Goal: Task Accomplishment & Management: Use online tool/utility

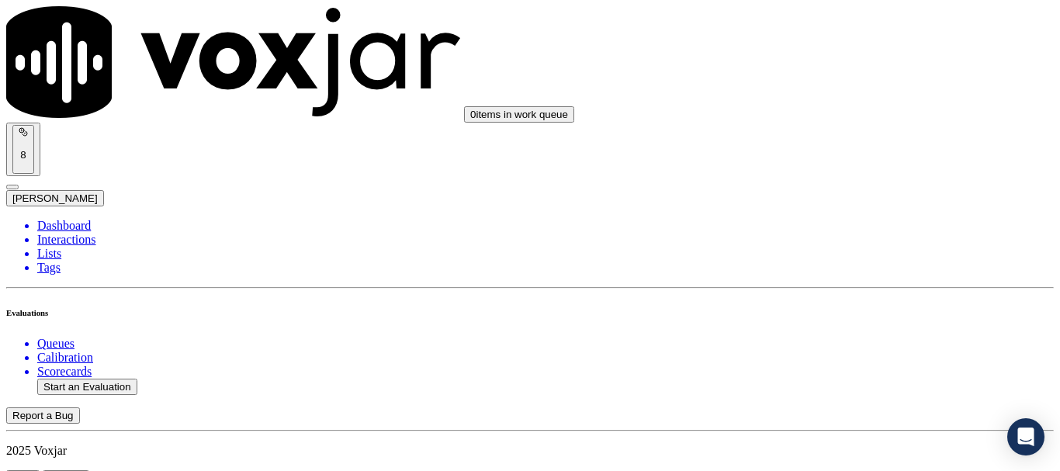
click at [99, 379] on button "Start an Evaluation" at bounding box center [87, 387] width 100 height 16
type input "20250918-114929_4849085192-all.mp3"
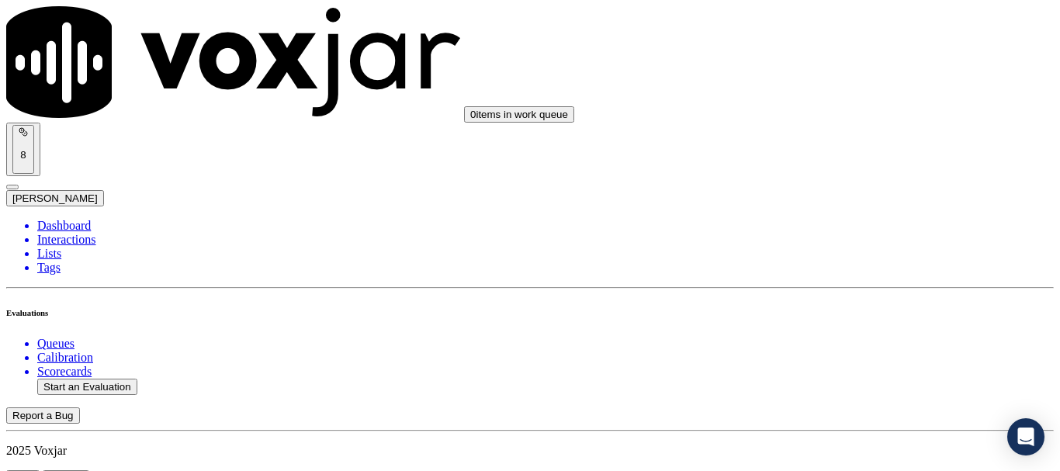
type input "mich"
type input "[DATE]T21:07"
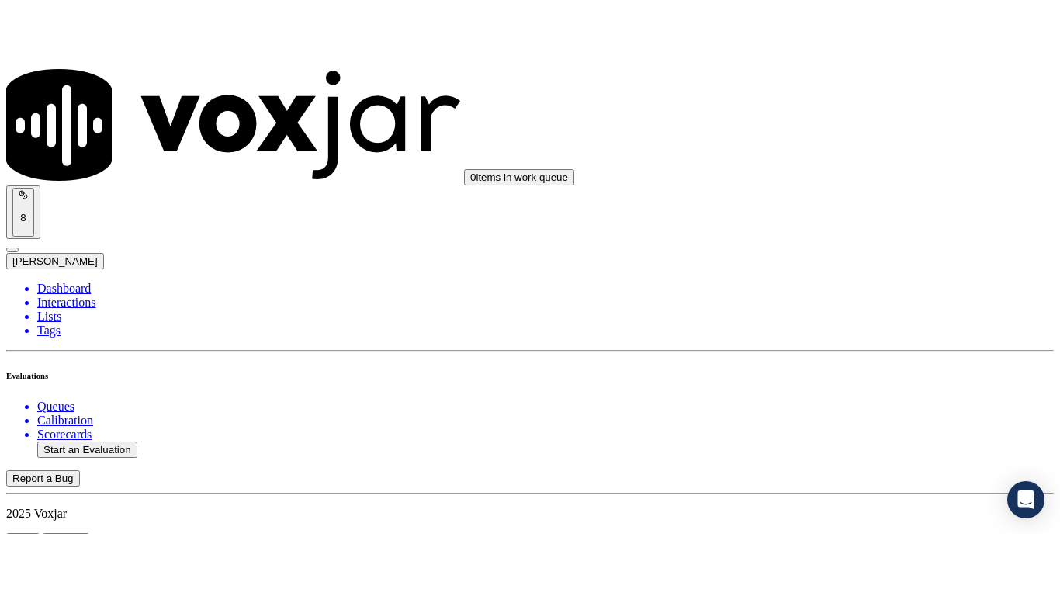
scroll to position [136, 0]
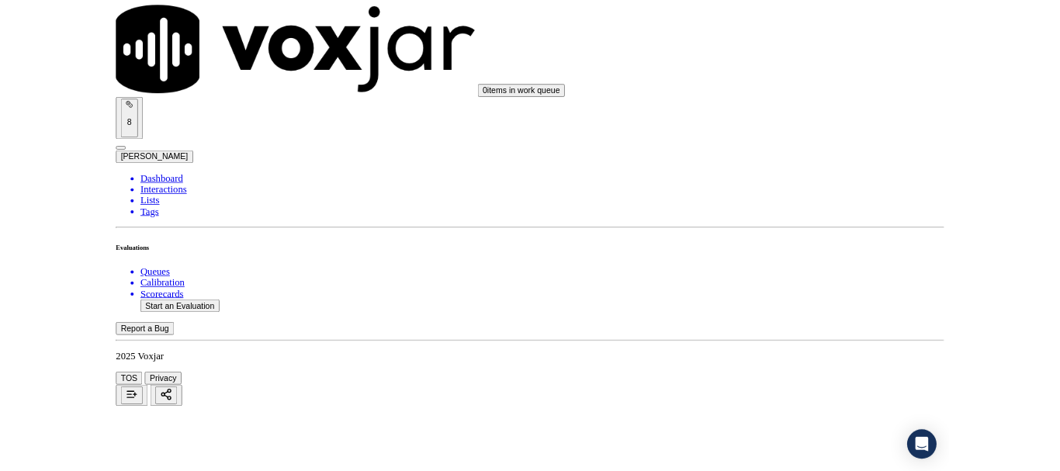
scroll to position [233, 0]
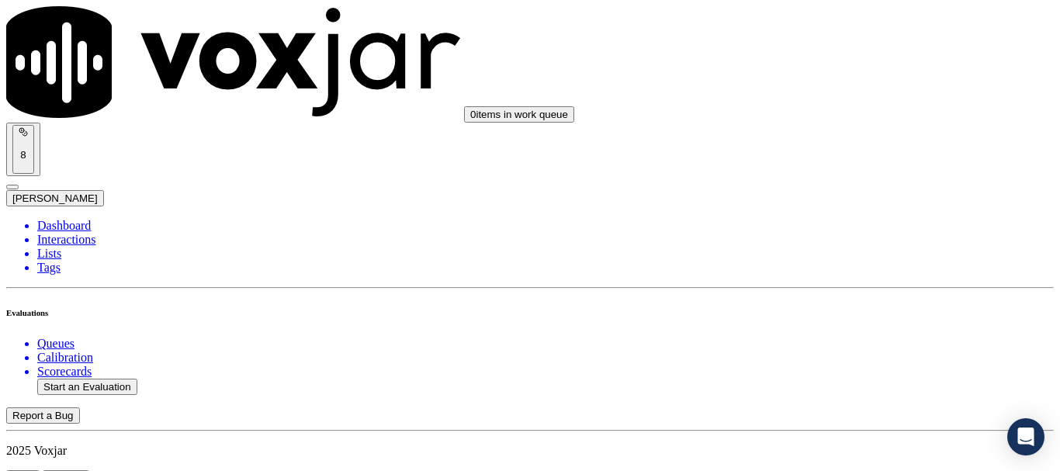
scroll to position [155, 0]
paste input "[PERSON_NAME]"
type input "[PERSON_NAME]"
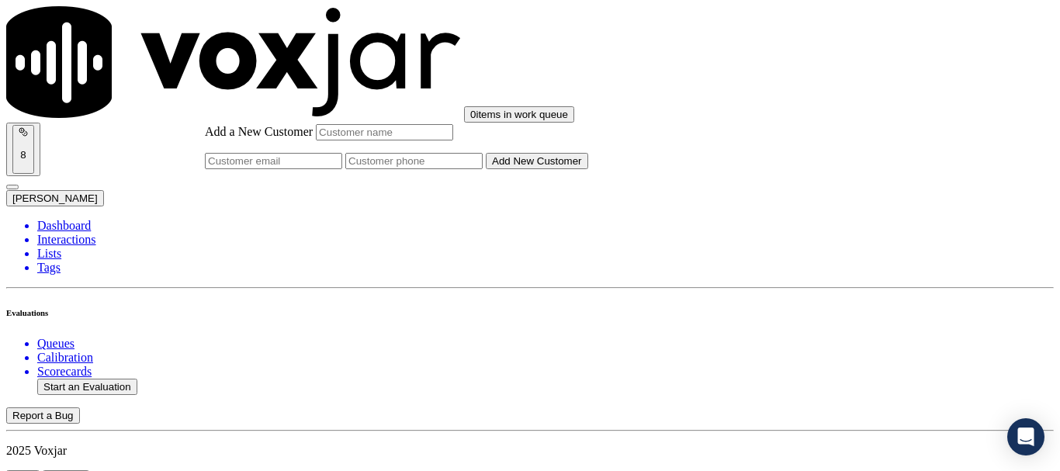
click at [483, 169] on input "Add a New Customer" at bounding box center [413, 161] width 137 height 16
paste input "4849085192"
type input "4849085192"
click at [453, 141] on input "Add a New Customer" at bounding box center [384, 132] width 137 height 16
paste input "[PERSON_NAME]"
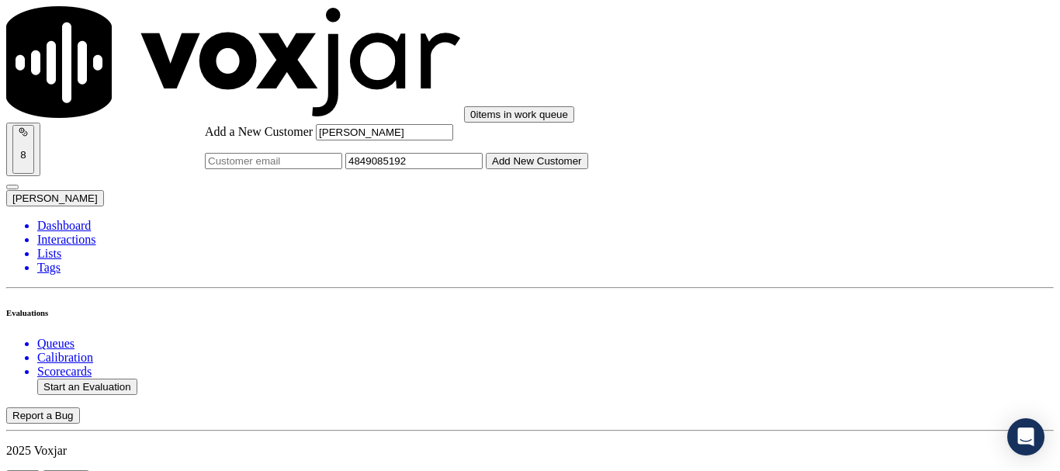
type input "[PERSON_NAME]"
click at [588, 169] on button "Add New Customer" at bounding box center [537, 161] width 102 height 16
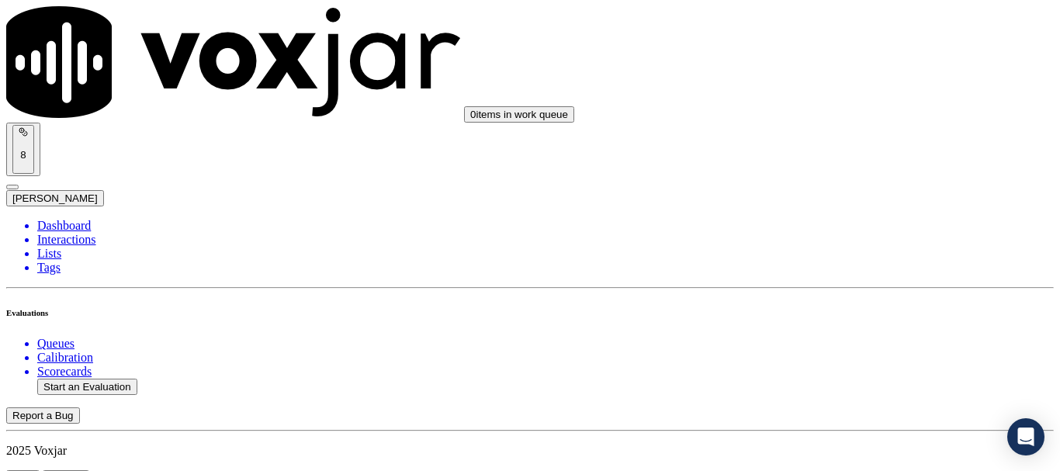
drag, startPoint x: 894, startPoint y: 382, endPoint x: 874, endPoint y: 356, distance: 32.6
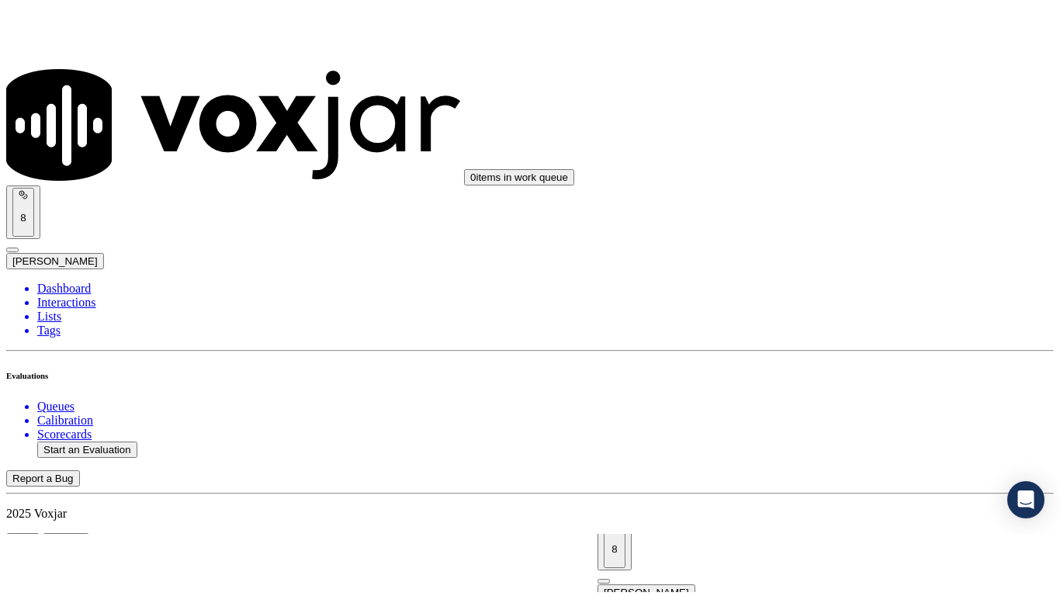
scroll to position [233, 0]
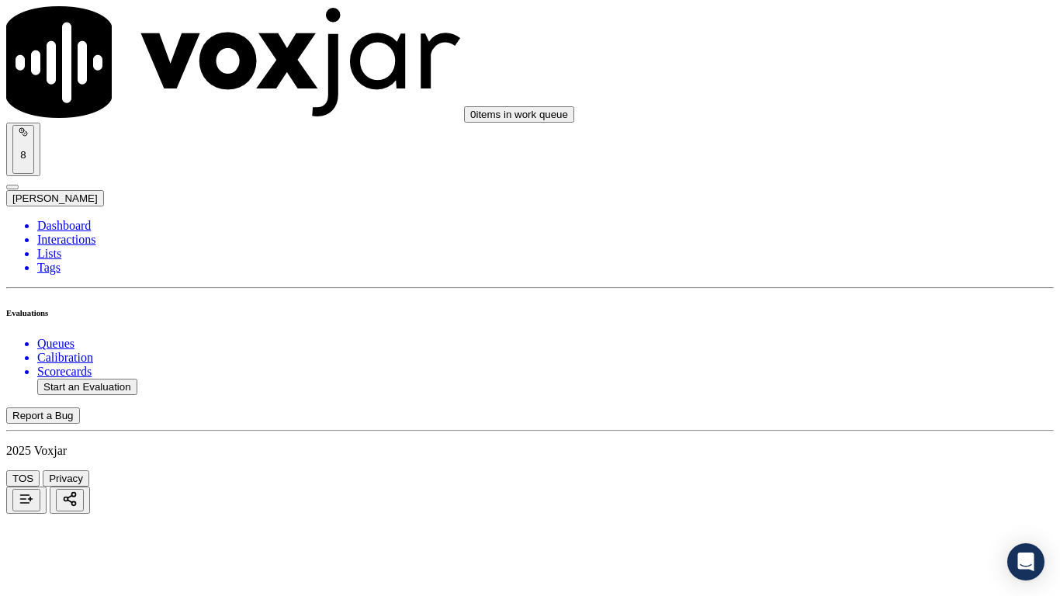
drag, startPoint x: 843, startPoint y: 50, endPoint x: 845, endPoint y: 71, distance: 21.0
click at [846, 84] on div "Yes" at bounding box center [884, 81] width 197 height 14
click at [871, 302] on div "Yes" at bounding box center [884, 295] width 197 height 14
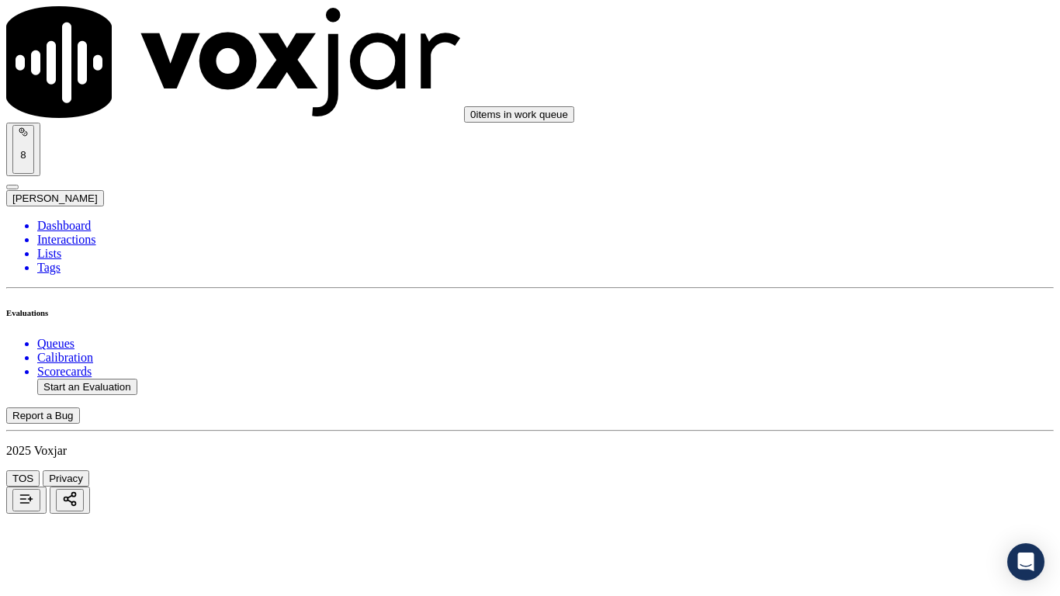
click at [851, 470] on div "Yes" at bounding box center [884, 491] width 197 height 14
click at [859, 196] on div "N/A" at bounding box center [884, 189] width 197 height 14
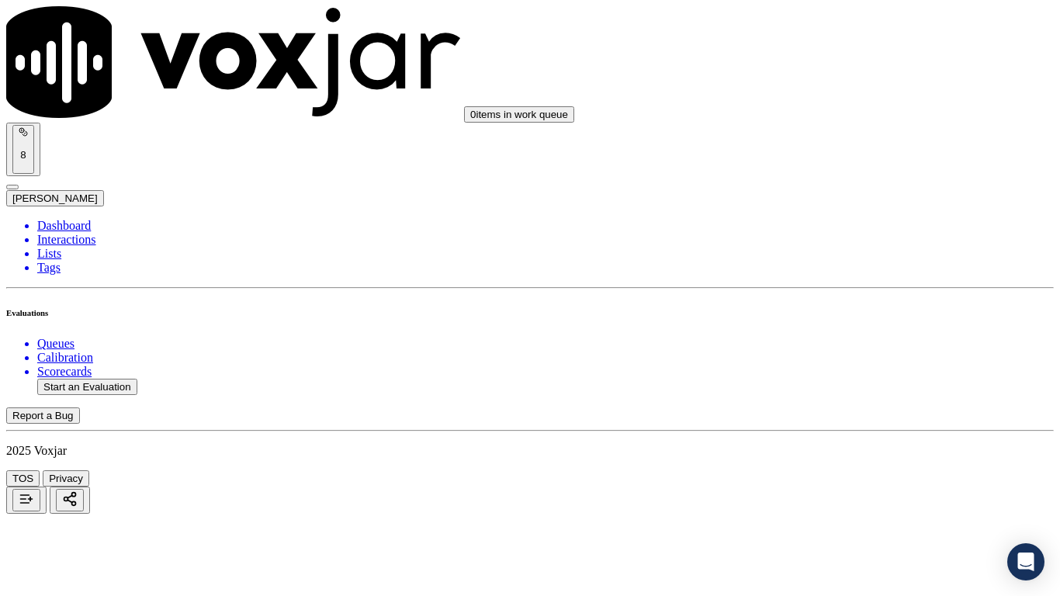
click at [869, 448] on div "N/A" at bounding box center [884, 441] width 197 height 14
click at [829, 72] on div "Yes" at bounding box center [884, 65] width 197 height 14
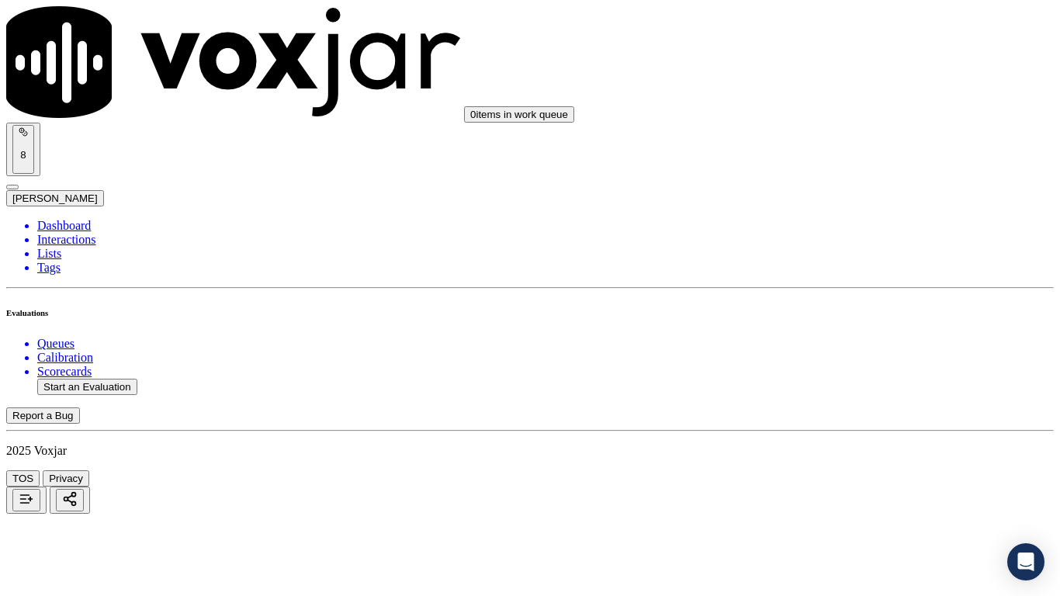
click at [839, 286] on div "Yes" at bounding box center [884, 279] width 197 height 14
click at [836, 470] on div "Yes" at bounding box center [884, 494] width 197 height 14
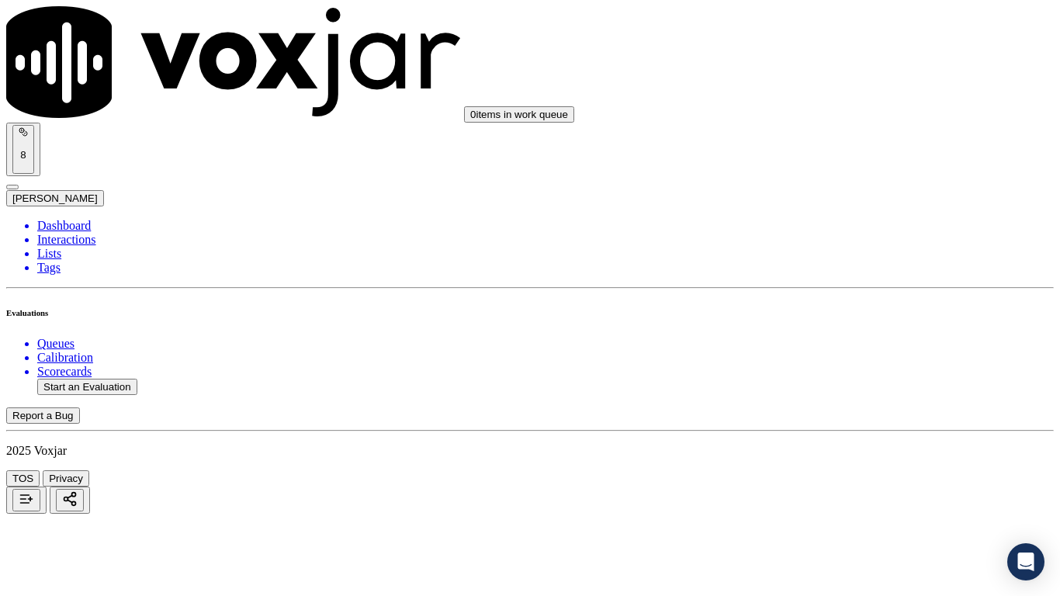
click at [845, 308] on div "Yes" at bounding box center [884, 301] width 197 height 14
click at [835, 422] on div "Yes" at bounding box center [884, 415] width 197 height 14
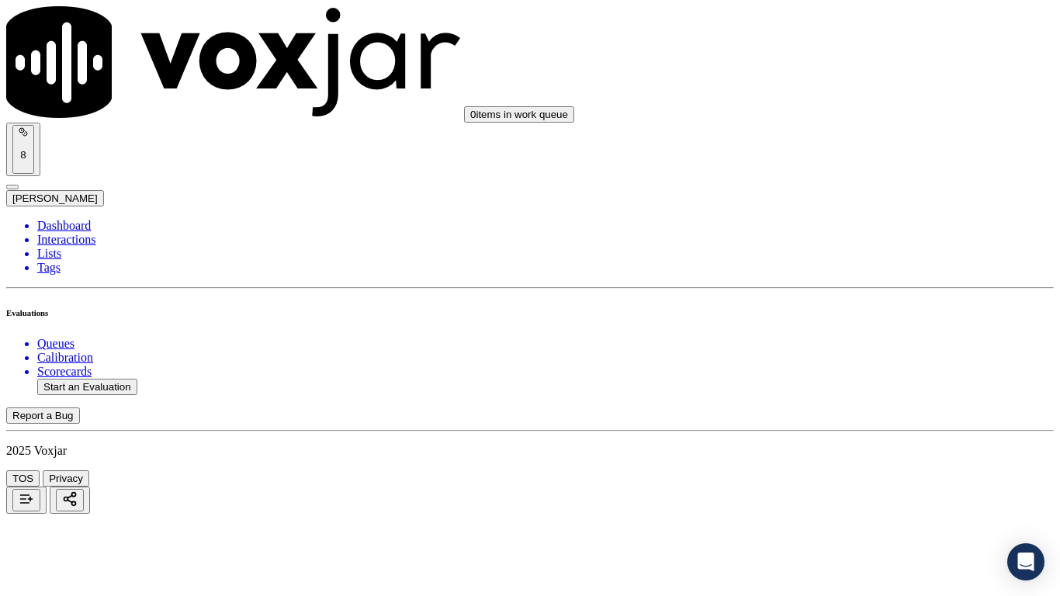
click at [845, 224] on div "Yes" at bounding box center [884, 217] width 197 height 14
click at [832, 470] on div "Yes" at bounding box center [884, 488] width 197 height 14
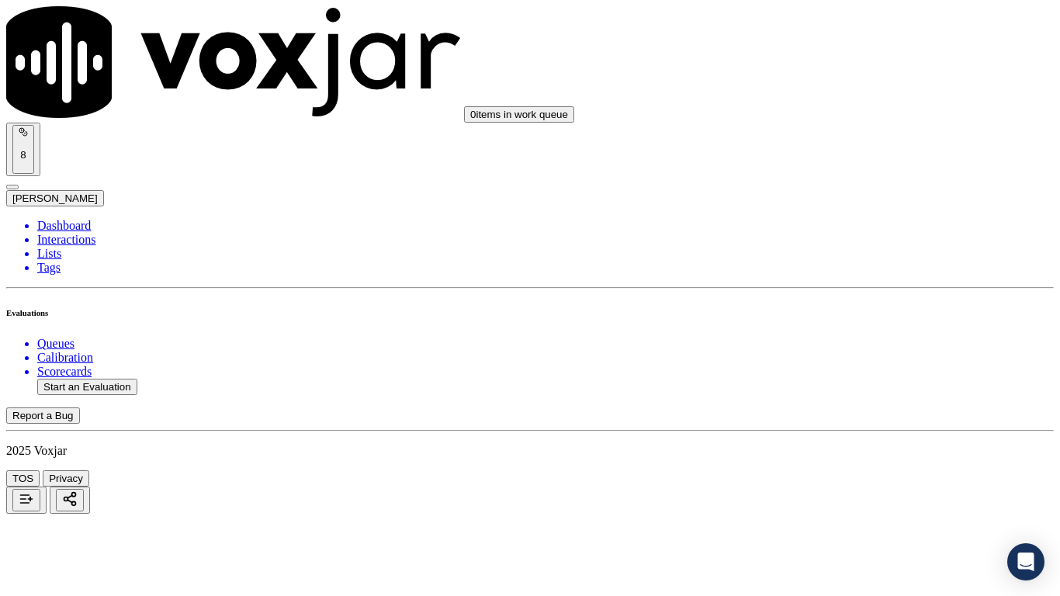
click at [834, 264] on div "Yes" at bounding box center [884, 258] width 197 height 14
click at [837, 221] on div "Yes" at bounding box center [884, 217] width 197 height 14
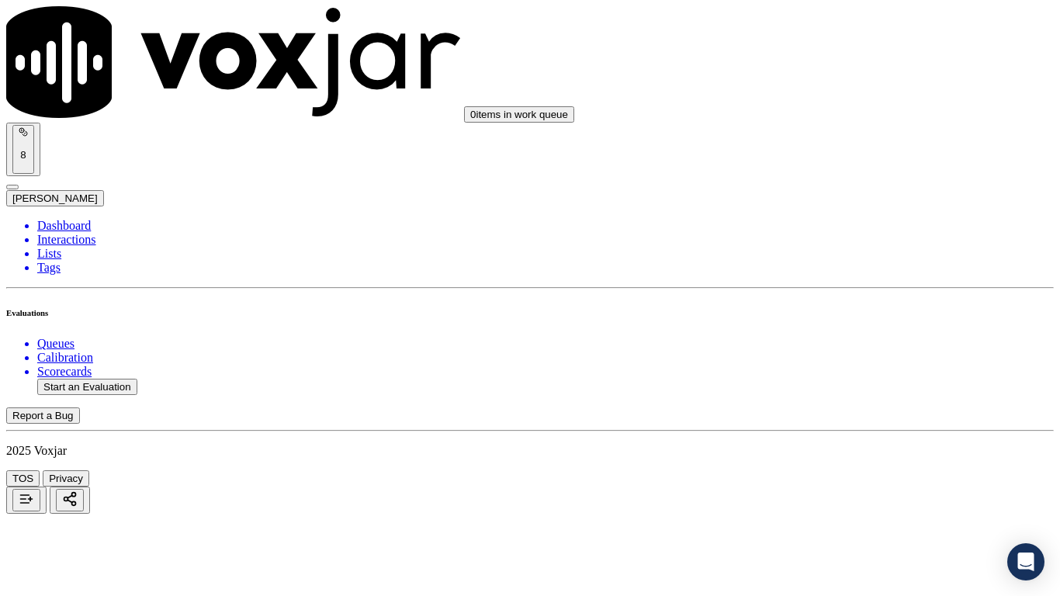
scroll to position [3261, 0]
click at [833, 148] on div "Yes" at bounding box center [884, 143] width 197 height 14
click at [856, 364] on div "Yes" at bounding box center [884, 357] width 197 height 14
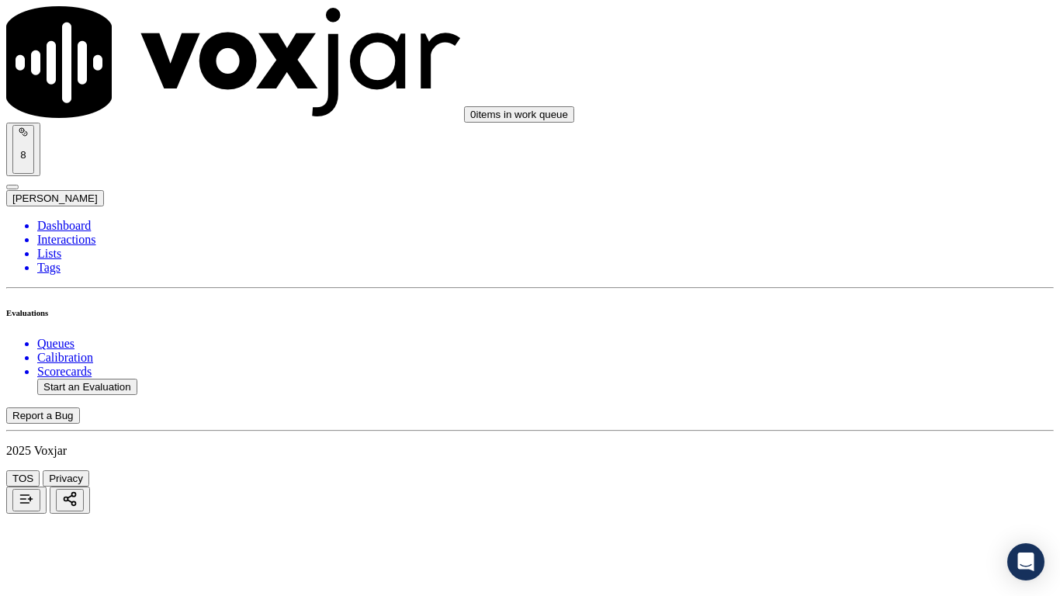
scroll to position [3726, 0]
click at [851, 113] on div "Yes" at bounding box center [884, 106] width 197 height 14
click at [855, 303] on div "Yes" at bounding box center [884, 301] width 197 height 14
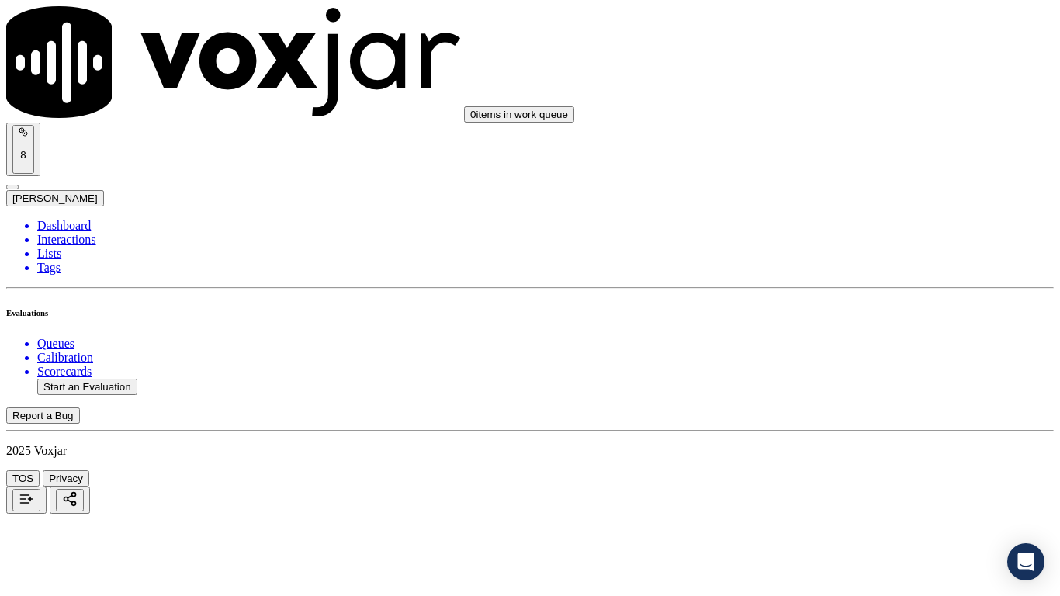
scroll to position [4192, 0]
click at [845, 113] on div "Yes" at bounding box center [884, 113] width 197 height 14
click at [841, 316] on div "Yes" at bounding box center [884, 309] width 197 height 14
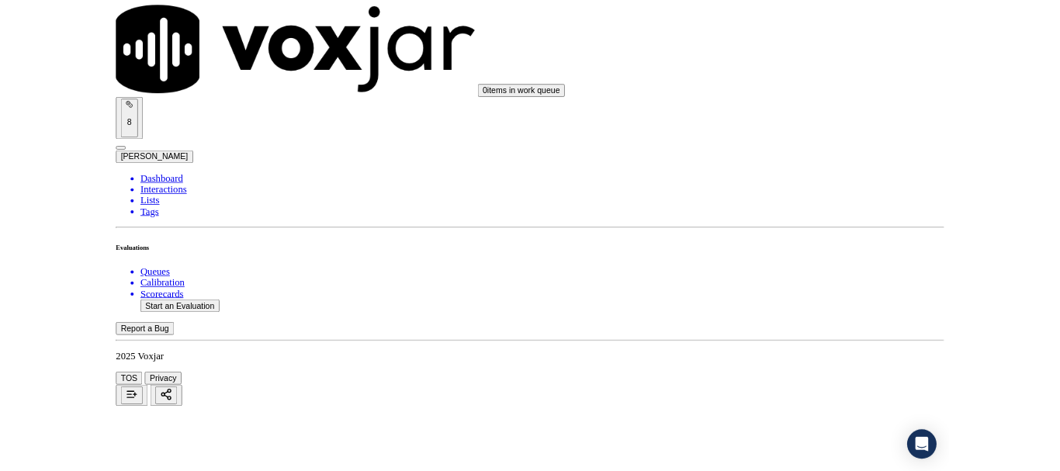
scroll to position [4295, 0]
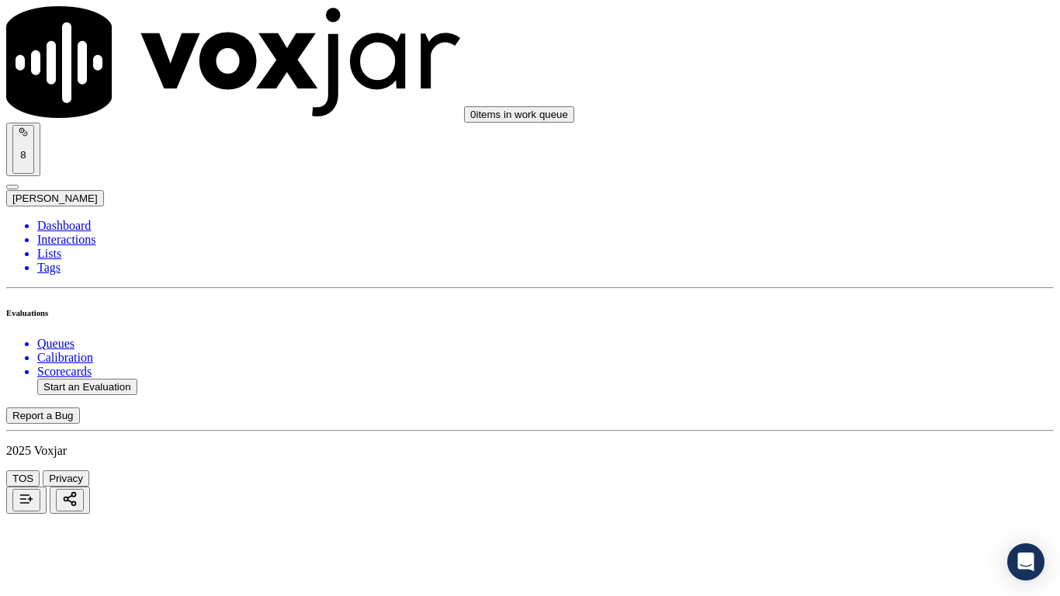
click at [856, 427] on div "Yes" at bounding box center [884, 420] width 197 height 14
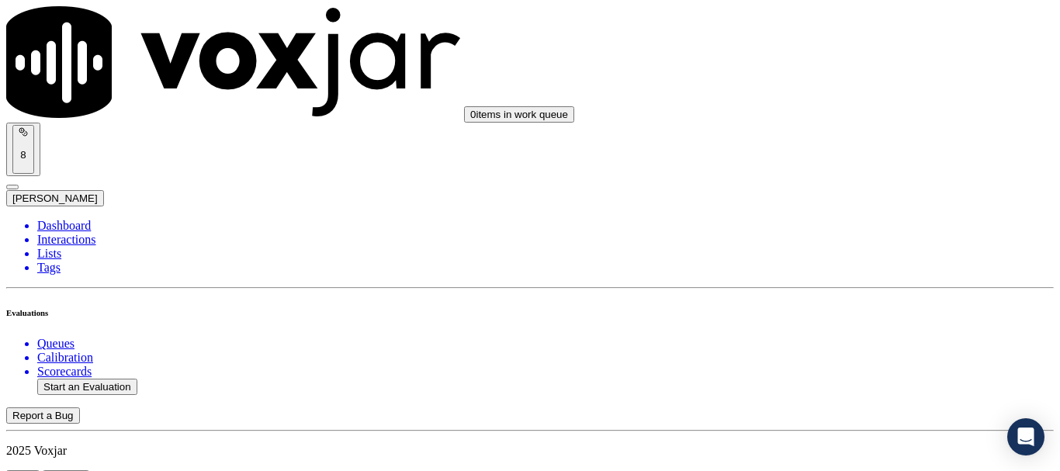
click at [119, 379] on button "Start an Evaluation" at bounding box center [87, 387] width 100 height 16
type input "20250918-183601_2673203929-all.mp3"
type input "isis"
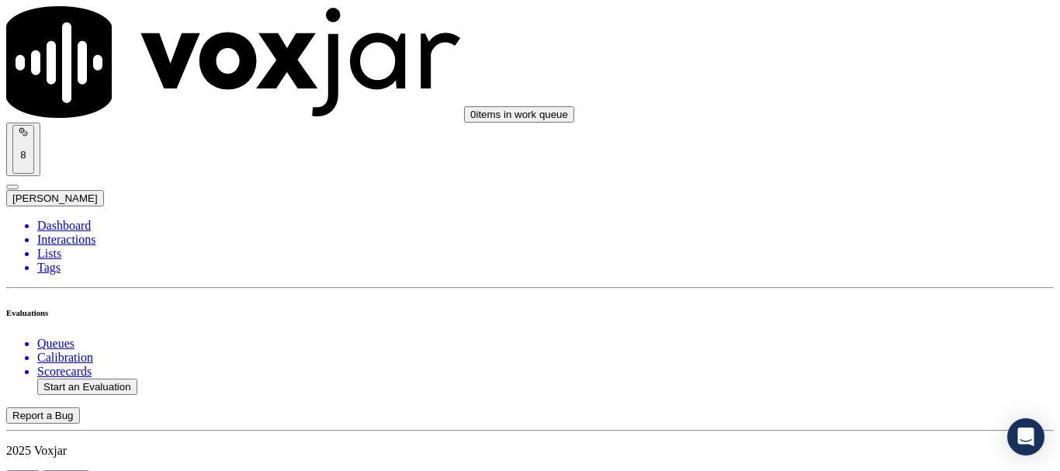
type input "[DATE]T21:42"
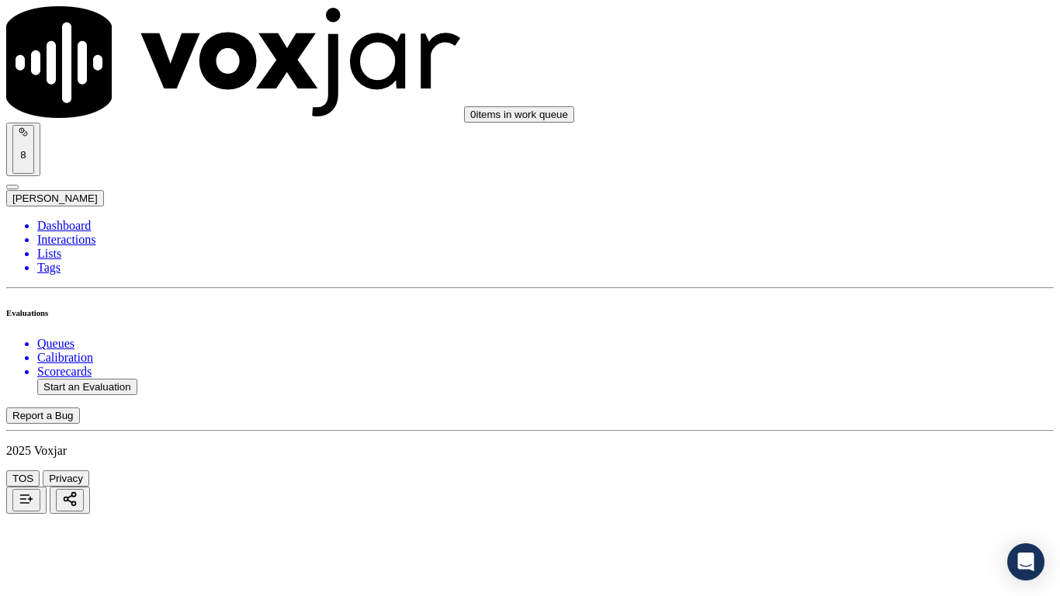
drag, startPoint x: 619, startPoint y: 546, endPoint x: 623, endPoint y: 568, distance: 23.0
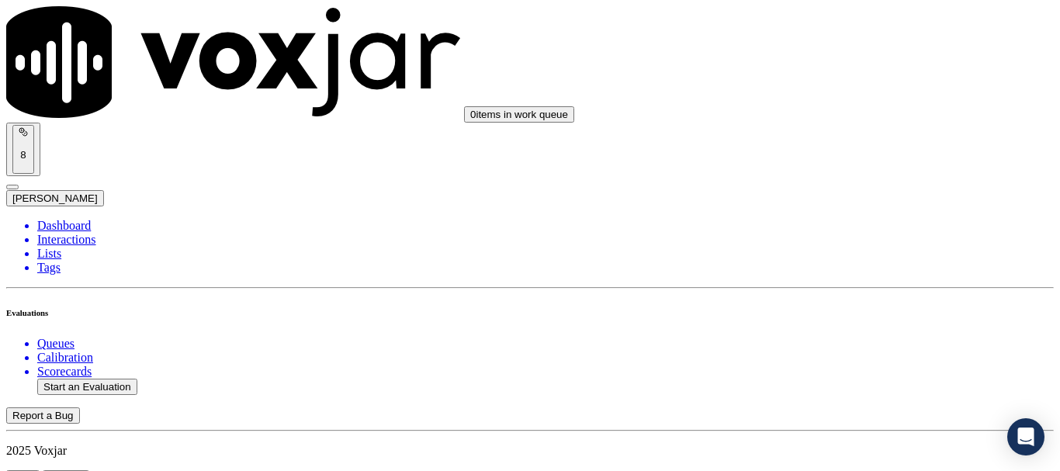
scroll to position [233, 0]
type input "[PERSON_NAME]"
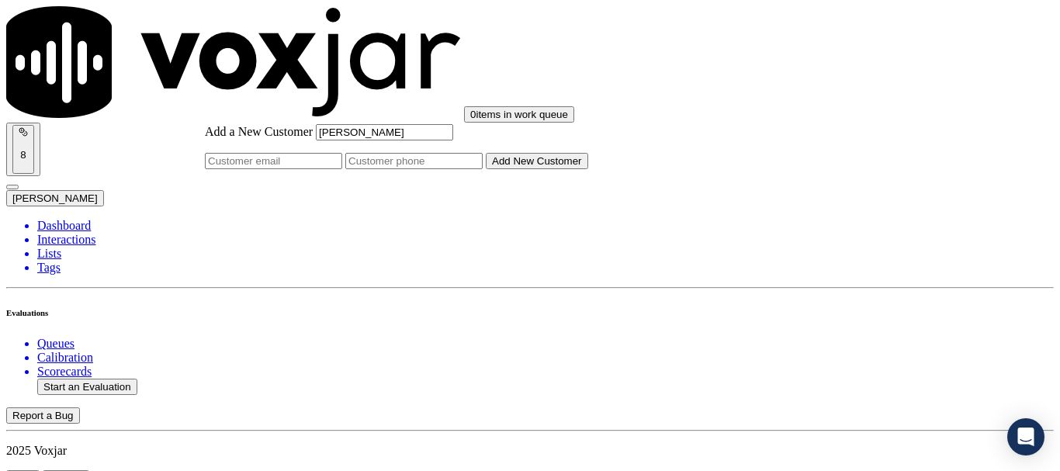
type input "[PERSON_NAME]"
click at [483, 169] on input "Add a New Customer" at bounding box center [413, 161] width 137 height 16
paste input "2673203929"
type input "2673203929"
click at [588, 169] on button "Add New Customer" at bounding box center [537, 161] width 102 height 16
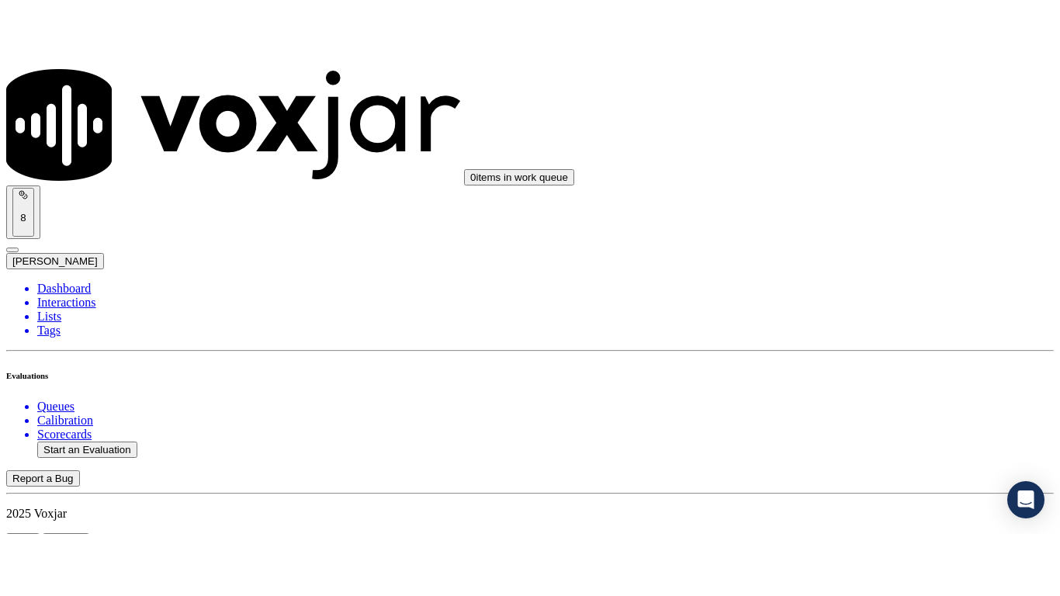
scroll to position [311, 0]
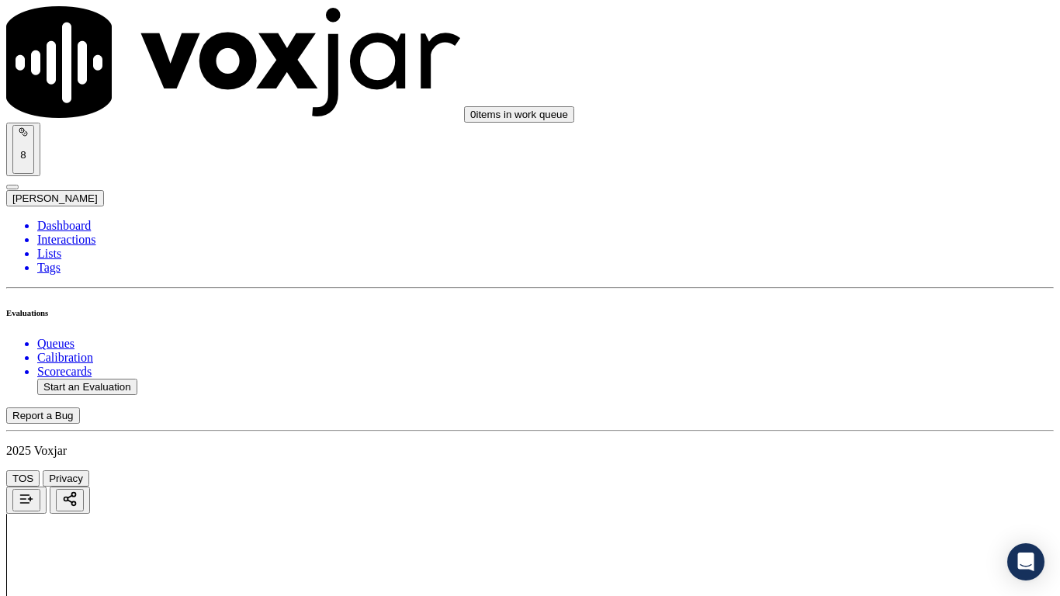
scroll to position [233, 0]
click at [846, 88] on div "Yes" at bounding box center [884, 81] width 197 height 14
click at [859, 301] on div "Yes" at bounding box center [884, 295] width 197 height 14
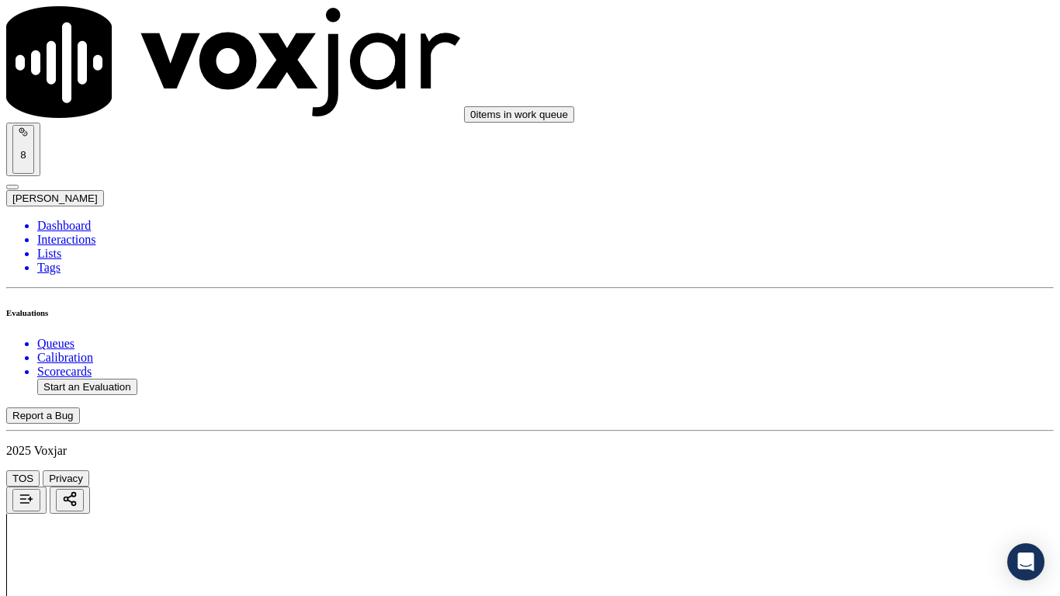
scroll to position [466, 0]
click at [852, 265] on div "Yes" at bounding box center [884, 258] width 197 height 14
click at [857, 470] on div "N/A" at bounding box center [884, 500] width 197 height 14
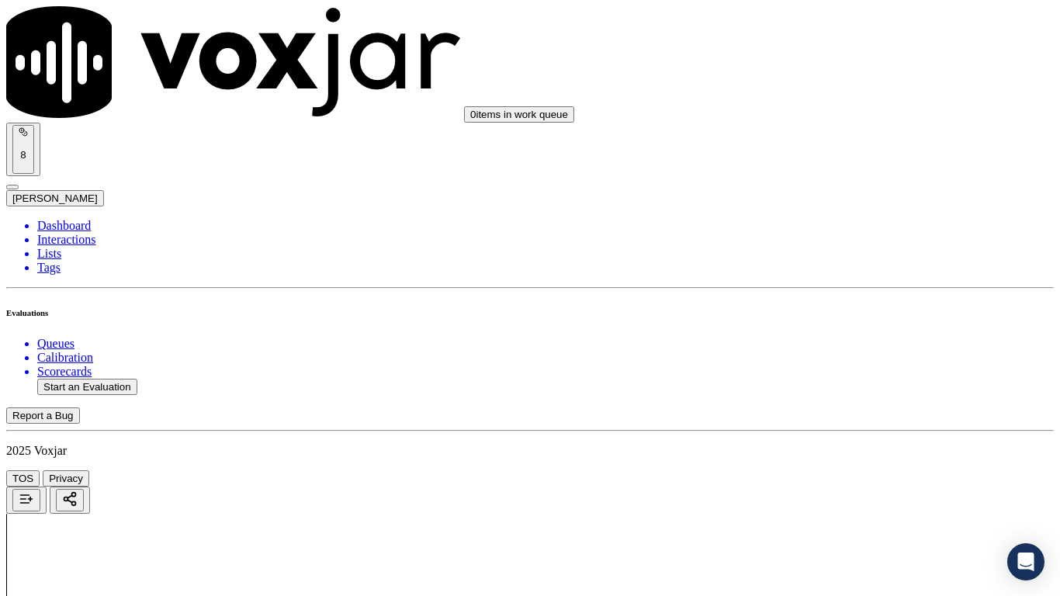
scroll to position [932, 0]
click at [856, 293] on div "N/A" at bounding box center [884, 286] width 197 height 14
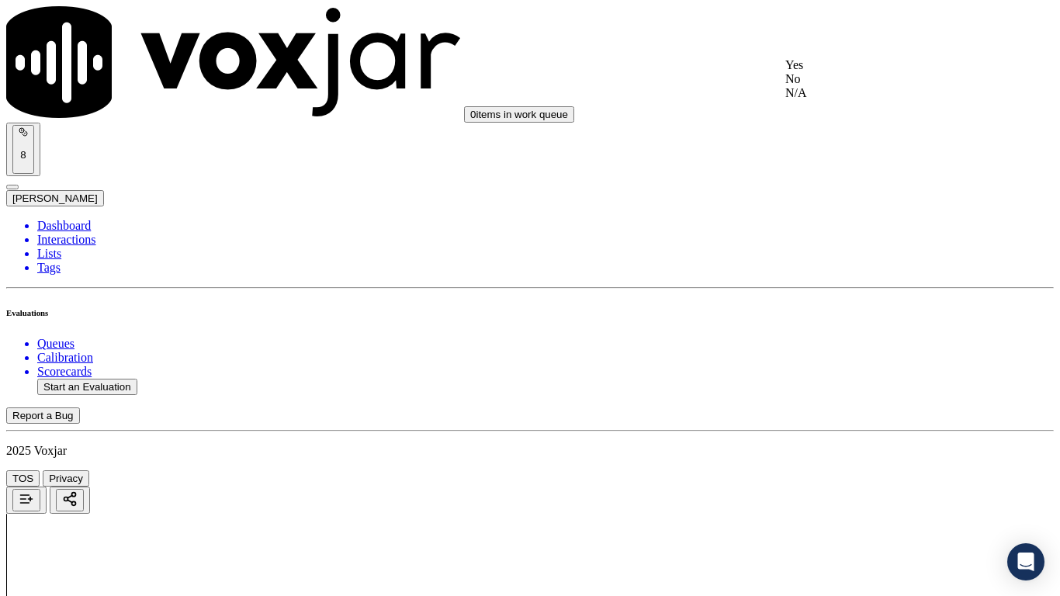
click at [828, 70] on div "Yes" at bounding box center [884, 65] width 197 height 14
click at [866, 286] on div "Yes" at bounding box center [884, 279] width 197 height 14
click at [852, 470] on div "Yes" at bounding box center [884, 494] width 197 height 14
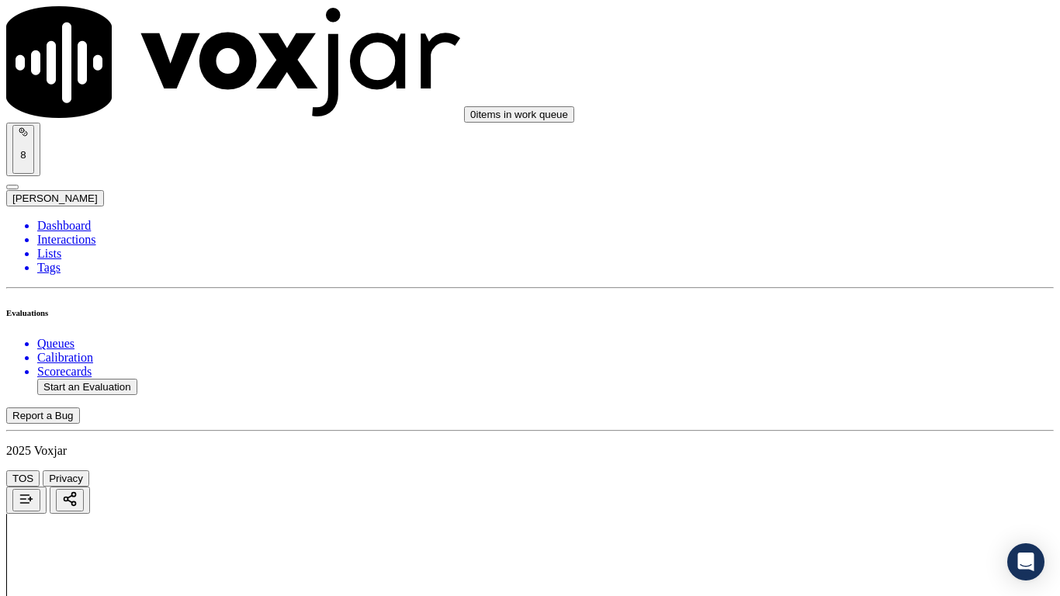
scroll to position [1941, 0]
click at [824, 46] on div "0 items in work queue 8 [PERSON_NAME]" at bounding box center [530, 106] width 1048 height 200
click at [830, 74] on div "Yes" at bounding box center [884, 68] width 197 height 14
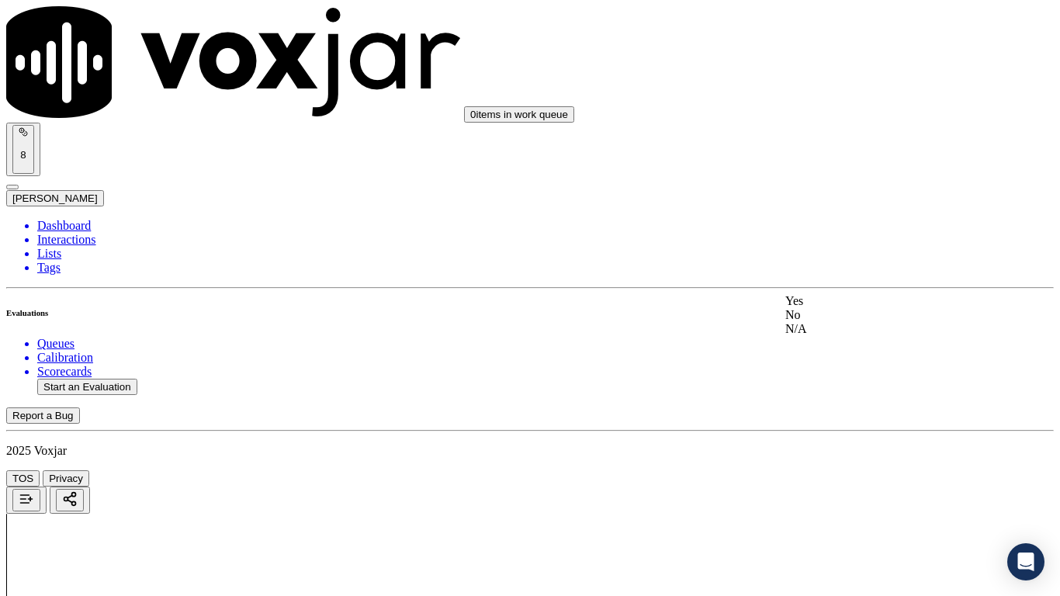
click at [848, 308] on div "Yes" at bounding box center [884, 301] width 197 height 14
click at [821, 69] on div "Yes" at bounding box center [884, 62] width 197 height 14
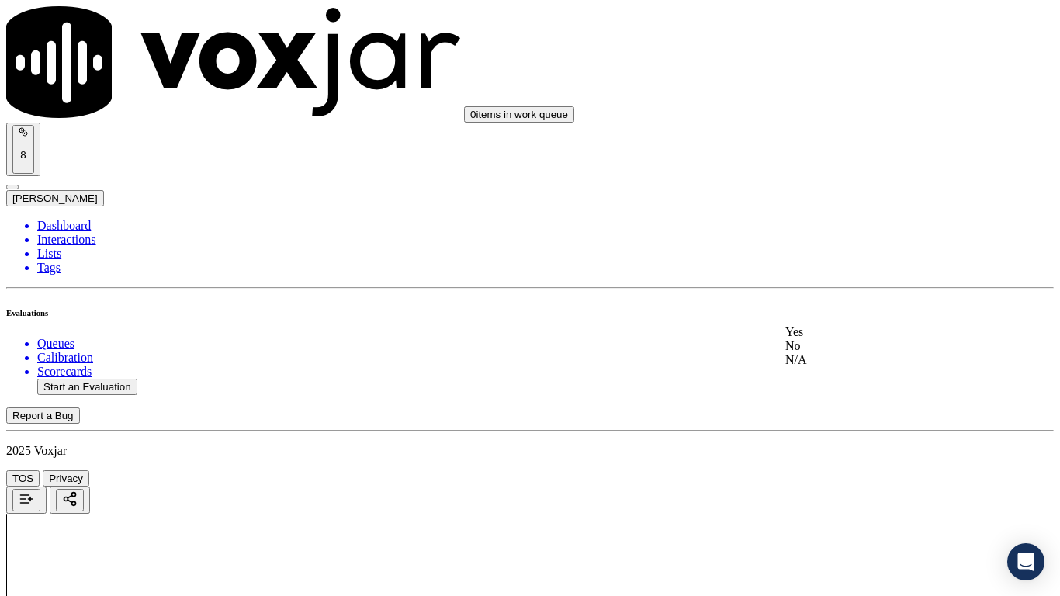
click at [847, 339] on div "Yes" at bounding box center [884, 332] width 197 height 14
click at [836, 415] on div "Yes" at bounding box center [884, 408] width 197 height 14
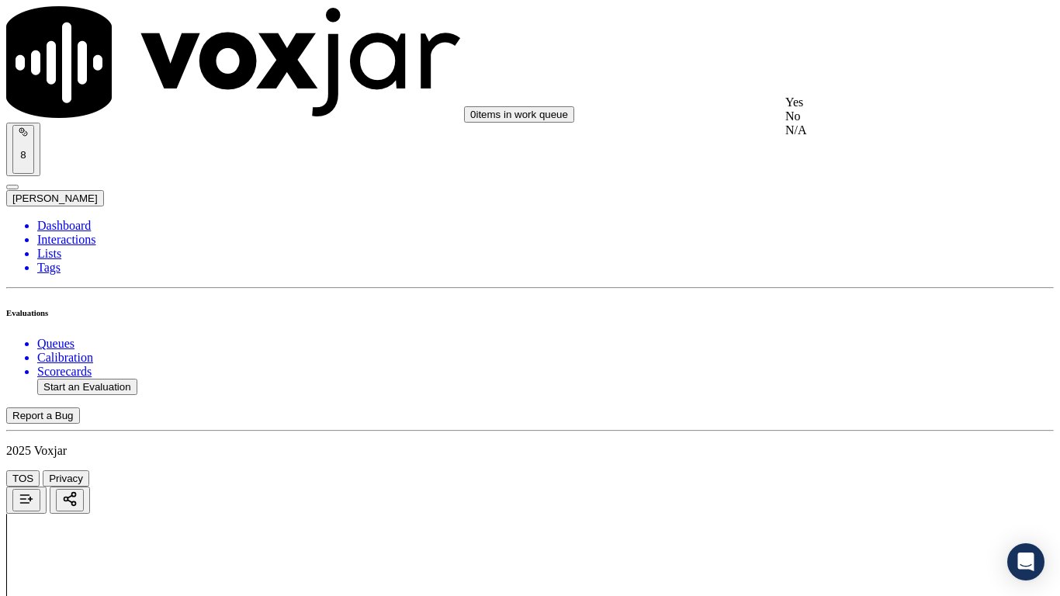
click at [822, 100] on div "Yes" at bounding box center [884, 102] width 197 height 14
click at [838, 305] on div "Yes" at bounding box center [884, 298] width 197 height 14
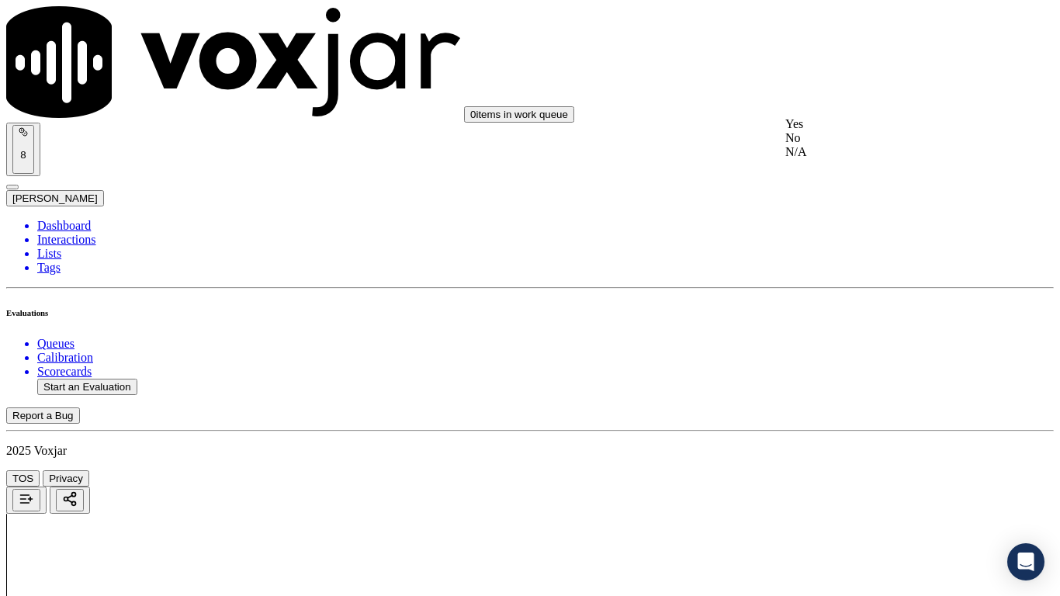
click at [835, 131] on div "Yes" at bounding box center [884, 124] width 197 height 14
click at [840, 345] on div "Yes" at bounding box center [884, 338] width 197 height 14
click at [824, 46] on div "0 items in work queue 8 [PERSON_NAME]" at bounding box center [530, 106] width 1048 height 200
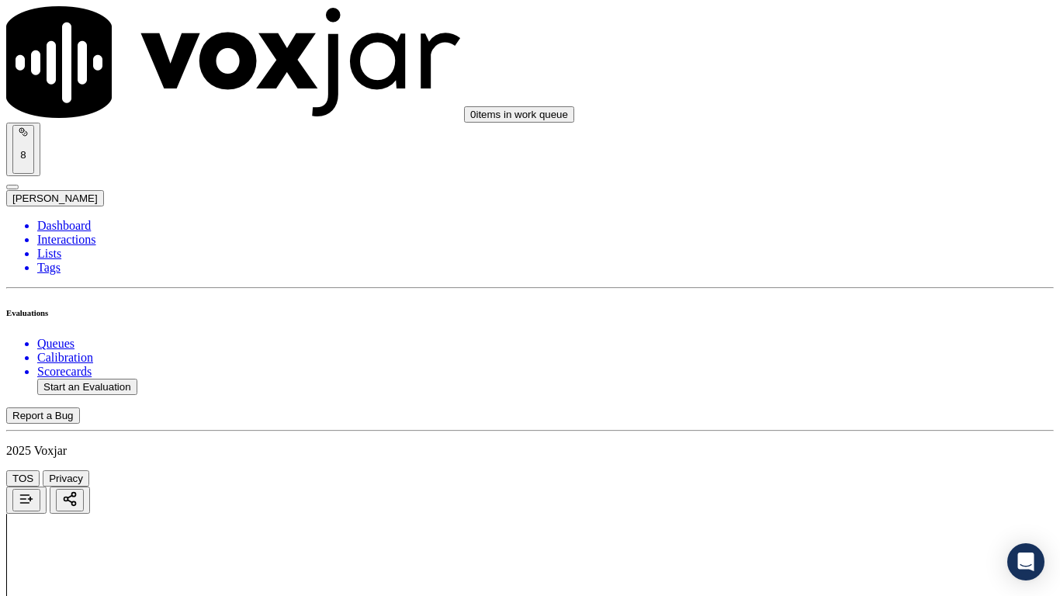
click at [829, 70] on div "Yes" at bounding box center [884, 68] width 197 height 14
click at [830, 353] on div "Yes" at bounding box center [884, 346] width 197 height 14
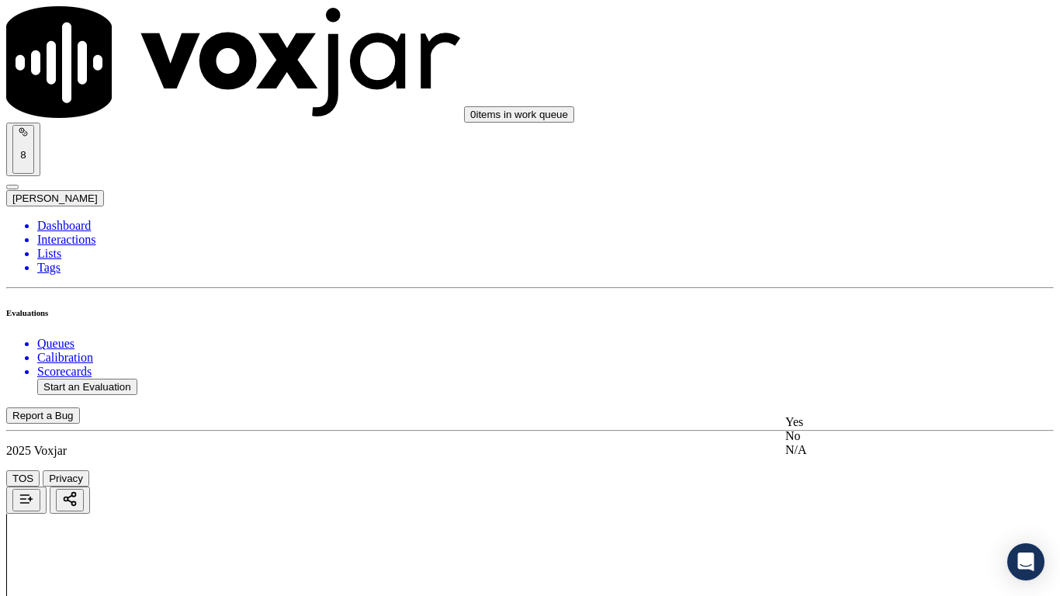
click at [833, 429] on div "Yes" at bounding box center [884, 422] width 197 height 14
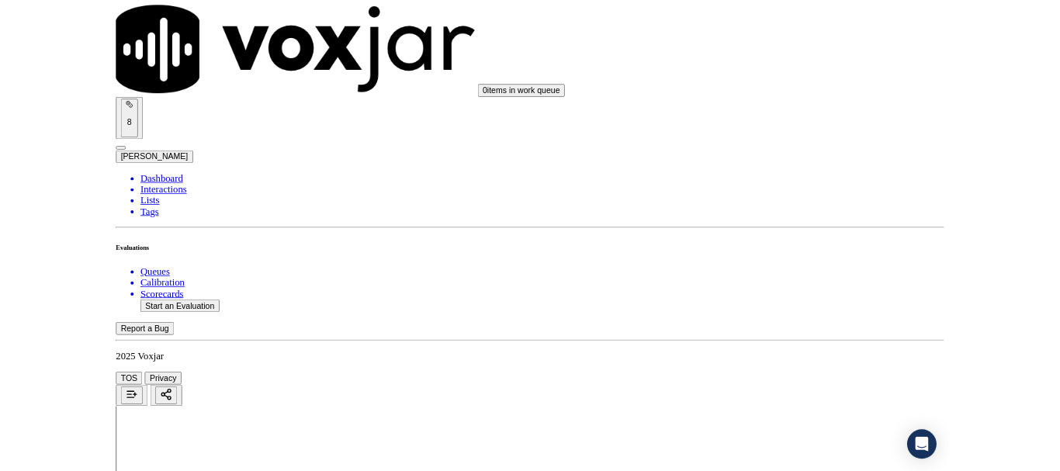
scroll to position [4295, 0]
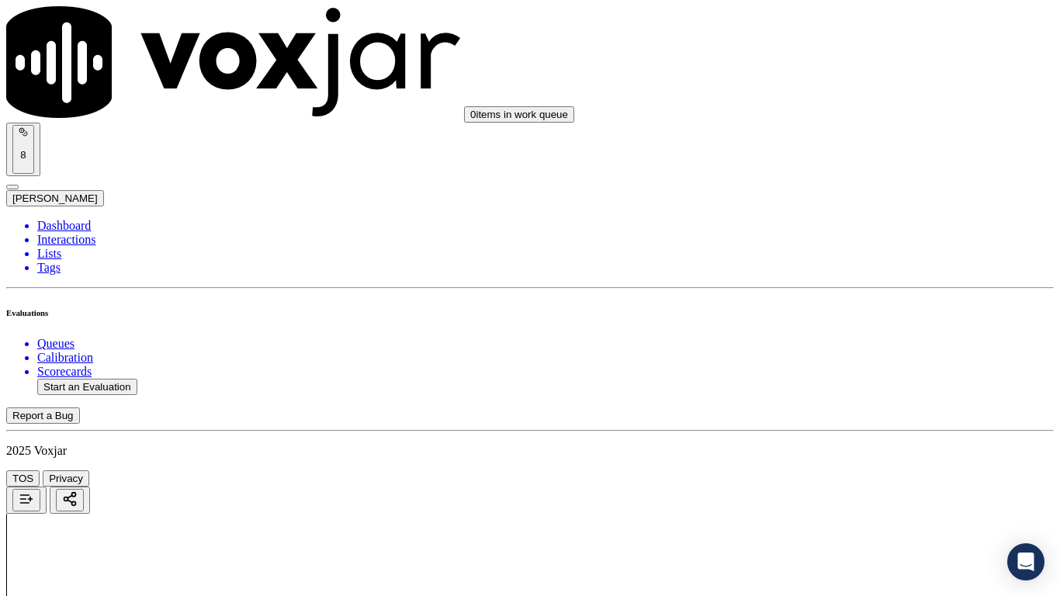
click at [845, 427] on div "Yes" at bounding box center [884, 420] width 197 height 14
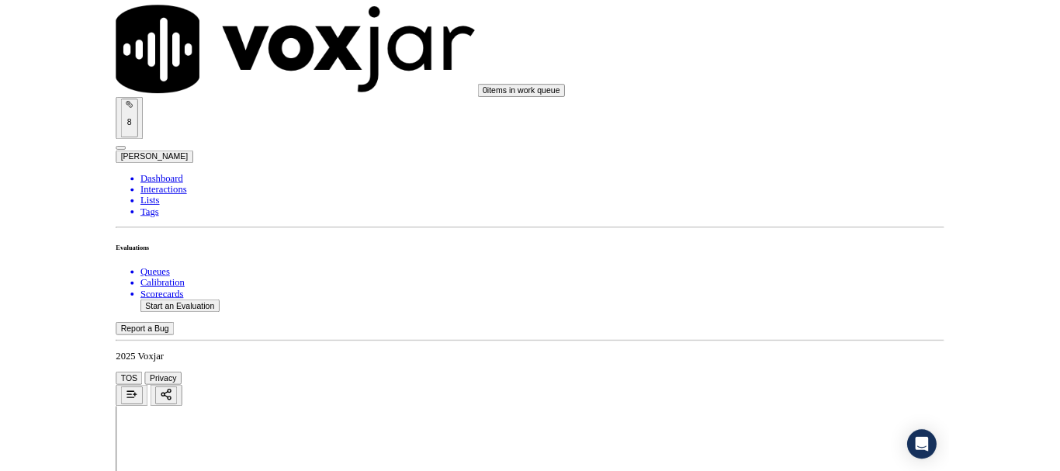
scroll to position [233, 0]
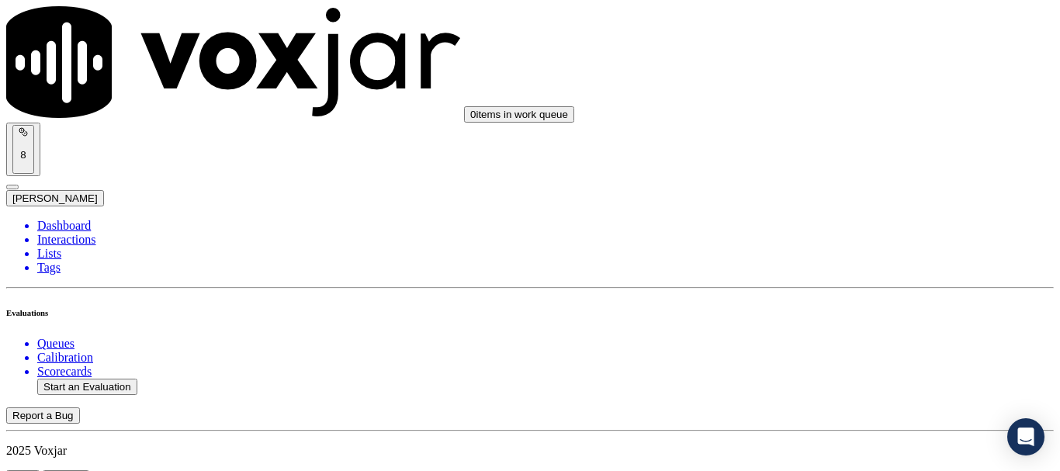
click at [112, 379] on button "Start an Evaluation" at bounding box center [87, 387] width 100 height 16
type input "20250918-174319_2342263957-all.mp3"
type input "lili"
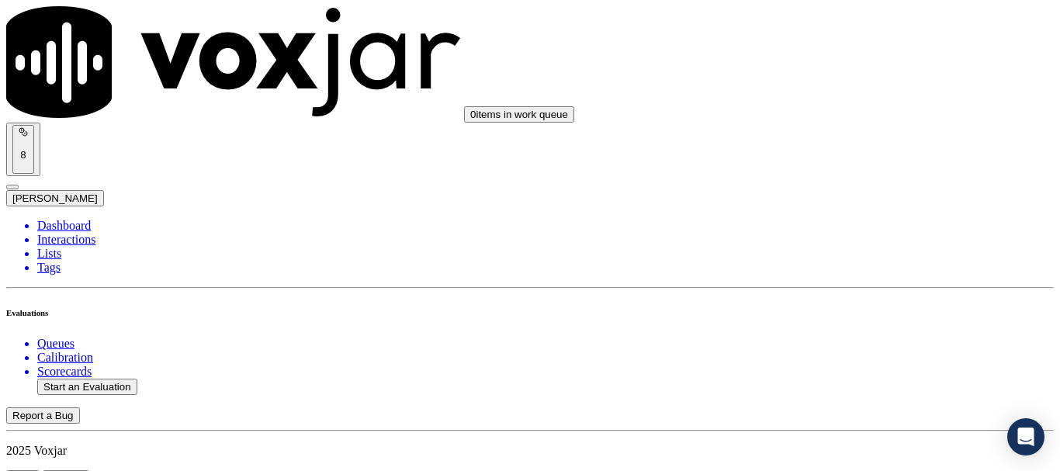
type input "[DATE]T21:59"
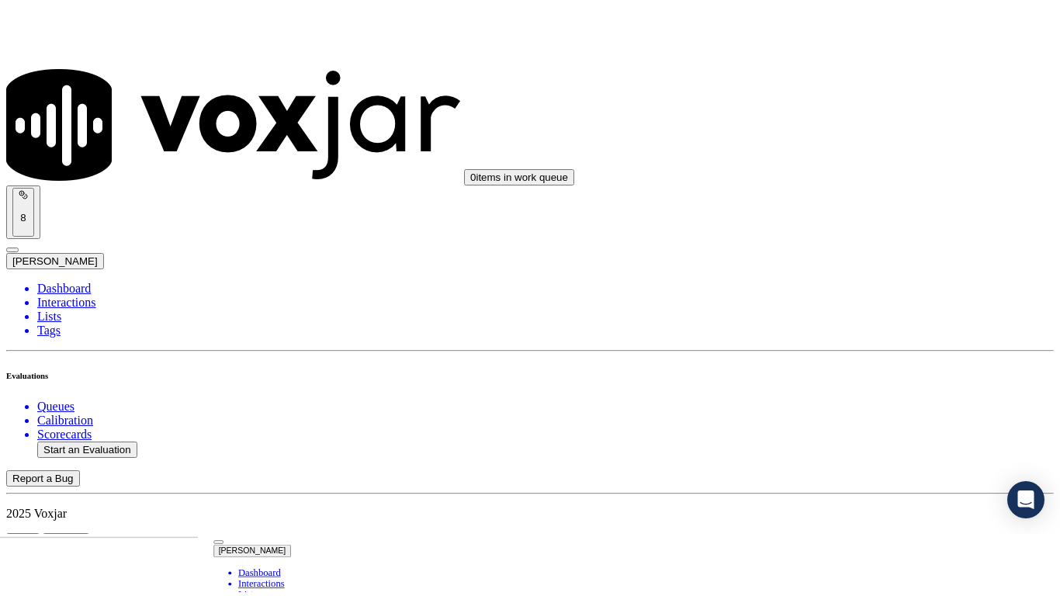
scroll to position [136, 0]
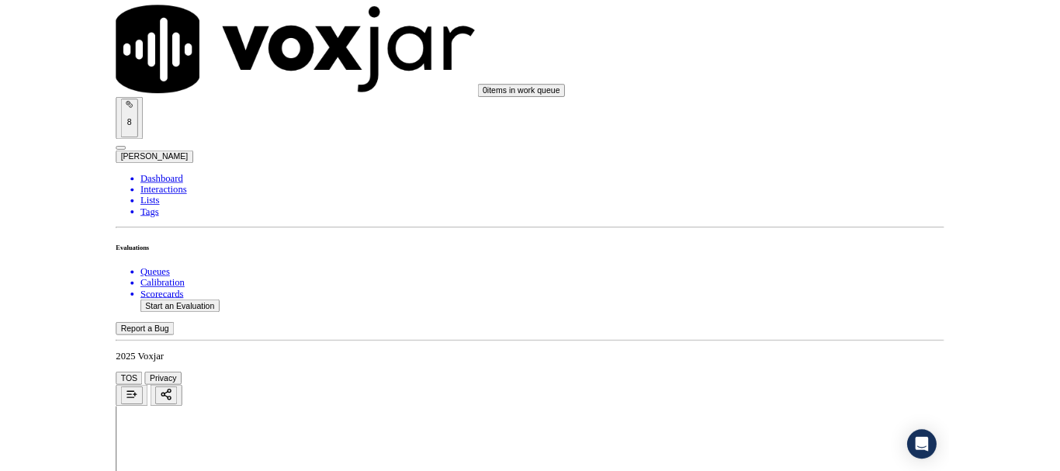
scroll to position [195, 0]
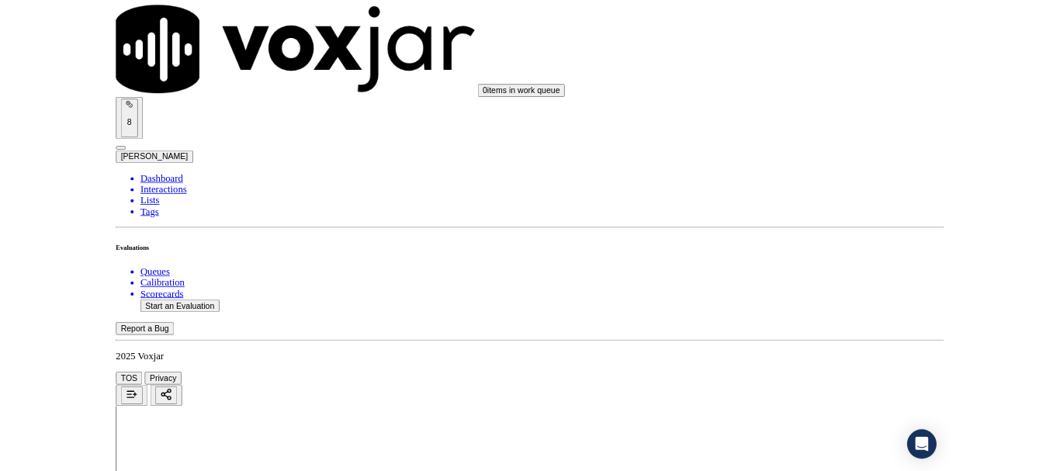
scroll to position [233, 0]
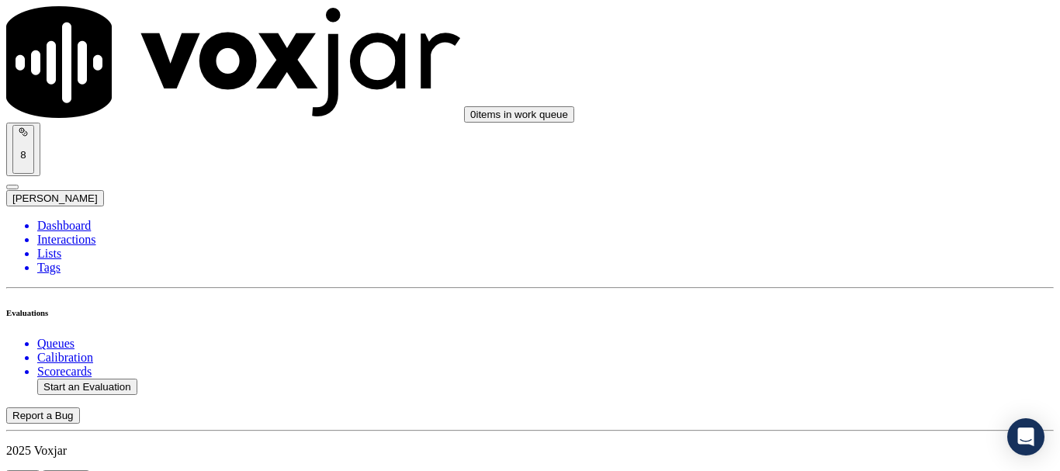
scroll to position [155, 0]
type input "[PERSON_NAME]"
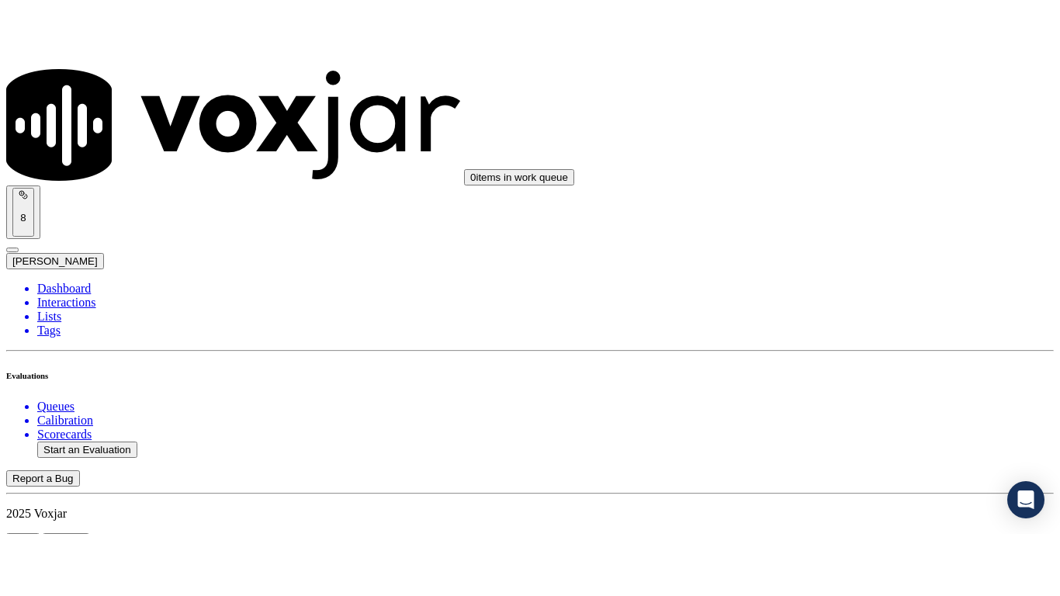
scroll to position [344, 0]
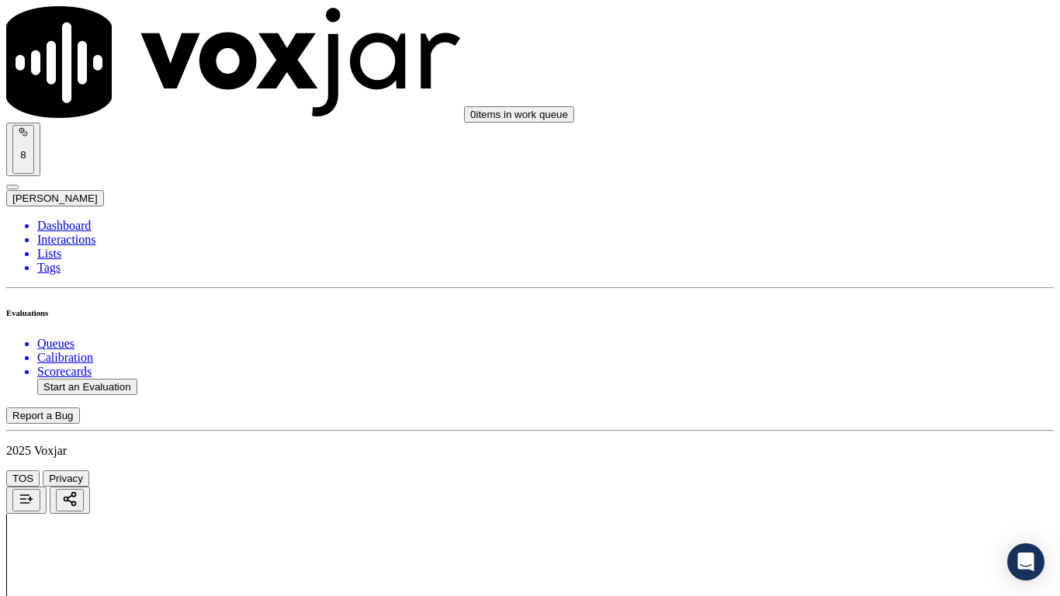
scroll to position [233, 0]
drag, startPoint x: 860, startPoint y: 52, endPoint x: 863, endPoint y: 70, distance: 18.1
click at [865, 82] on div "Yes" at bounding box center [884, 81] width 197 height 14
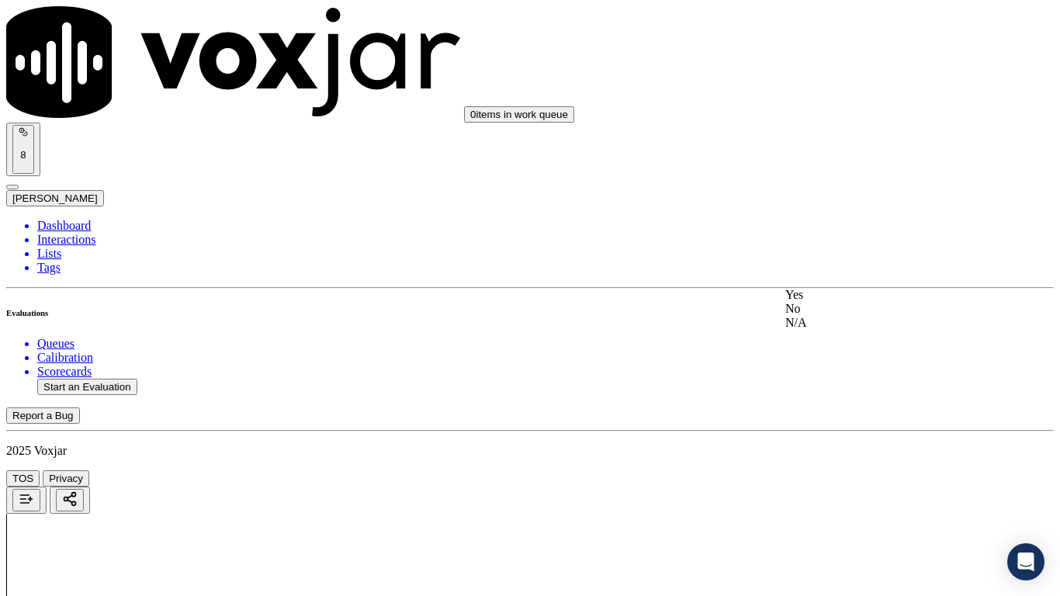
click at [869, 302] on div "Yes" at bounding box center [884, 295] width 197 height 14
click at [860, 470] on div "Yes" at bounding box center [884, 491] width 197 height 14
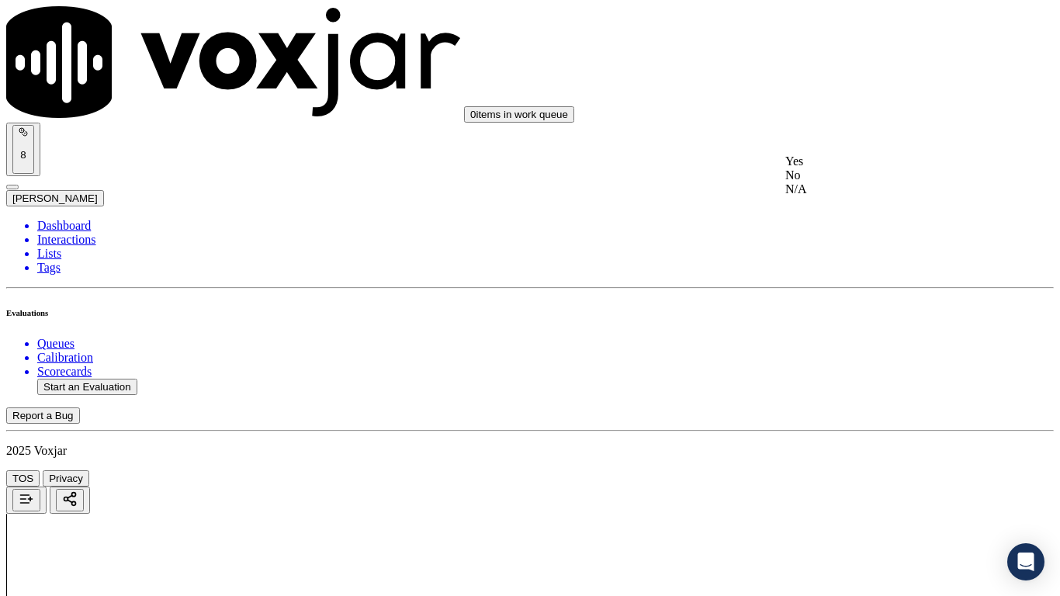
click at [856, 196] on div "N/A" at bounding box center [884, 189] width 197 height 14
click at [871, 448] on div "N/A" at bounding box center [884, 441] width 197 height 14
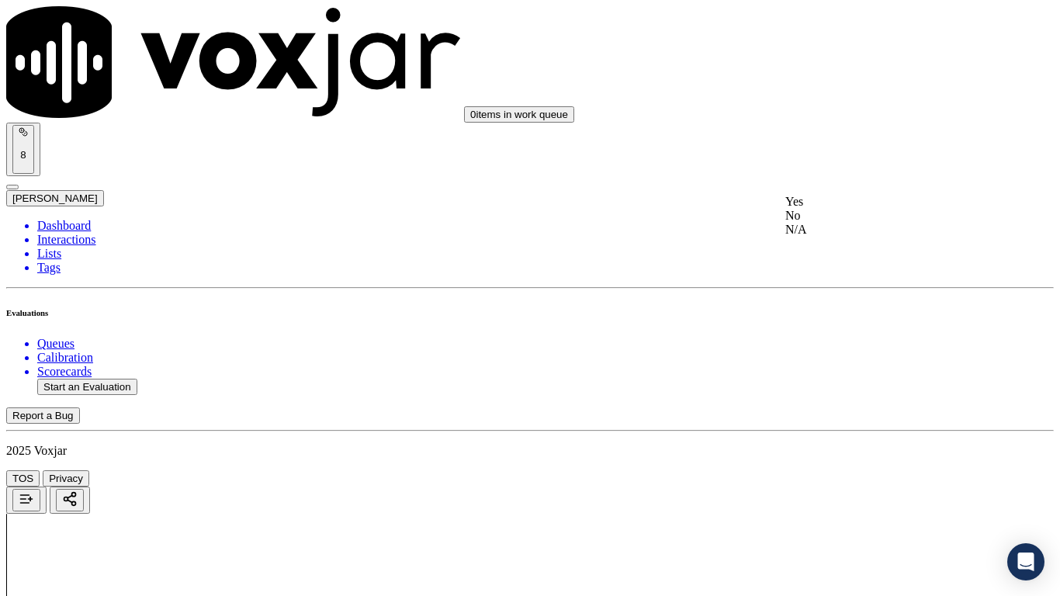
click at [842, 209] on div "Yes" at bounding box center [884, 202] width 197 height 14
click at [842, 72] on div "Yes" at bounding box center [884, 65] width 197 height 14
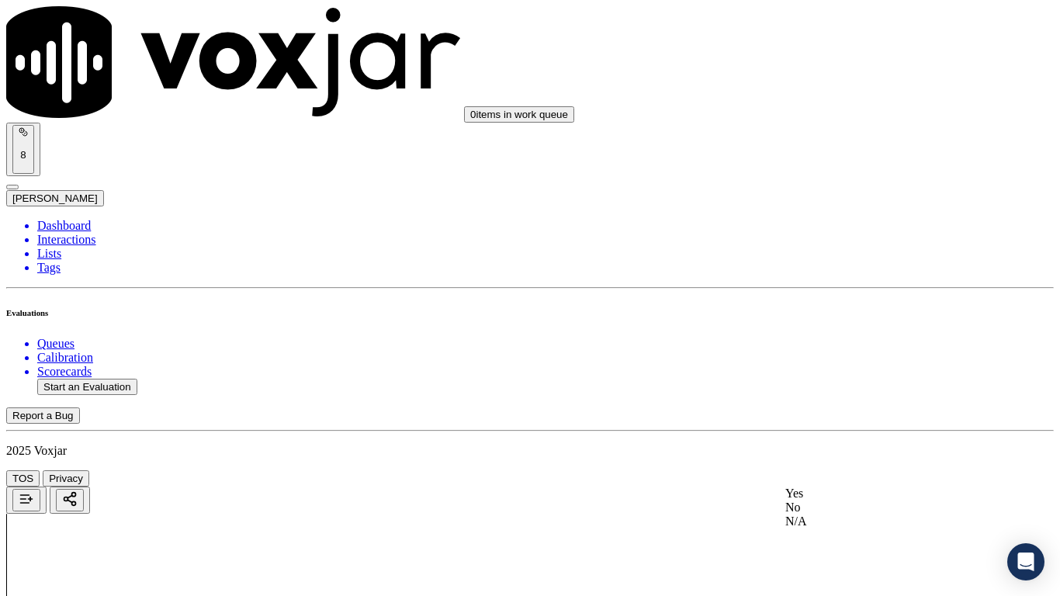
click at [850, 470] on div "Yes" at bounding box center [884, 494] width 197 height 14
click at [821, 75] on div "Yes" at bounding box center [884, 68] width 197 height 14
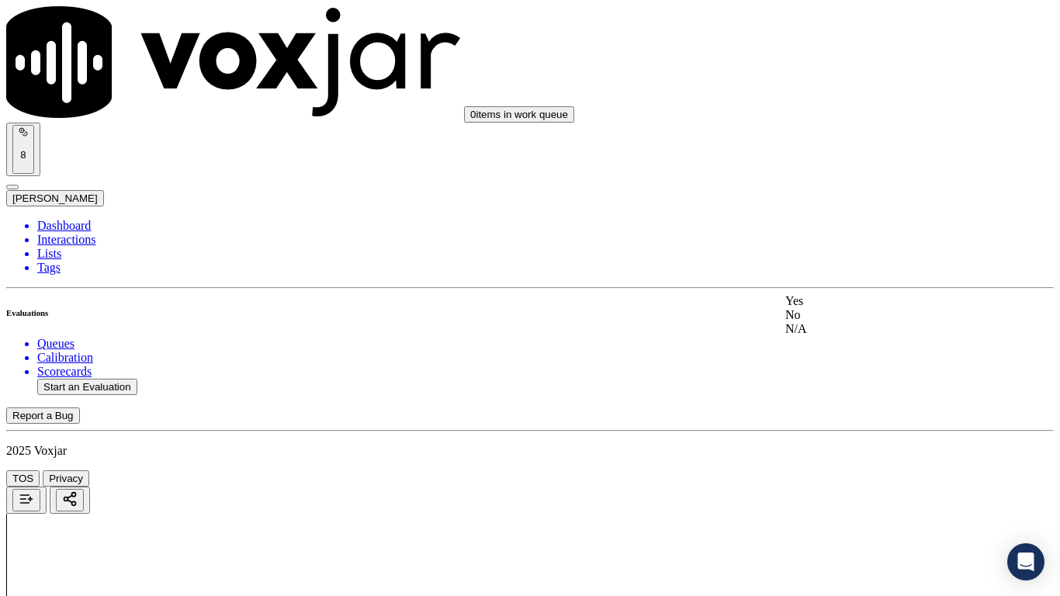
click at [862, 308] on div "Yes" at bounding box center [884, 301] width 197 height 14
click at [856, 224] on div "Yes" at bounding box center [884, 217] width 197 height 14
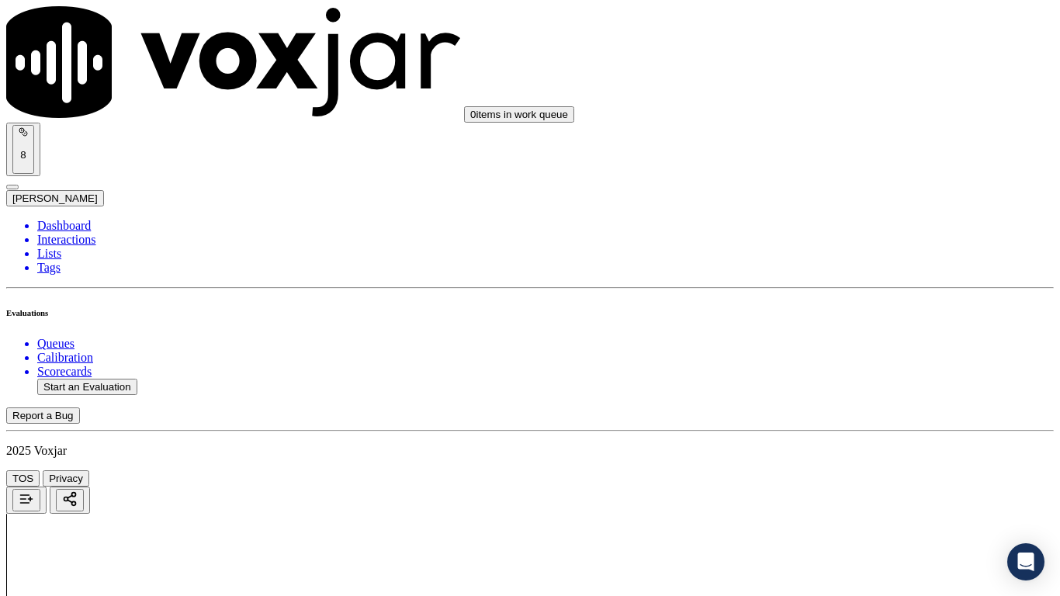
click at [851, 106] on div "Yes" at bounding box center [884, 99] width 197 height 14
click at [869, 302] on div "Yes" at bounding box center [884, 295] width 197 height 14
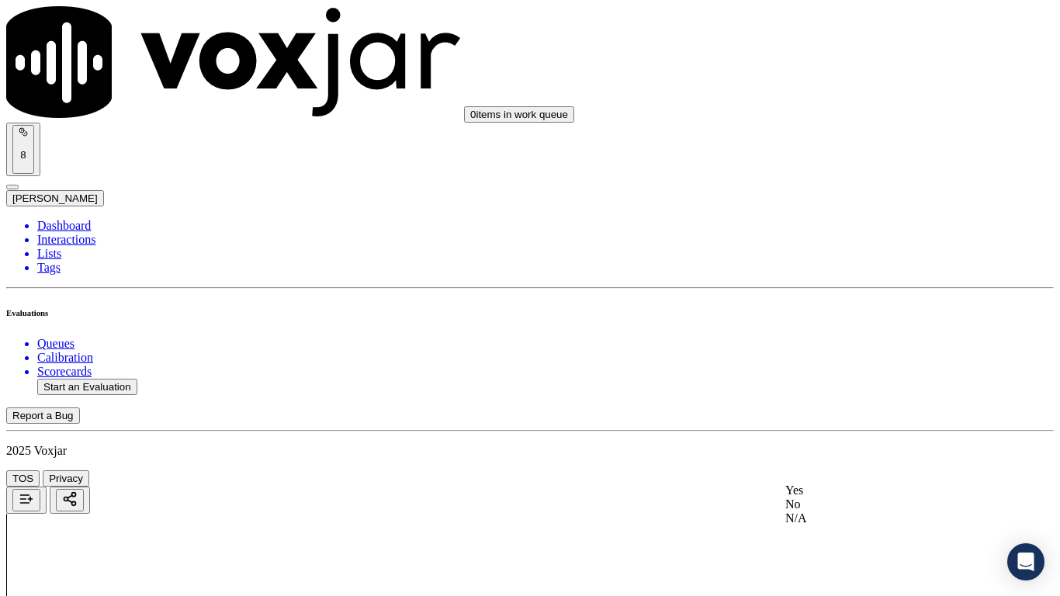
click at [852, 470] on div "Yes" at bounding box center [884, 491] width 197 height 14
click at [867, 286] on div "Yes" at bounding box center [884, 279] width 197 height 14
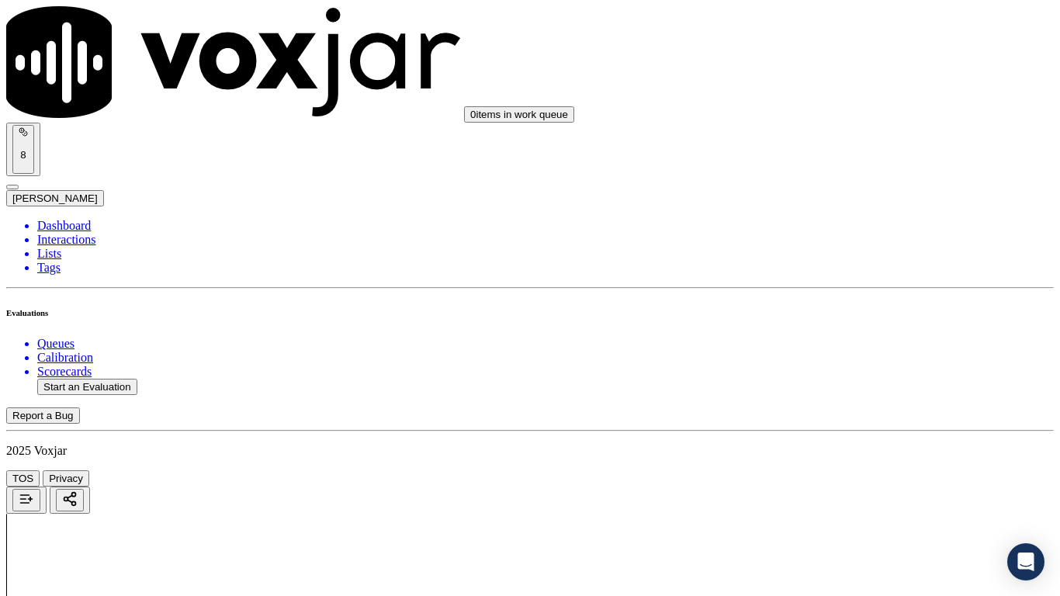
click at [859, 227] on div "Yes" at bounding box center [884, 220] width 197 height 14
click at [841, 190] on div "Yes" at bounding box center [884, 183] width 197 height 14
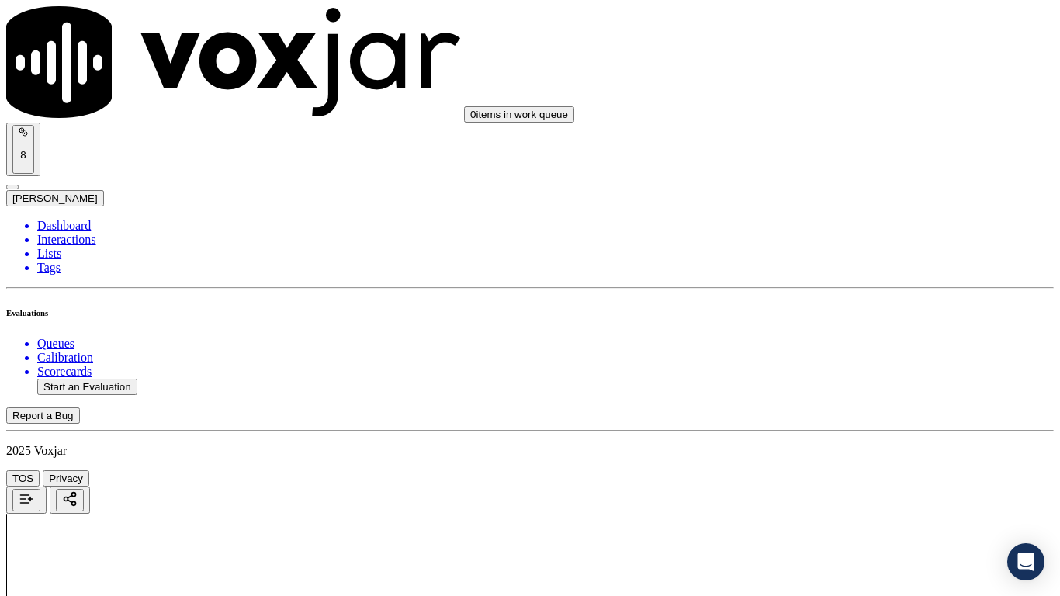
click at [858, 385] on div "Yes" at bounding box center [884, 379] width 197 height 14
click at [845, 238] on div "Yes" at bounding box center [884, 231] width 197 height 14
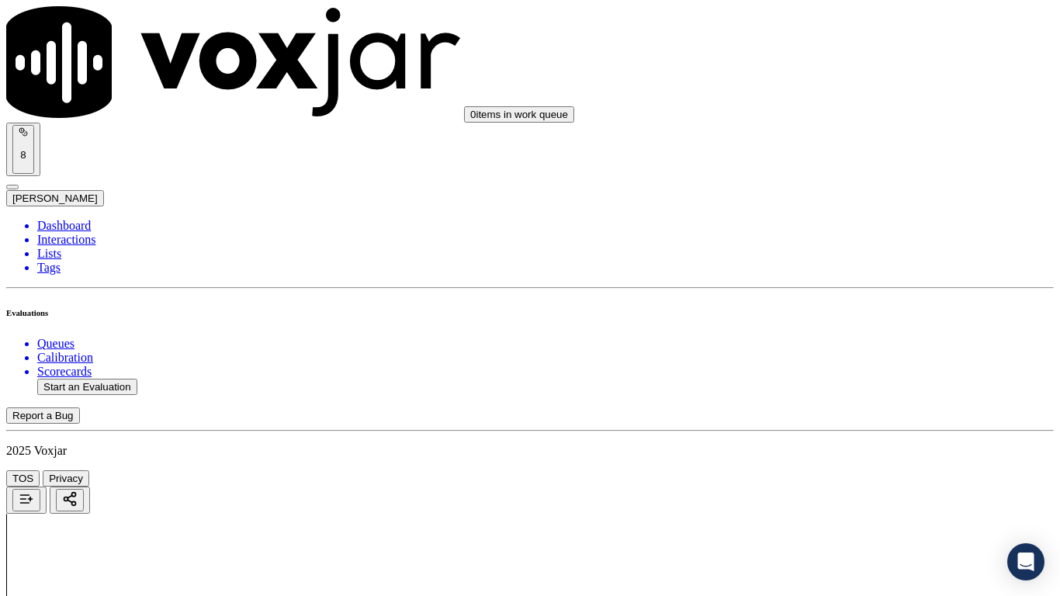
scroll to position [4115, 0]
click at [854, 198] on div "Yes" at bounding box center [884, 191] width 197 height 14
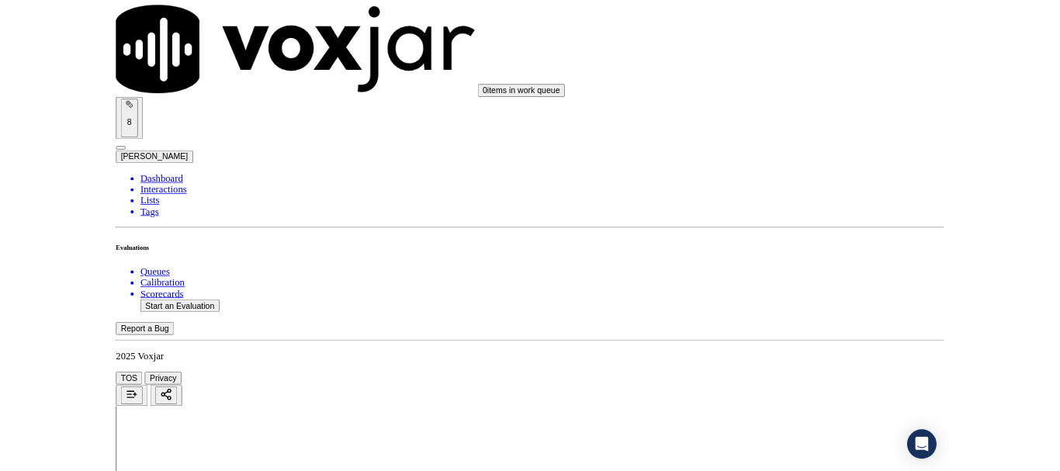
scroll to position [4295, 0]
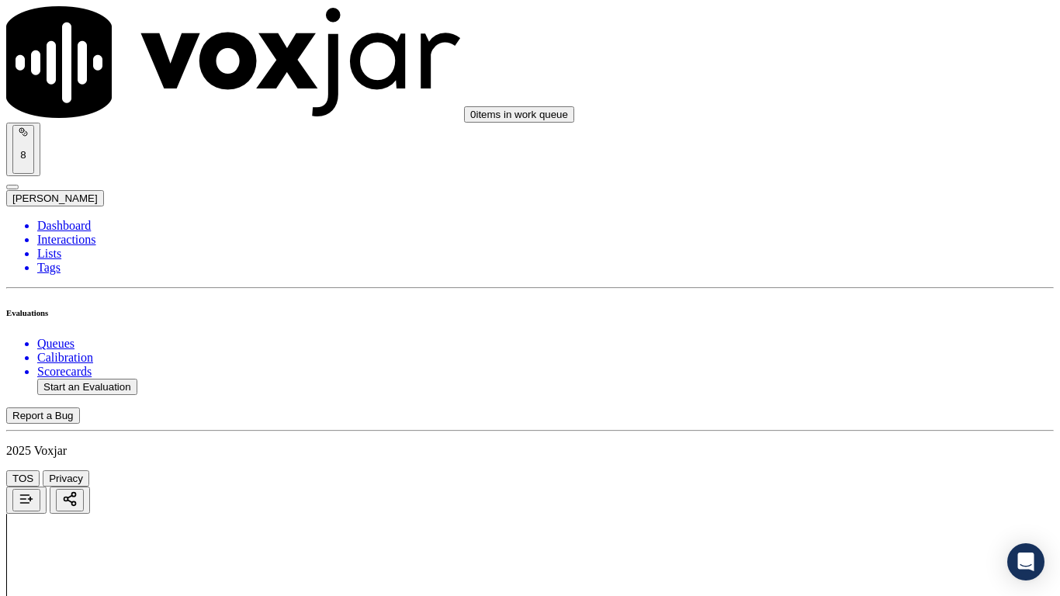
click at [850, 427] on div "Yes" at bounding box center [884, 420] width 197 height 14
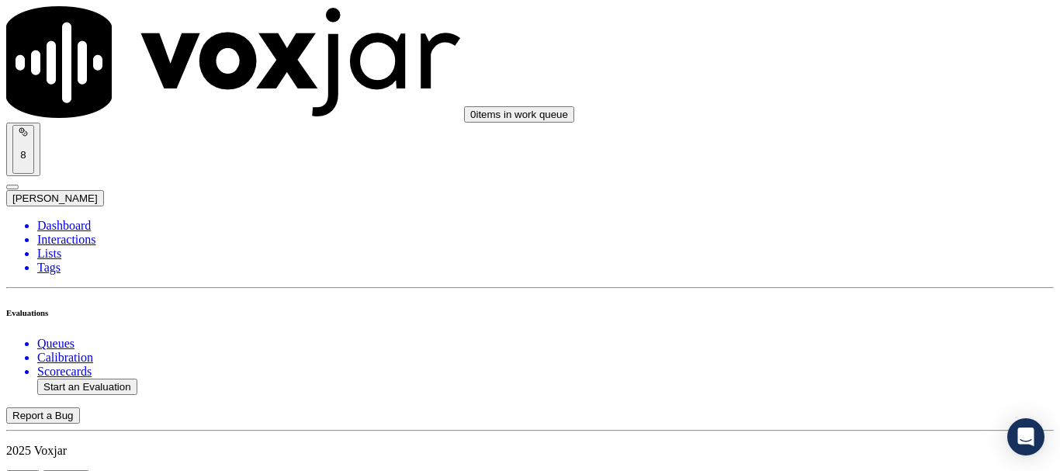
click at [75, 379] on button "Start an Evaluation" at bounding box center [87, 387] width 100 height 16
type input "20250918-183859_5136678753-all.mp3"
type input "mi"
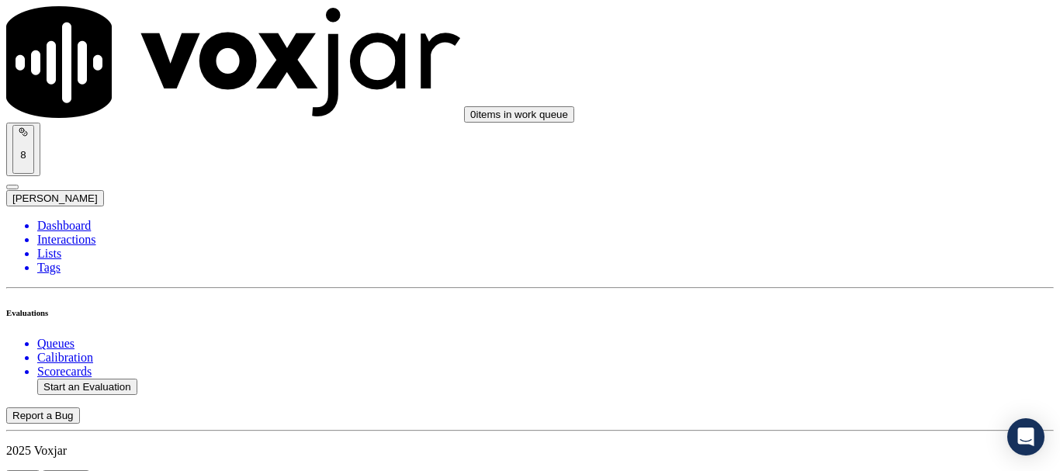
type input "[DATE]T22:02"
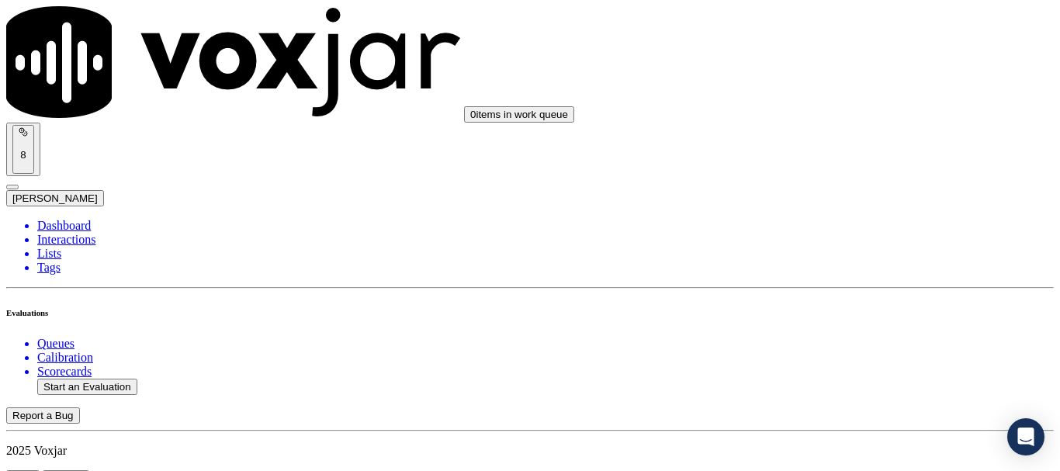
scroll to position [233, 0]
type input "[PERSON_NAME]"
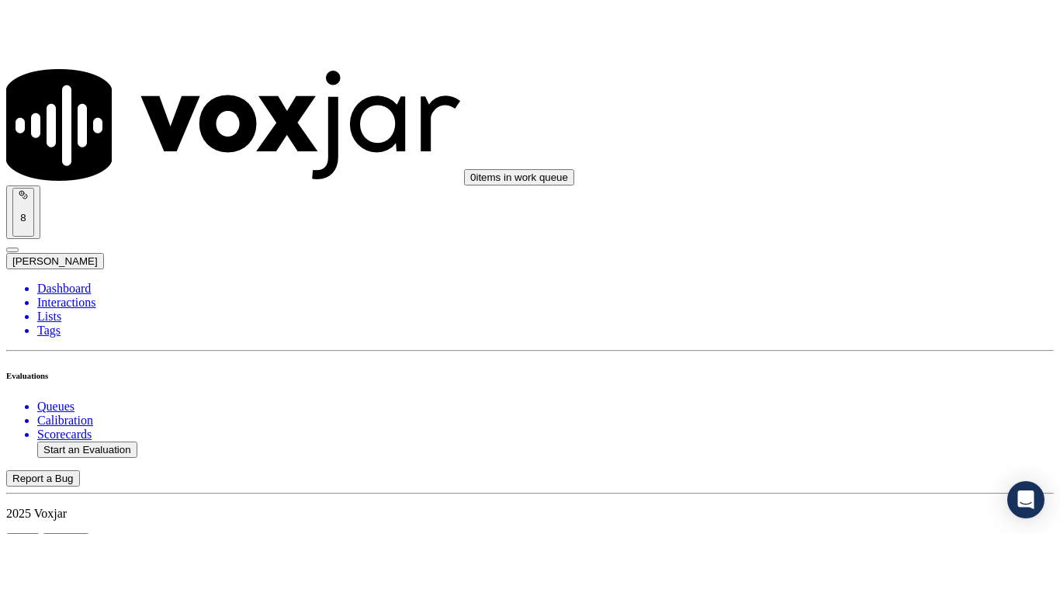
scroll to position [311, 0]
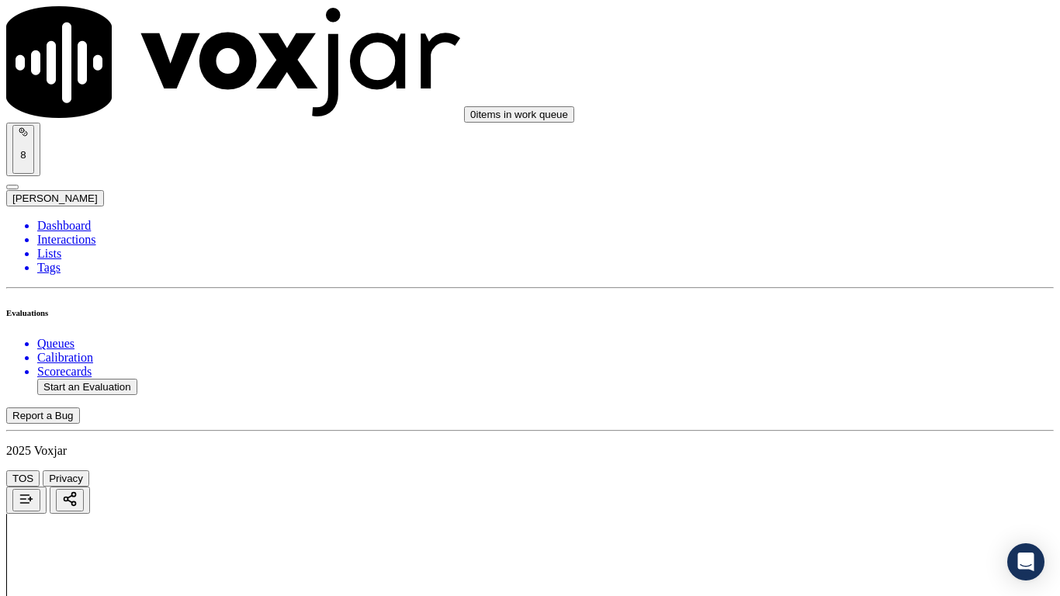
scroll to position [233, 0]
click at [879, 85] on div "Yes" at bounding box center [884, 81] width 197 height 14
click at [887, 302] on div "Yes" at bounding box center [884, 295] width 197 height 14
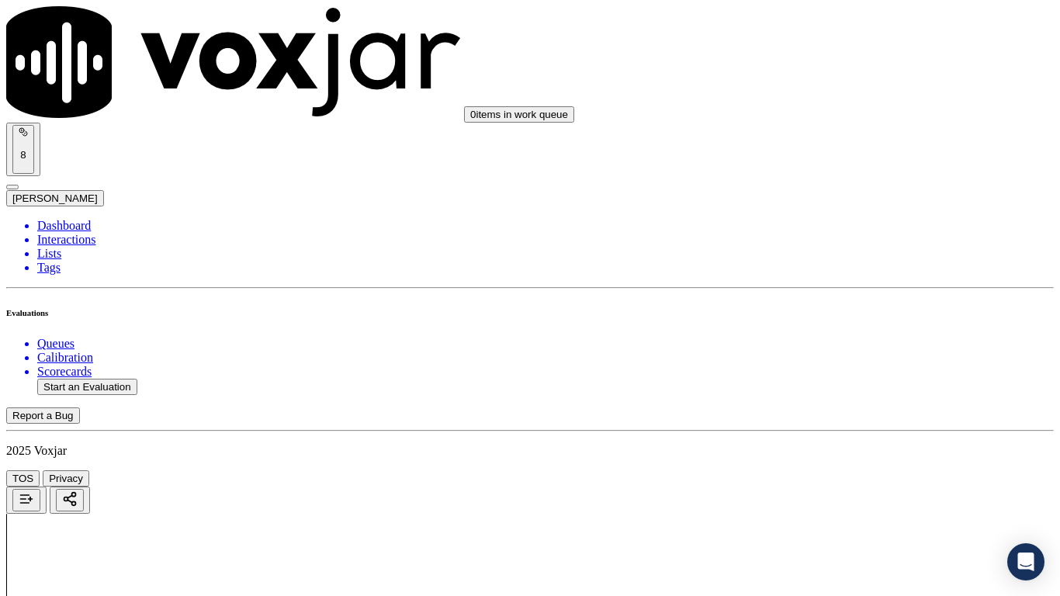
click at [852, 470] on div "Yes" at bounding box center [884, 491] width 197 height 14
click at [871, 196] on div "N/A" at bounding box center [884, 189] width 197 height 14
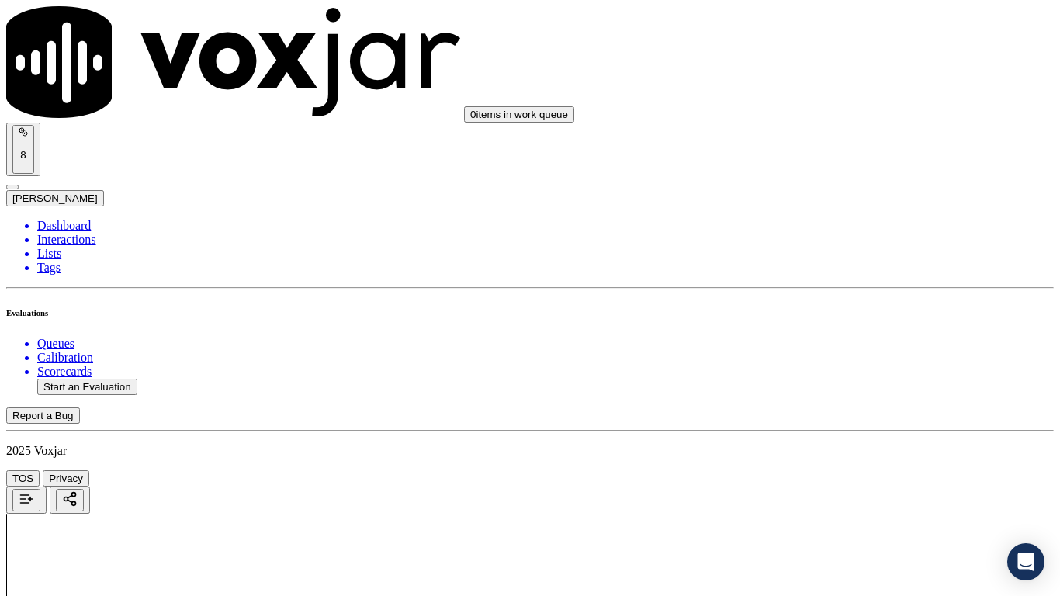
click at [856, 448] on div "N/A" at bounding box center [884, 441] width 197 height 14
click at [867, 147] on div "Yes" at bounding box center [884, 143] width 197 height 14
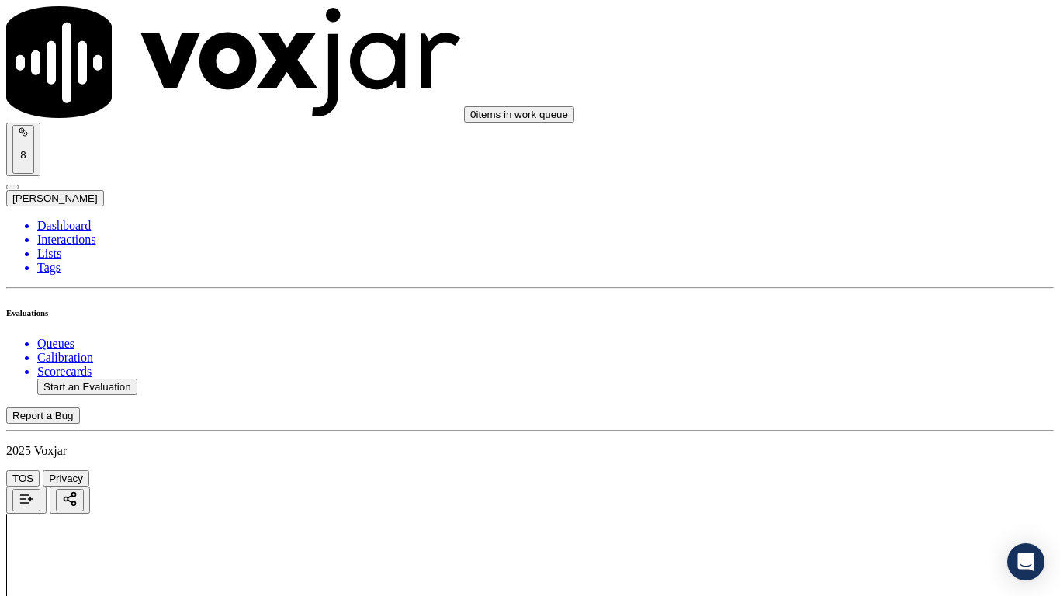
click at [865, 364] on div "Yes" at bounding box center [884, 357] width 197 height 14
click at [850, 459] on div "Yes" at bounding box center [884, 452] width 197 height 14
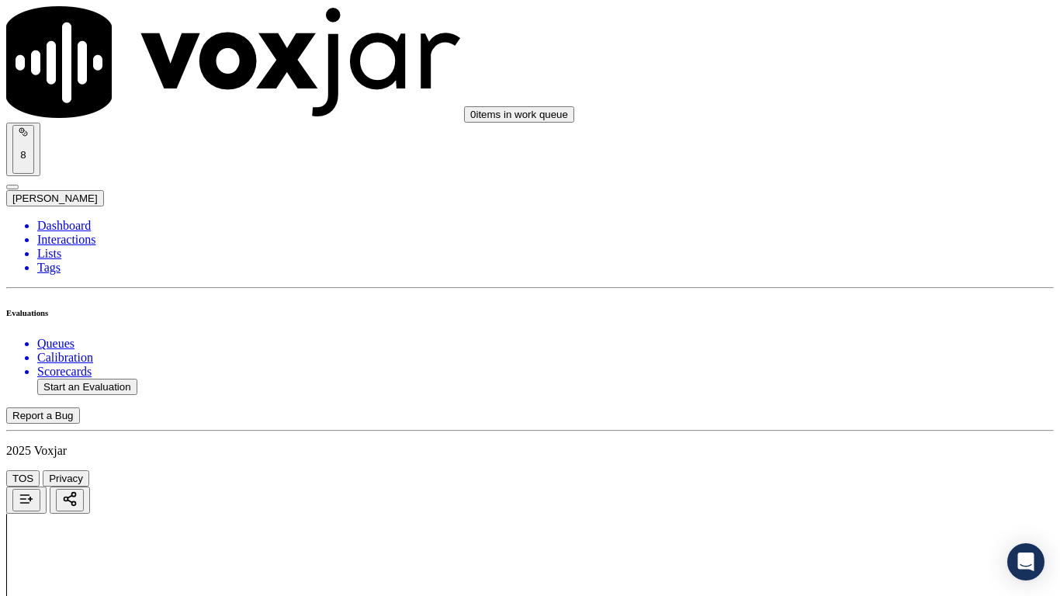
click at [848, 75] on div "Yes" at bounding box center [884, 68] width 197 height 14
click at [847, 308] on div "Yes" at bounding box center [884, 301] width 197 height 14
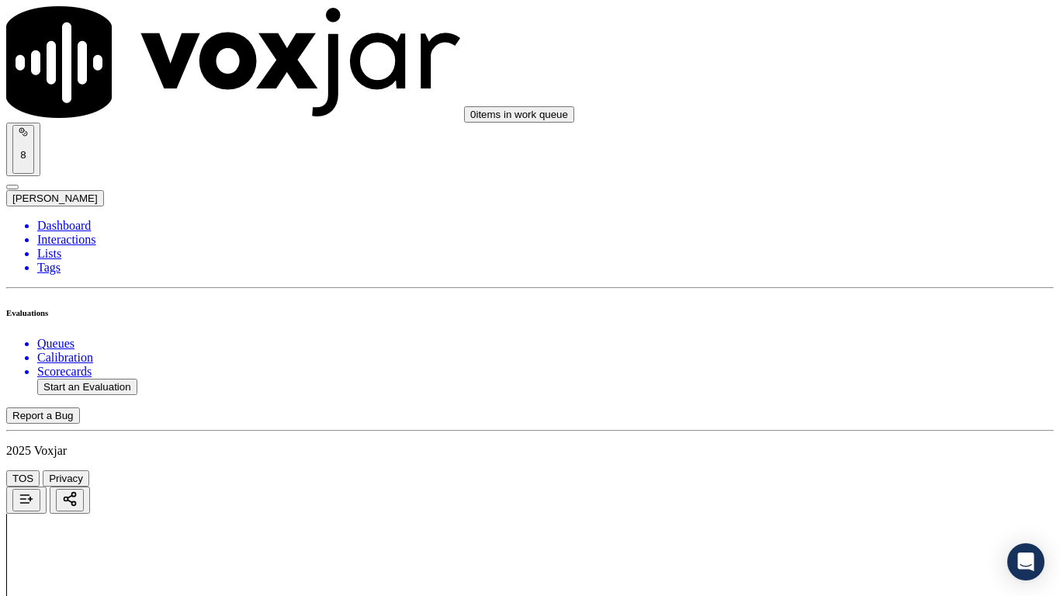
click at [842, 67] on div "Yes" at bounding box center [884, 62] width 197 height 14
click at [862, 335] on div "Yes" at bounding box center [884, 332] width 197 height 14
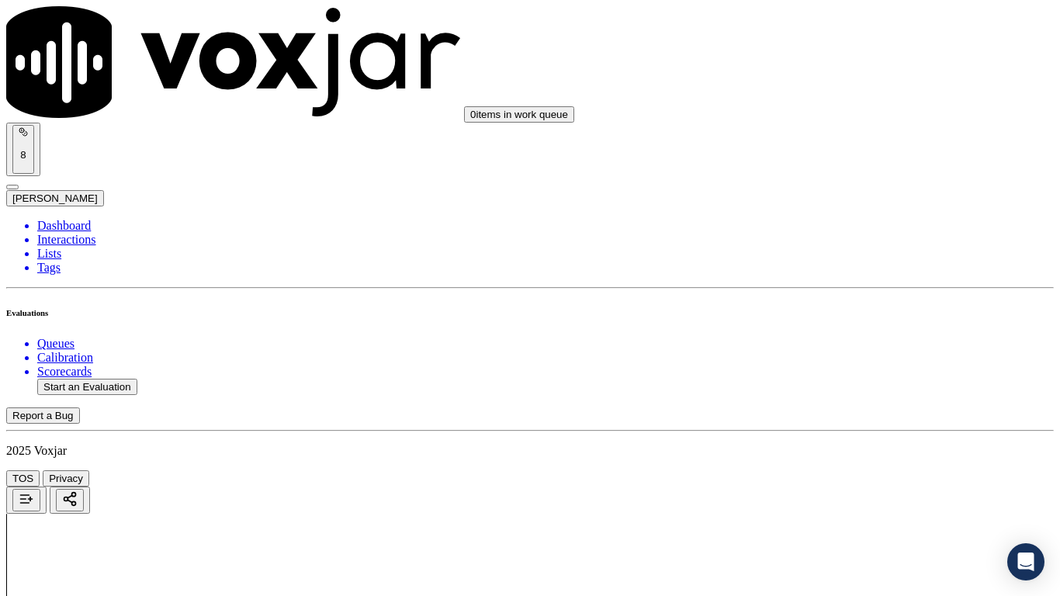
click at [834, 69] on div "Yes" at bounding box center [884, 62] width 197 height 14
click at [832, 259] on div "Yes" at bounding box center [884, 258] width 197 height 14
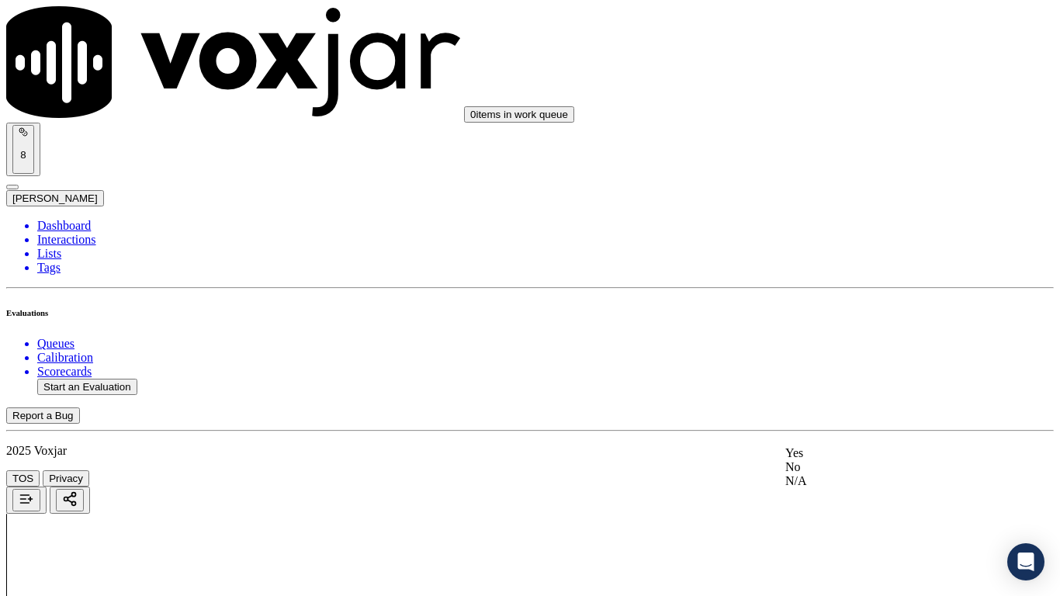
click at [840, 456] on div "Yes" at bounding box center [884, 453] width 197 height 14
click at [820, 131] on div "Yes" at bounding box center [884, 124] width 197 height 14
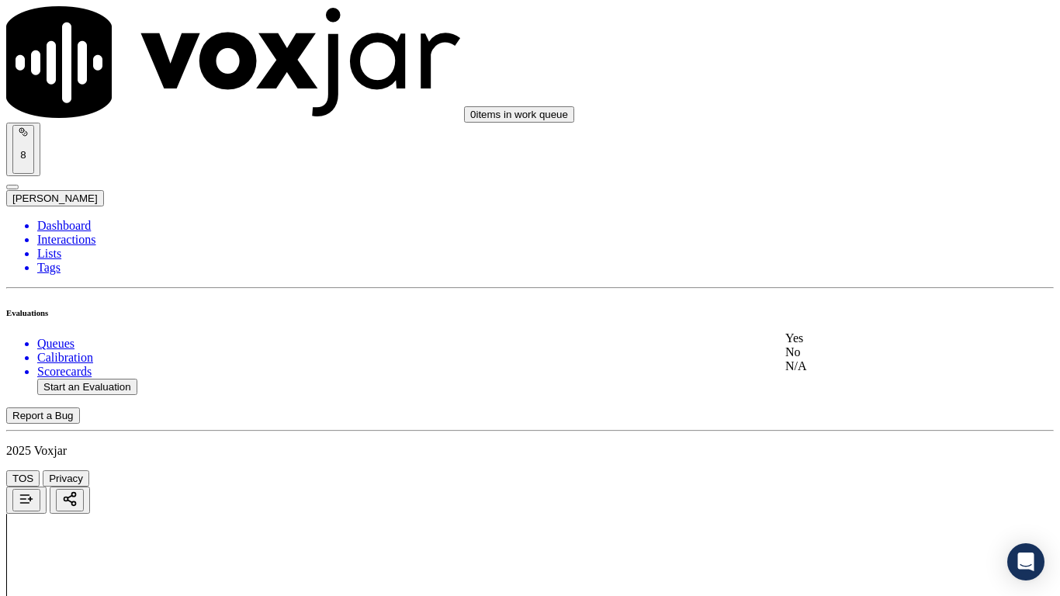
click at [850, 345] on div "Yes" at bounding box center [884, 338] width 197 height 14
click at [838, 151] on div "Yes" at bounding box center [884, 146] width 197 height 14
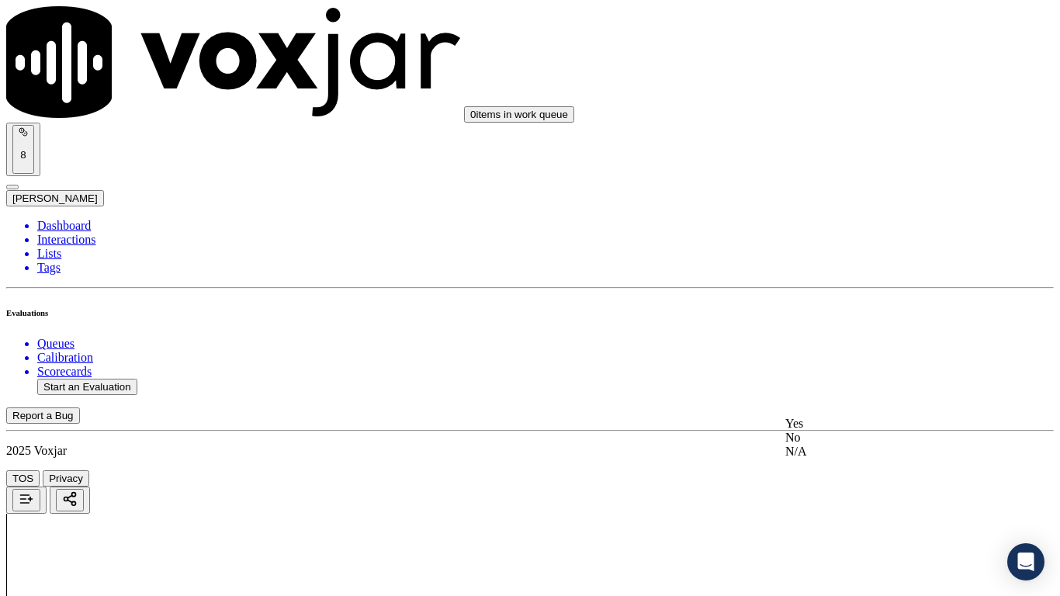
click at [851, 425] on div "Yes" at bounding box center [884, 424] width 197 height 14
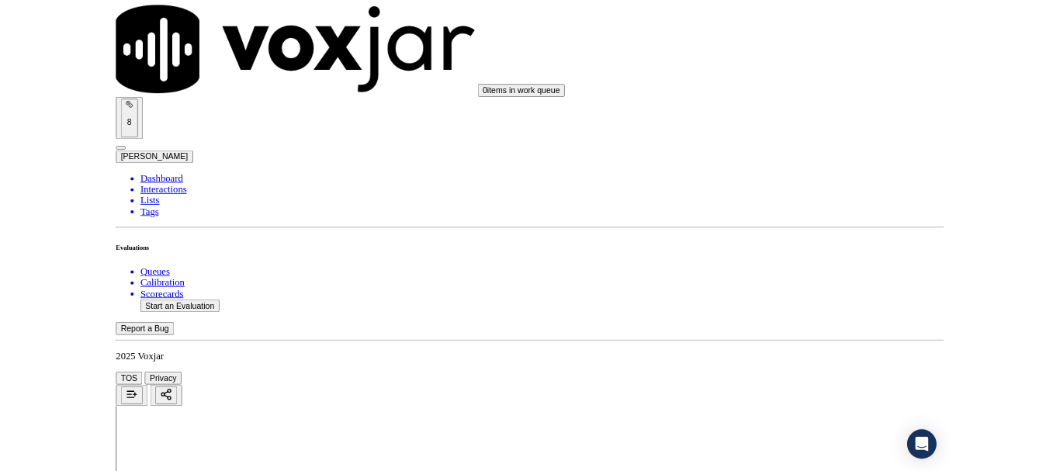
scroll to position [4295, 0]
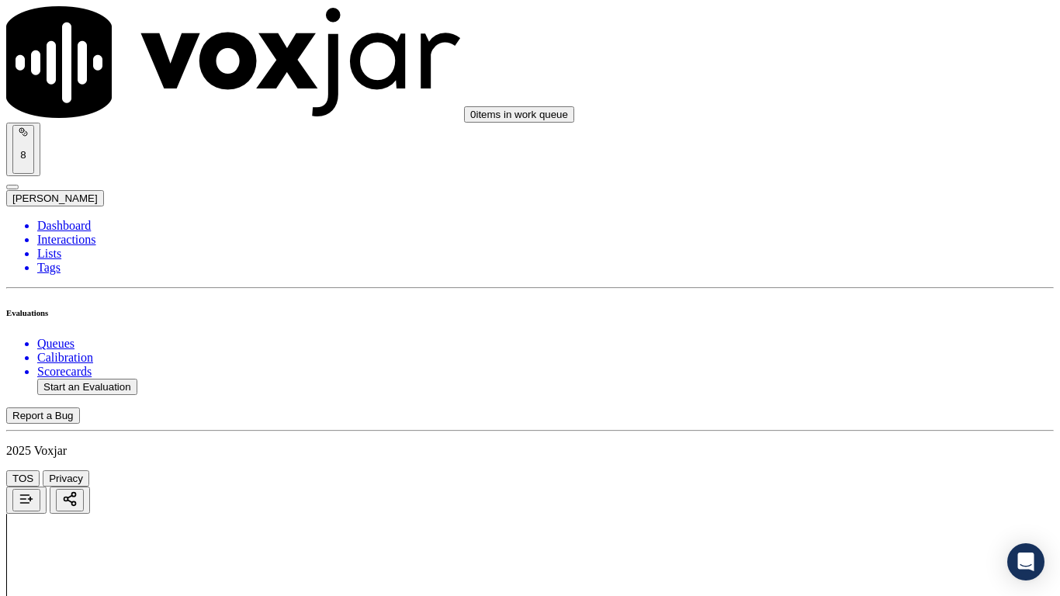
click at [833, 427] on div "Yes" at bounding box center [884, 420] width 197 height 14
click at [850, 211] on div "Yes" at bounding box center [884, 206] width 197 height 14
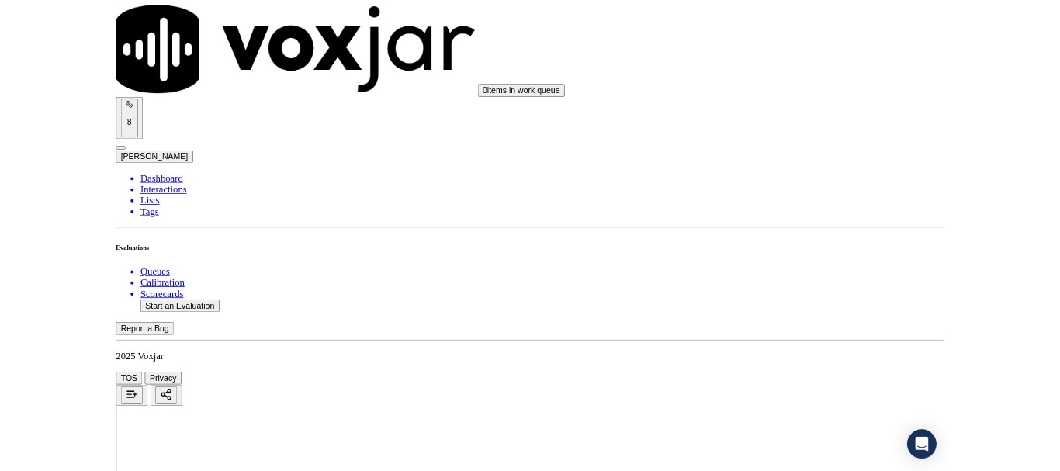
scroll to position [233, 0]
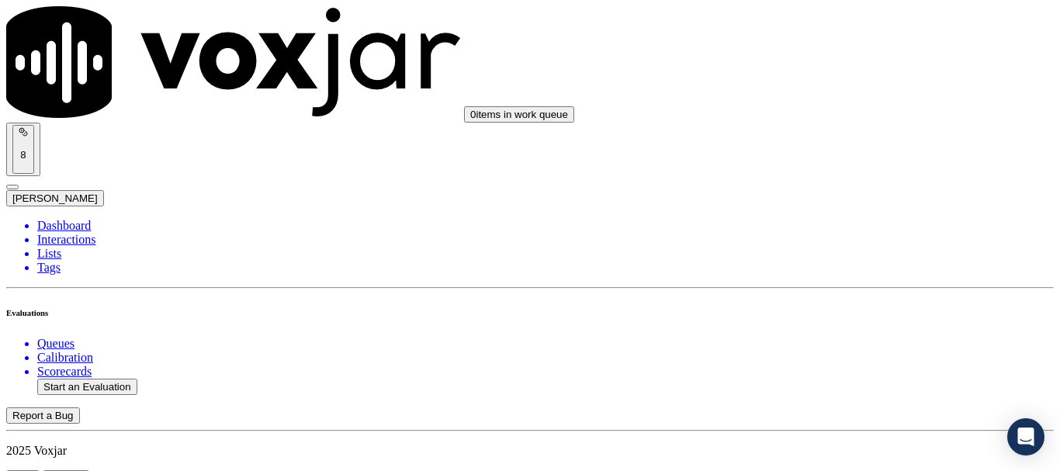
click at [89, 342] on ul "Queues Calibration Scorecards Start an Evaluation" at bounding box center [530, 366] width 1048 height 58
click at [87, 379] on button "Start an Evaluation" at bounding box center [87, 387] width 100 height 16
type input "20250918-120739_3306190447-all.mp3"
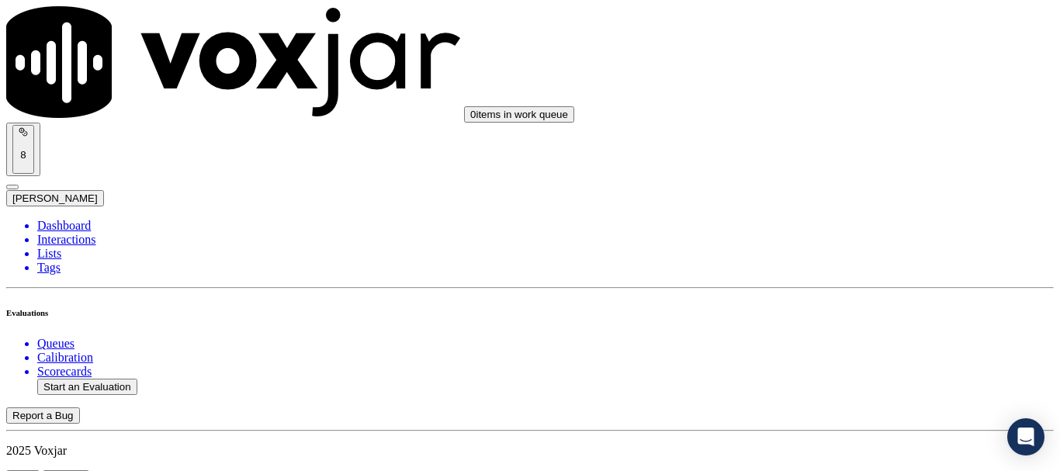
type input "lili"
type input "[DATE]T22:12"
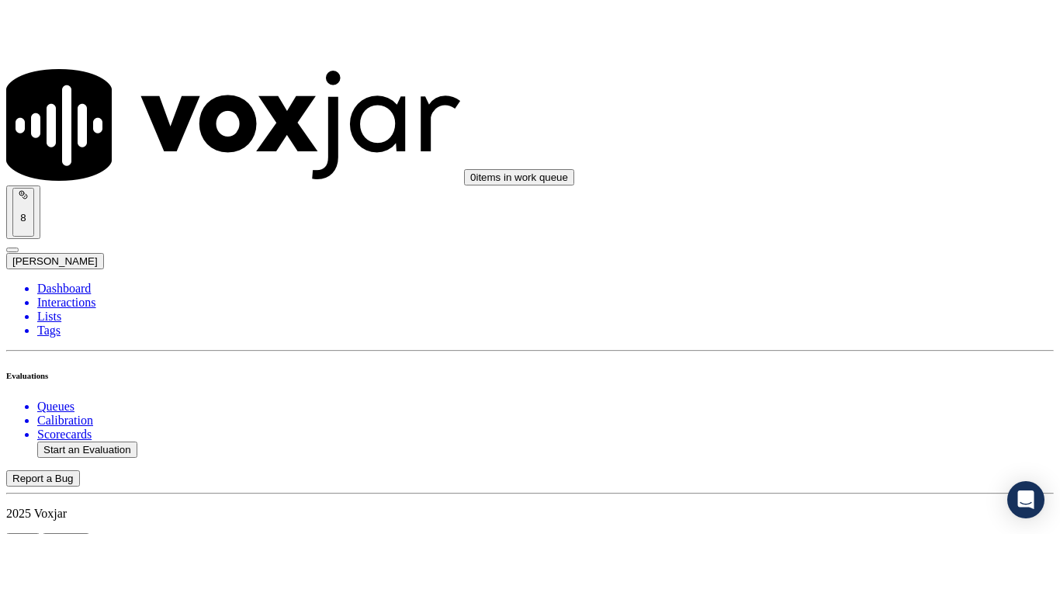
scroll to position [136, 0]
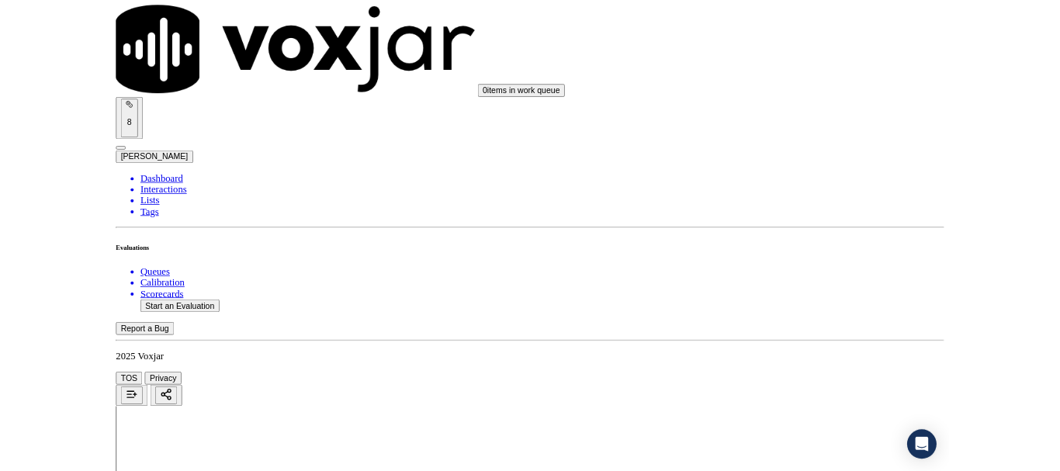
scroll to position [233, 0]
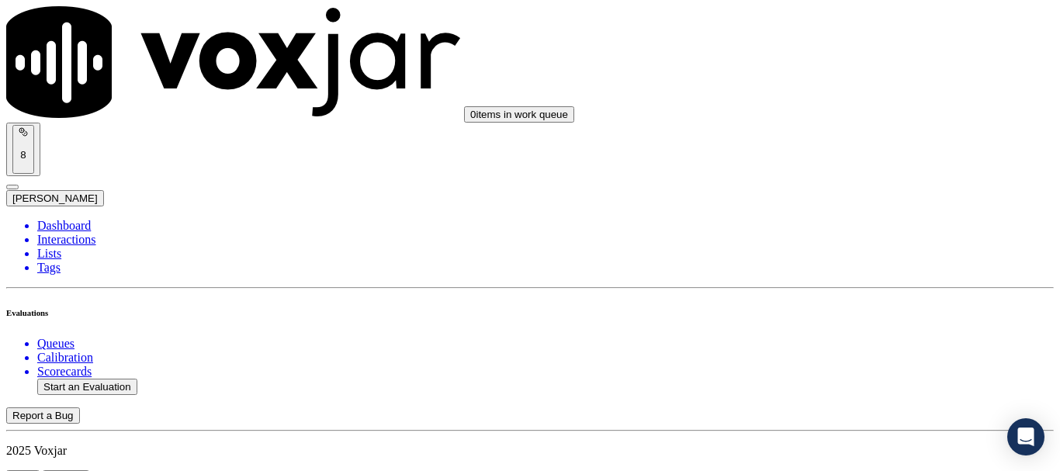
scroll to position [155, 0]
type input "[PERSON_NAME]"
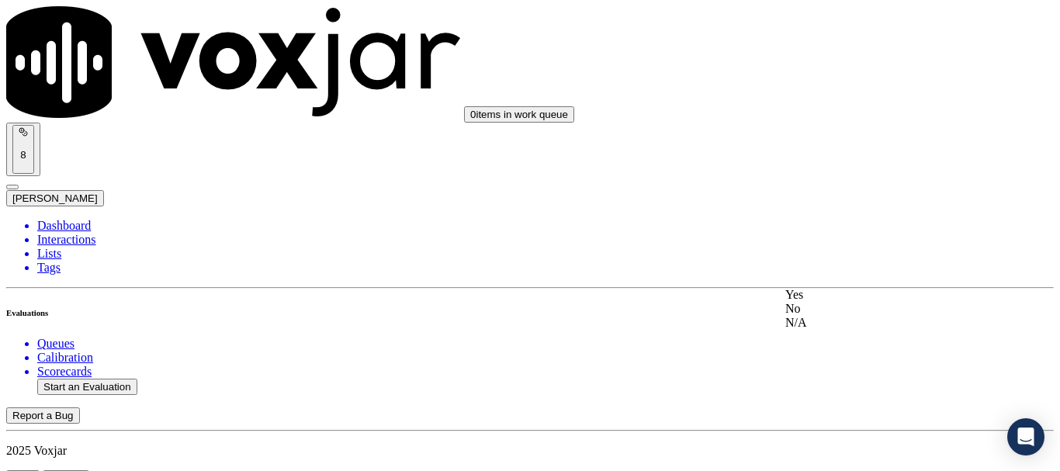
click at [887, 302] on div "Yes" at bounding box center [884, 295] width 197 height 14
click at [886, 395] on div "Yes" at bounding box center [884, 391] width 197 height 14
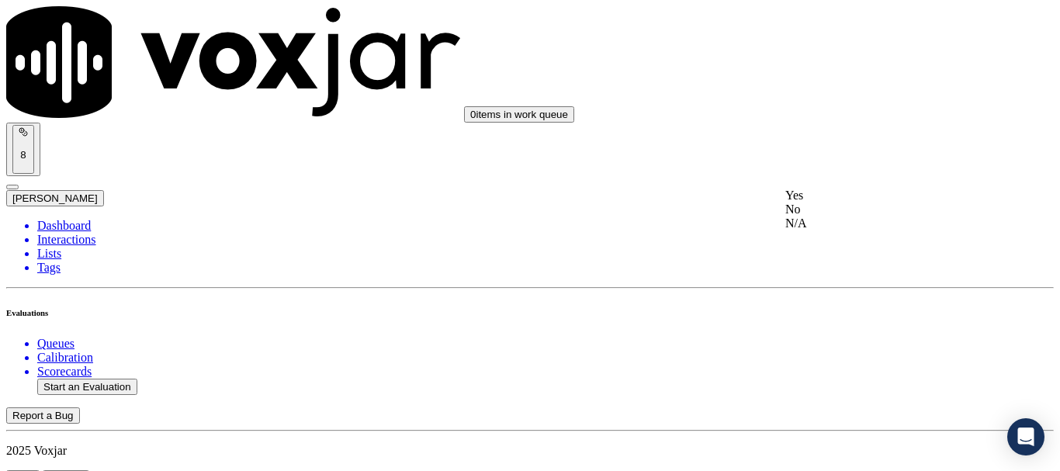
click at [870, 203] on div "Yes" at bounding box center [884, 196] width 197 height 14
click at [900, 311] on div "Yes" at bounding box center [884, 306] width 197 height 14
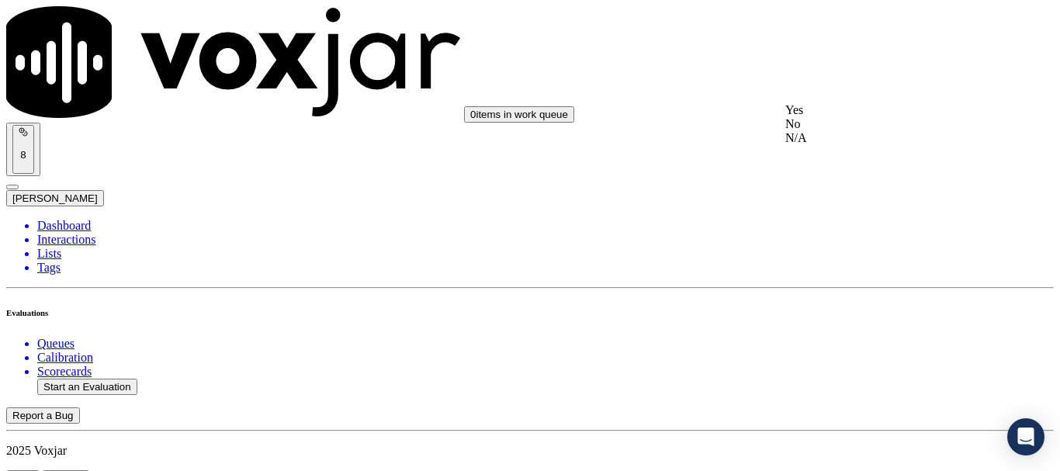
click at [860, 117] on div "Yes" at bounding box center [884, 110] width 197 height 14
click at [881, 291] on div "Yes" at bounding box center [884, 284] width 197 height 14
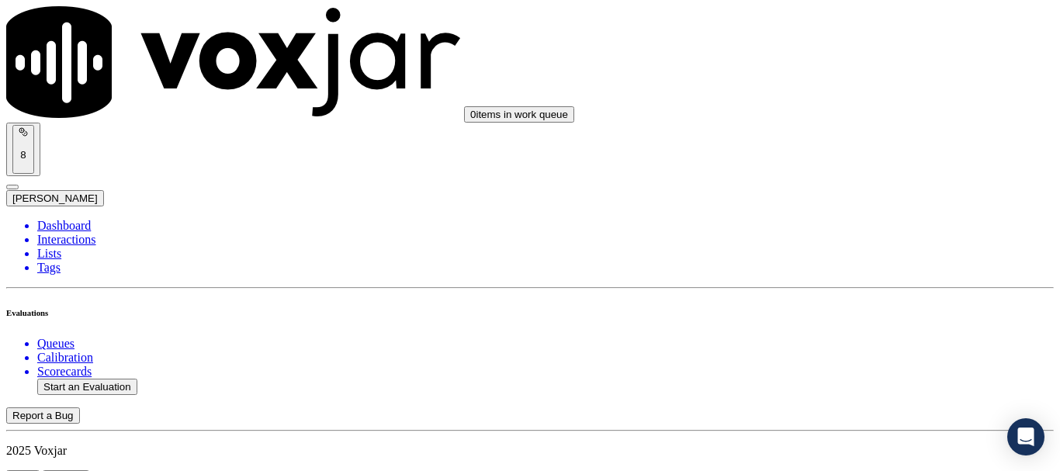
click at [866, 232] on div "Yes" at bounding box center [884, 225] width 197 height 14
click at [850, 305] on div "Yes" at bounding box center [884, 298] width 197 height 14
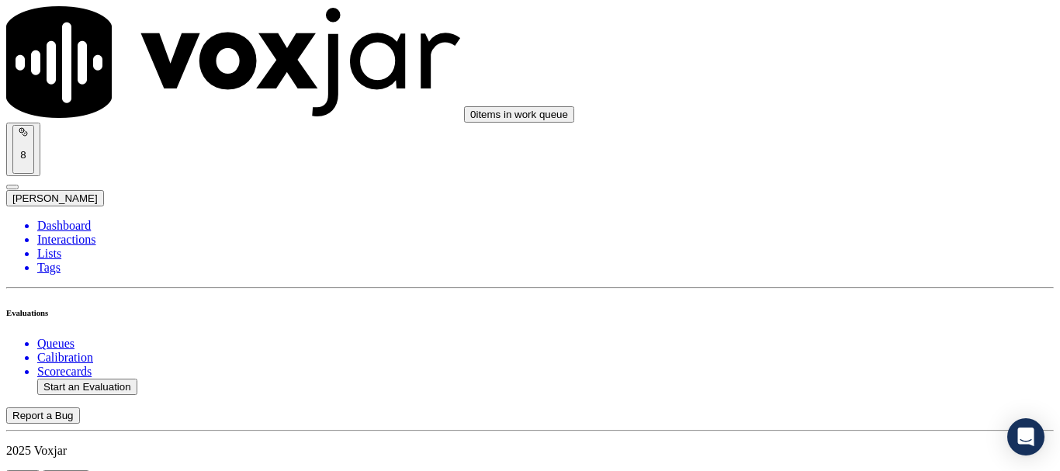
click at [857, 227] on div "Yes" at bounding box center [884, 222] width 197 height 14
click at [868, 263] on div "Yes" at bounding box center [884, 259] width 197 height 14
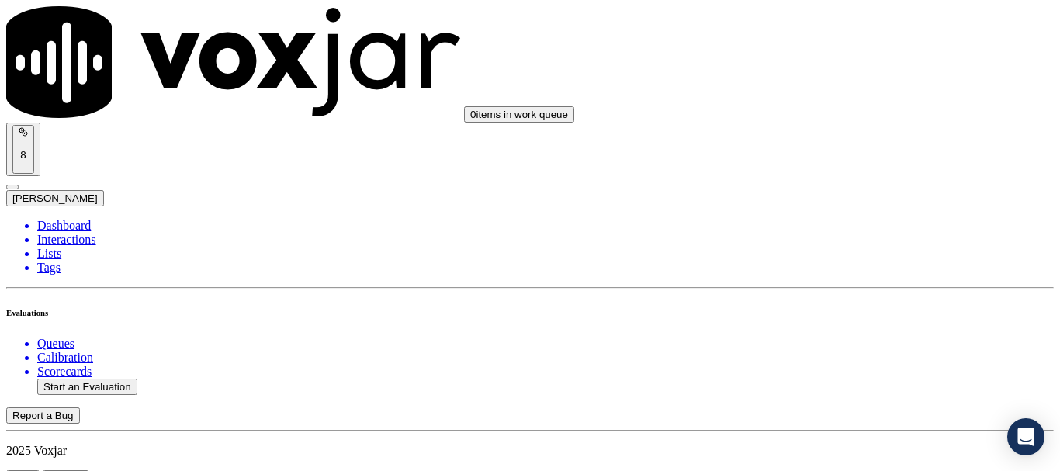
scroll to position [2247, 0]
click at [880, 306] on div "Yes" at bounding box center [884, 300] width 197 height 14
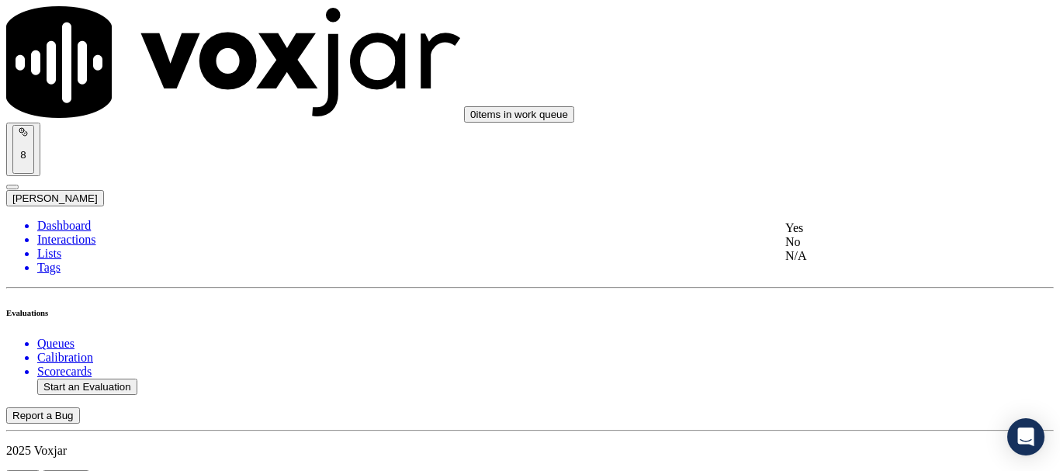
click at [856, 235] on div "Yes" at bounding box center [884, 228] width 197 height 14
click at [866, 193] on div "Yes" at bounding box center [884, 188] width 197 height 14
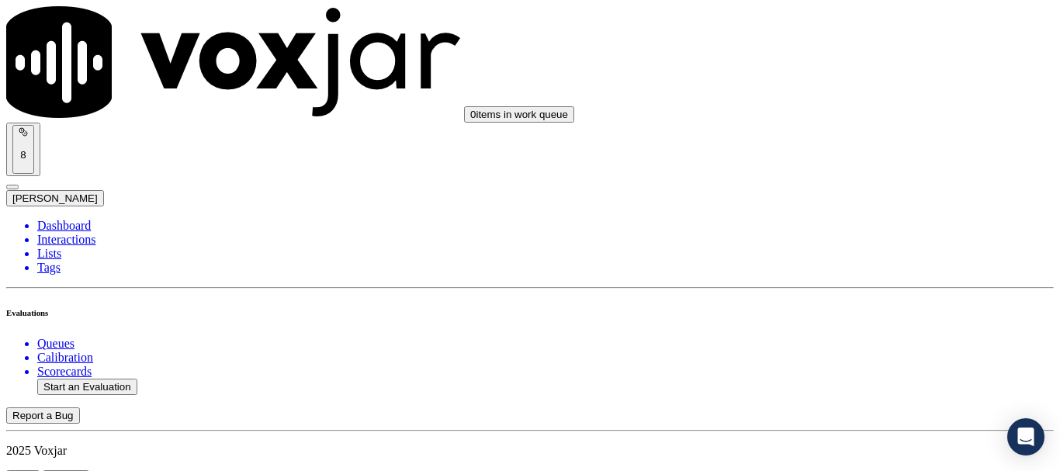
click at [854, 154] on div "Yes" at bounding box center [884, 151] width 197 height 14
click at [880, 291] on div "Yes" at bounding box center [884, 284] width 197 height 14
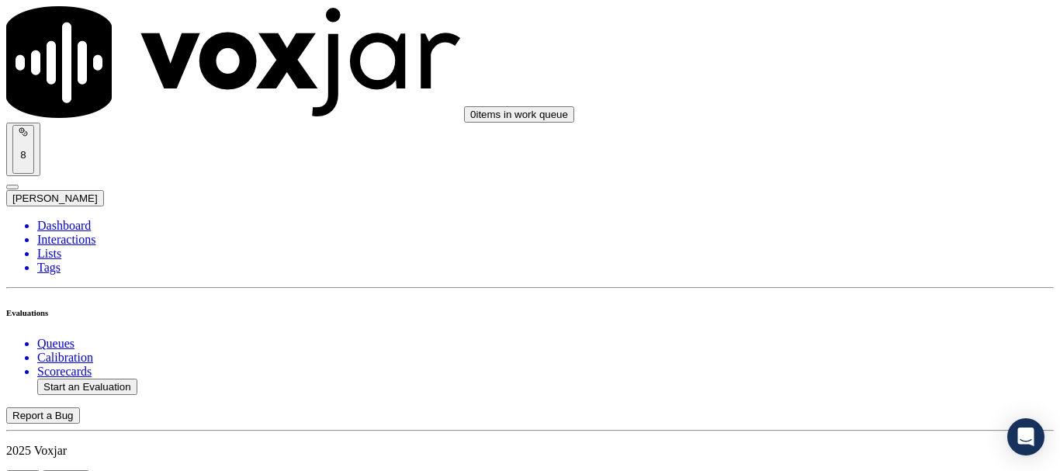
scroll to position [1237, 0]
click at [873, 154] on div "Yes" at bounding box center [884, 148] width 197 height 14
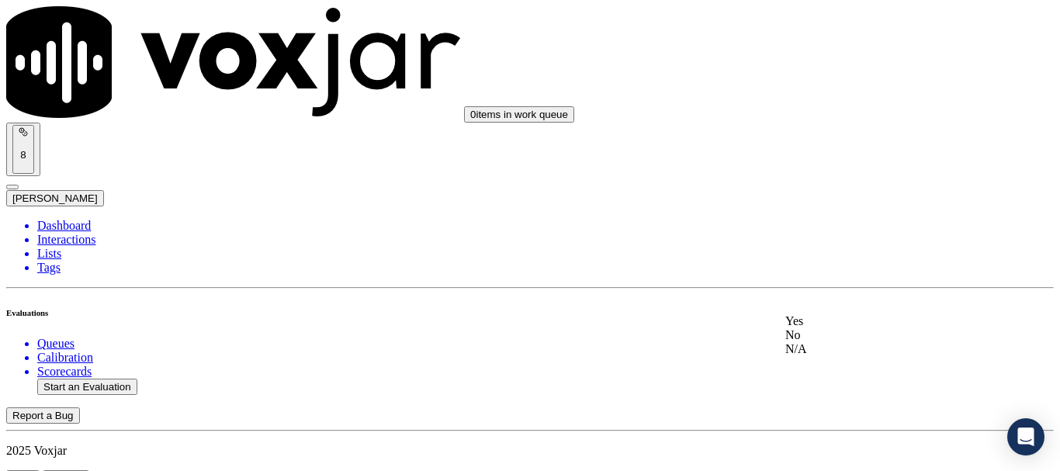
click at [857, 356] on div "N/A" at bounding box center [884, 349] width 197 height 14
click at [842, 113] on div "Yes" at bounding box center [884, 107] width 197 height 14
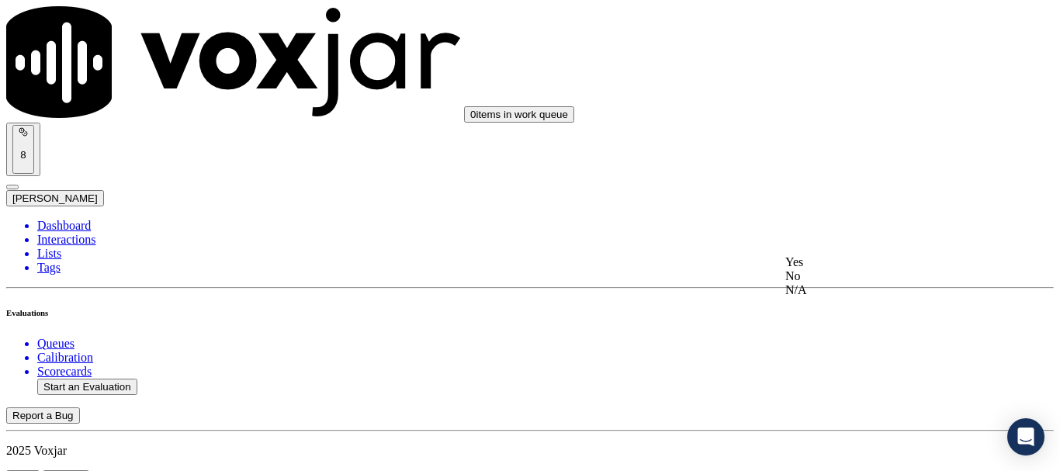
click at [857, 297] on div "N/A" at bounding box center [884, 290] width 197 height 14
click at [869, 307] on div "Yes" at bounding box center [884, 300] width 197 height 14
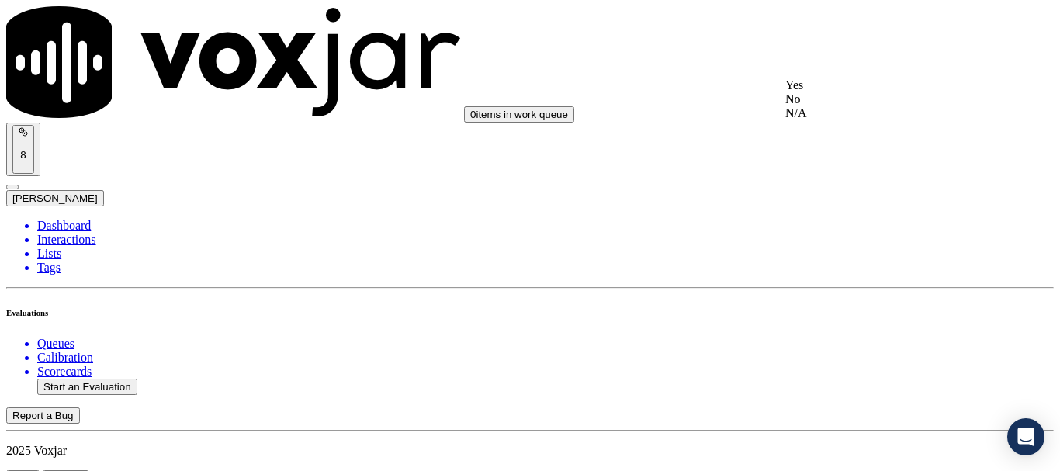
click at [857, 92] on div "Yes" at bounding box center [884, 85] width 197 height 14
click at [119, 379] on button "Start an Evaluation" at bounding box center [87, 387] width 100 height 16
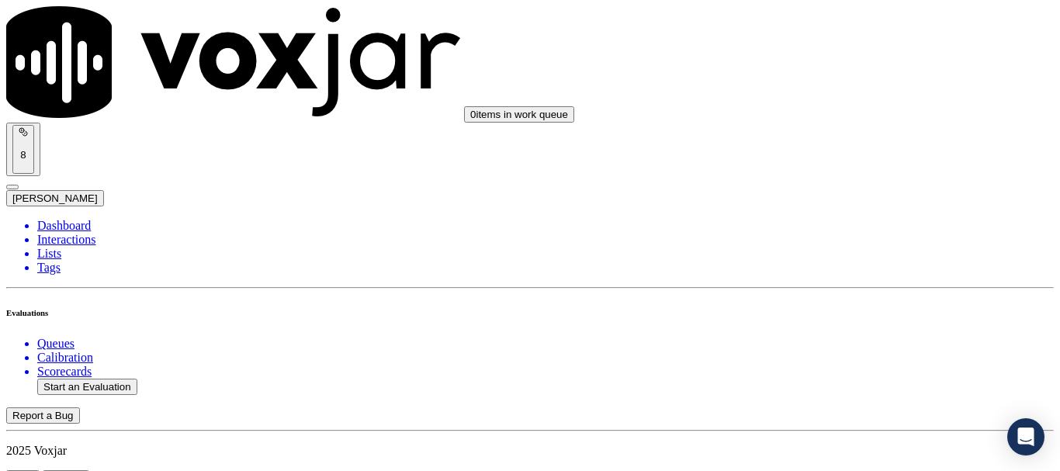
type input "20250918-164117_2166180049-all.mp3"
type input "manue"
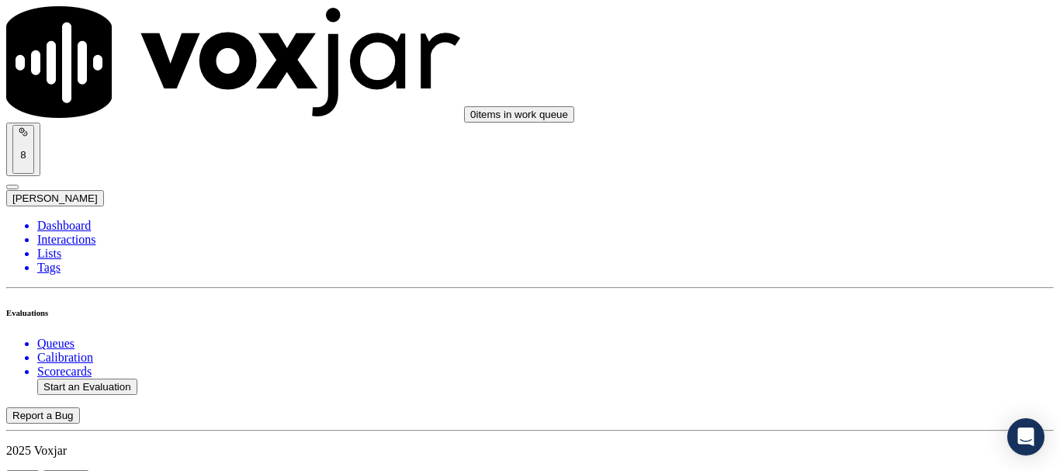
type input "[DATE]T22:17"
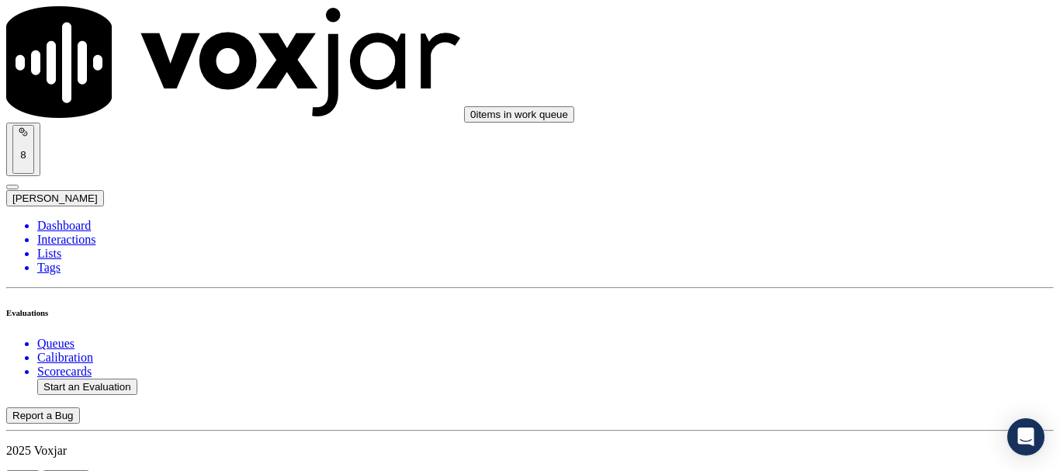
scroll to position [155, 0]
type input "[PERSON_NAME]"
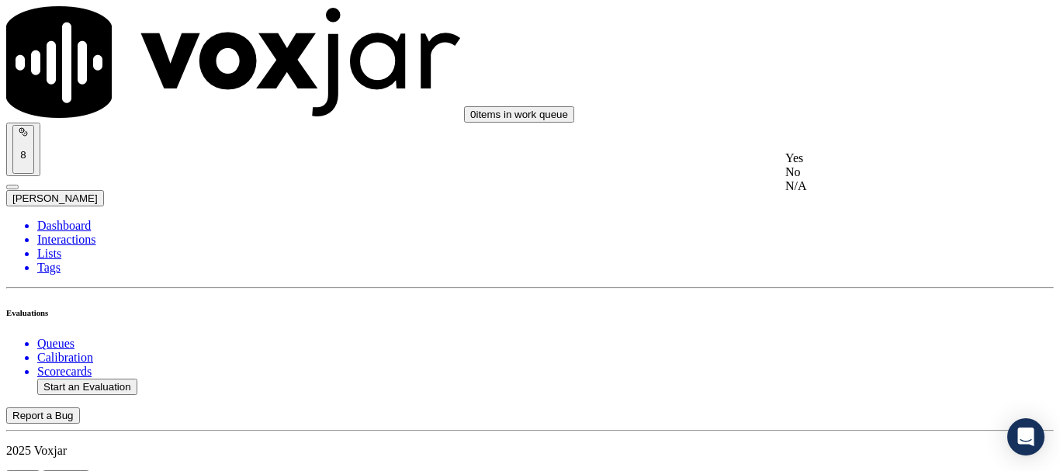
click at [882, 163] on div "Yes" at bounding box center [884, 158] width 197 height 14
click at [875, 377] on div "Yes" at bounding box center [884, 373] width 197 height 14
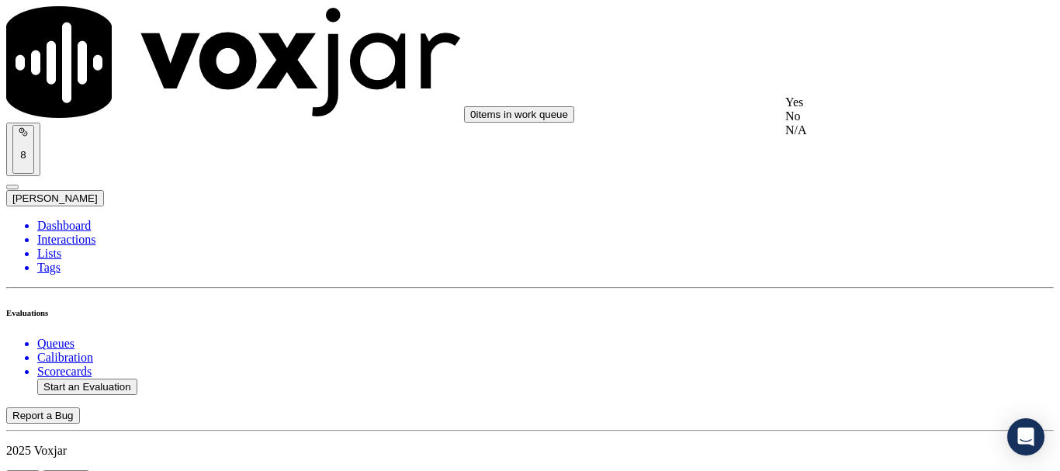
click at [862, 109] on div "Yes" at bounding box center [884, 102] width 197 height 14
click at [869, 352] on div "N/A" at bounding box center [884, 345] width 197 height 14
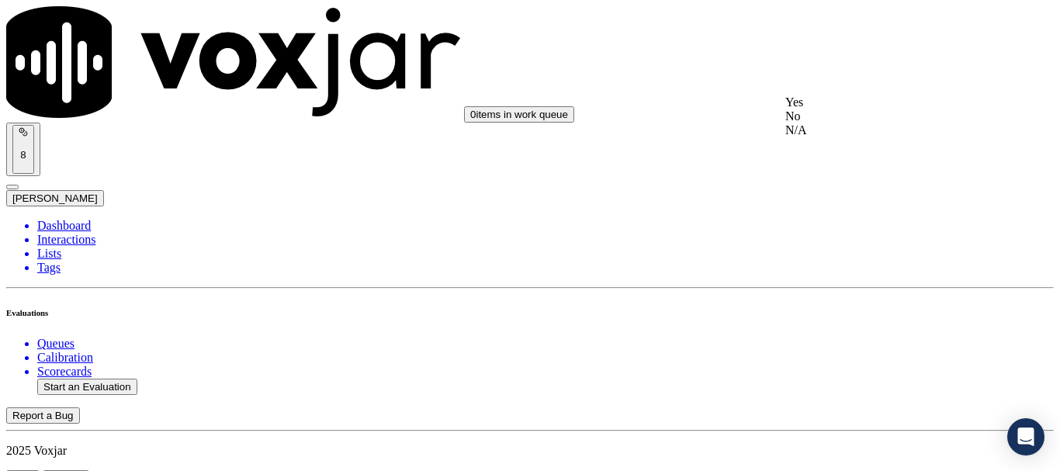
click at [839, 137] on div "N/A" at bounding box center [884, 130] width 197 height 14
click at [860, 303] on div "Yes" at bounding box center [884, 298] width 197 height 14
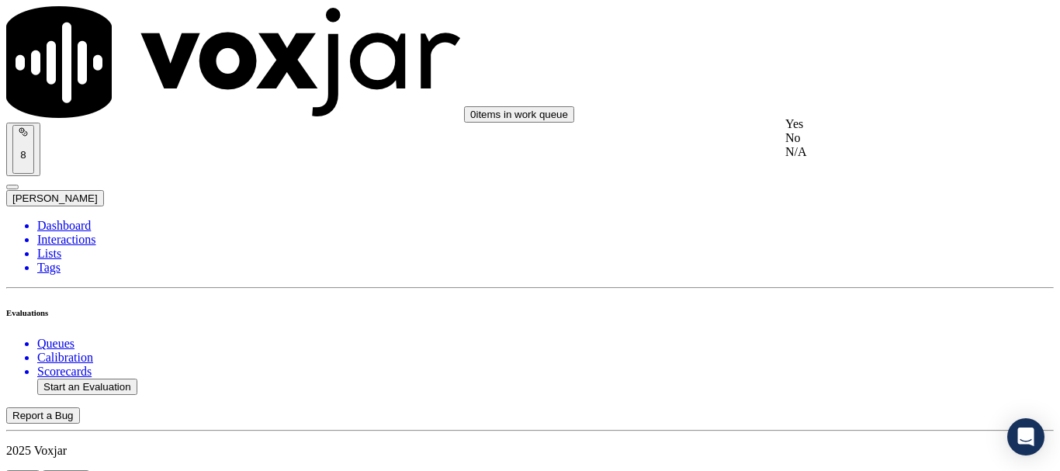
click at [857, 131] on div "Yes" at bounding box center [884, 124] width 197 height 14
click at [859, 345] on div "Yes" at bounding box center [884, 338] width 197 height 14
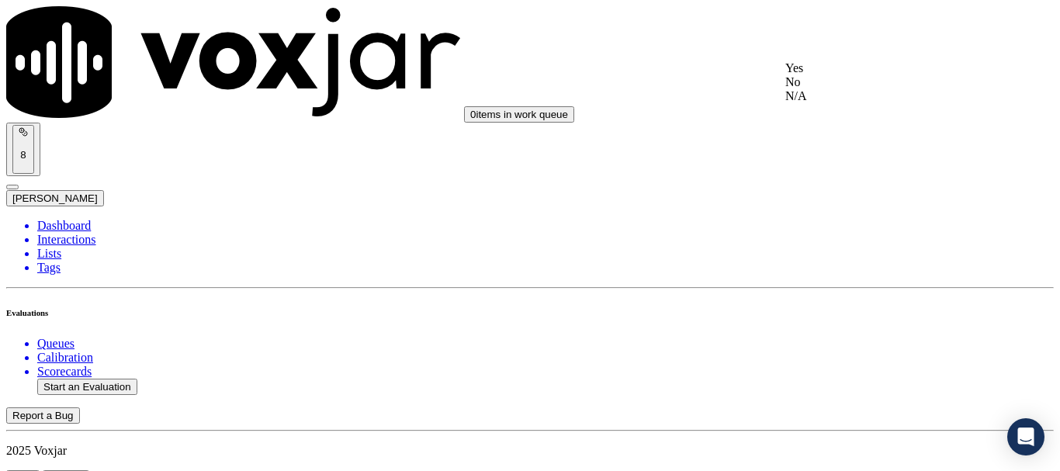
click at [835, 75] on div "Yes" at bounding box center [884, 68] width 197 height 14
click at [865, 306] on div "Yes" at bounding box center [884, 301] width 197 height 14
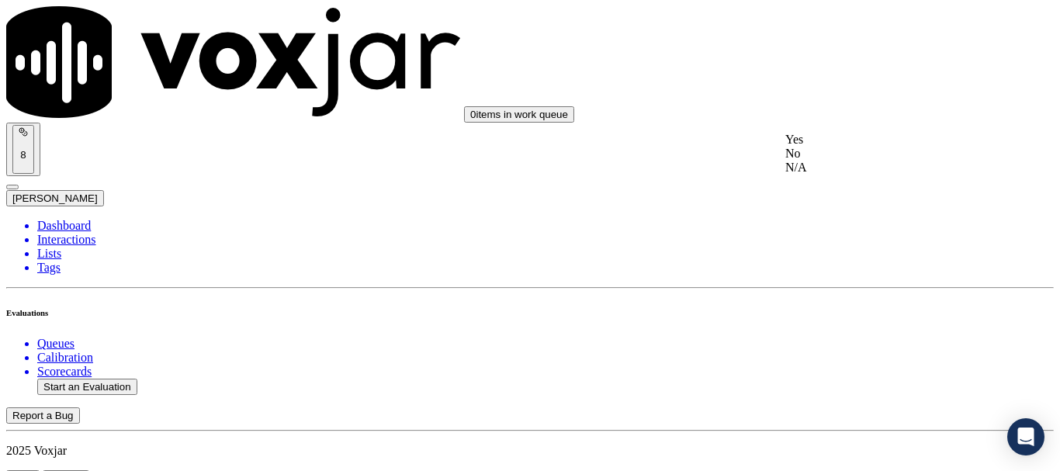
click at [862, 147] on div "Yes" at bounding box center [884, 140] width 197 height 14
click at [831, 297] on div "Yes" at bounding box center [884, 290] width 197 height 14
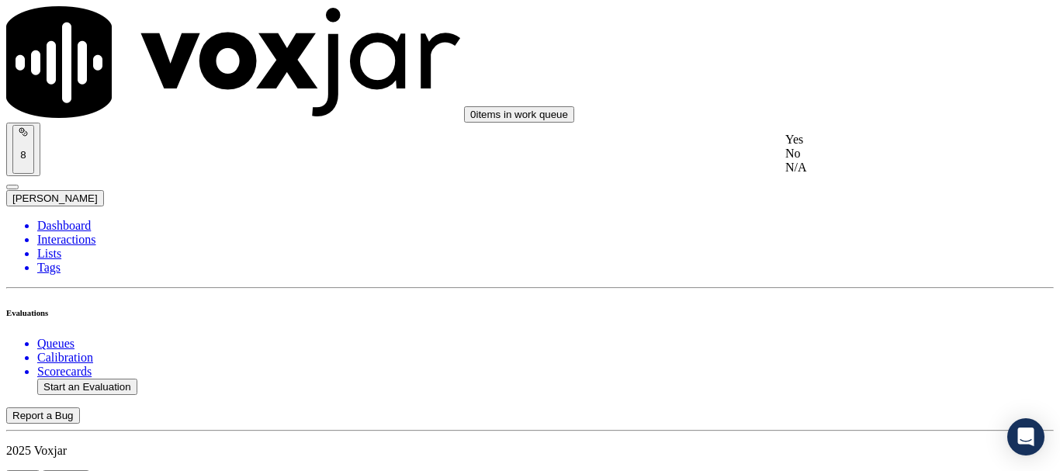
click at [844, 147] on div "Yes" at bounding box center [884, 140] width 197 height 14
click at [866, 342] on div "Yes" at bounding box center [884, 335] width 197 height 14
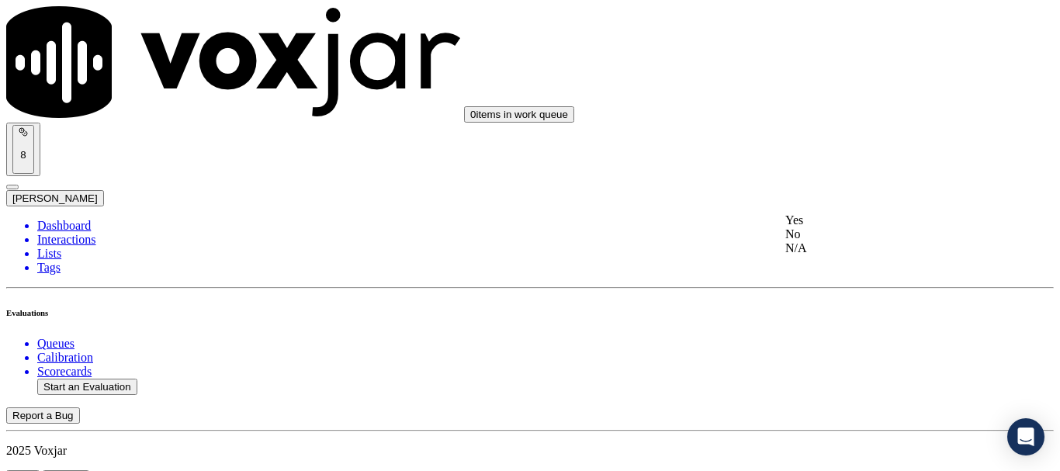
click at [865, 227] on div "Yes" at bounding box center [884, 220] width 197 height 14
click at [838, 317] on div "Yes" at bounding box center [884, 315] width 197 height 14
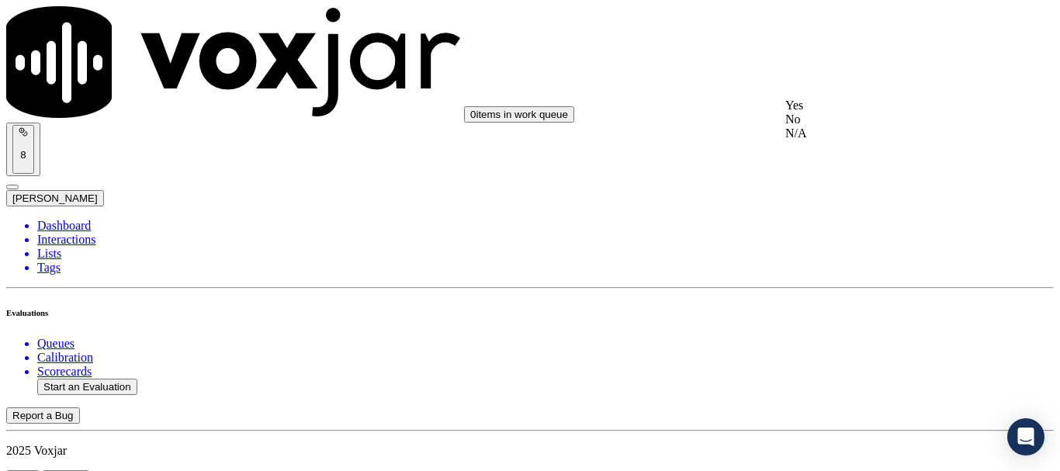
click at [840, 109] on div "Yes" at bounding box center [884, 106] width 197 height 14
click at [860, 308] on div "Yes" at bounding box center [884, 301] width 197 height 14
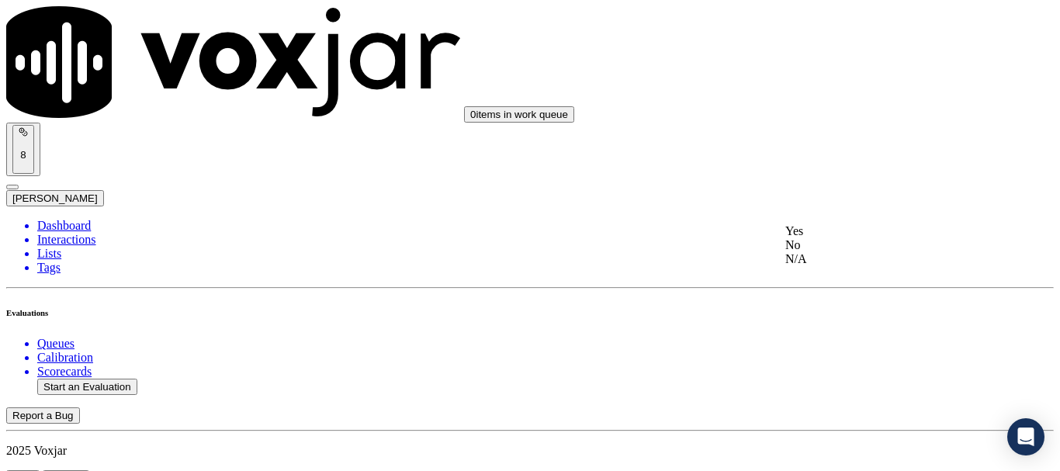
click at [838, 238] on div "Yes" at bounding box center [884, 231] width 197 height 14
click at [852, 198] on div "Yes" at bounding box center [884, 191] width 197 height 14
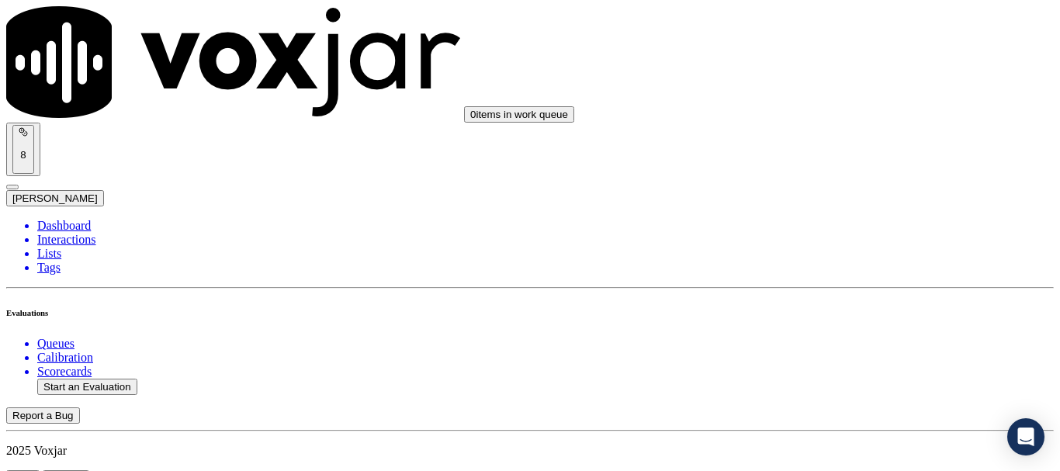
click at [840, 300] on div "Yes" at bounding box center [884, 295] width 197 height 14
click at [129, 379] on button "Start an Evaluation" at bounding box center [87, 387] width 100 height 16
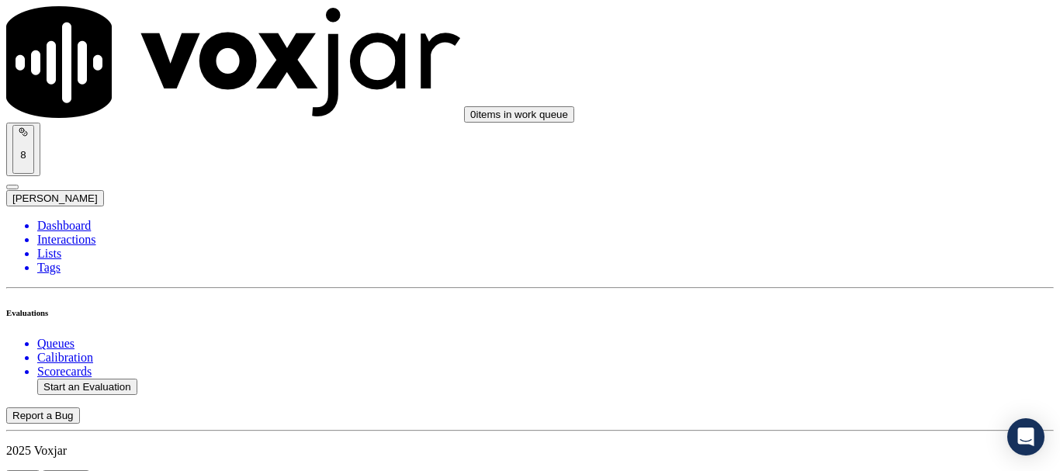
type input "20250918-170111_2169564498-all.mp3"
type input "mich"
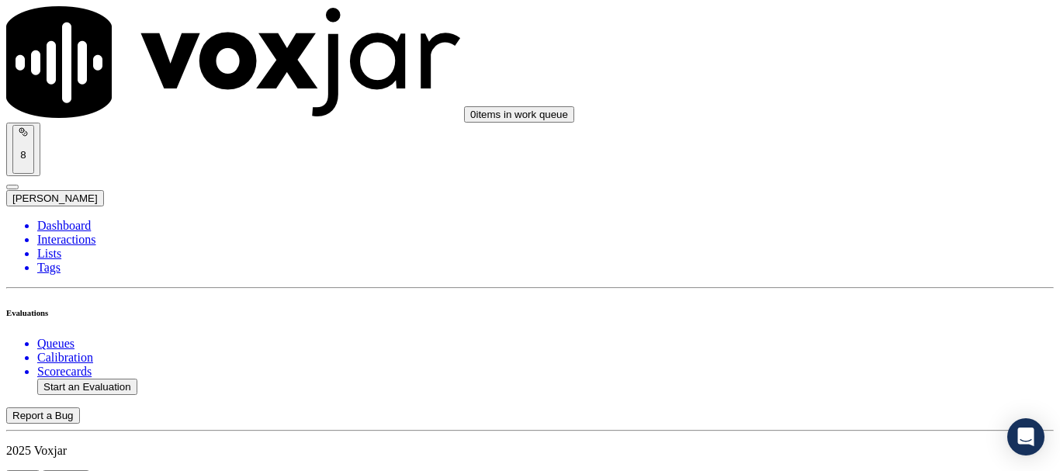
type input "[DATE]T22:41"
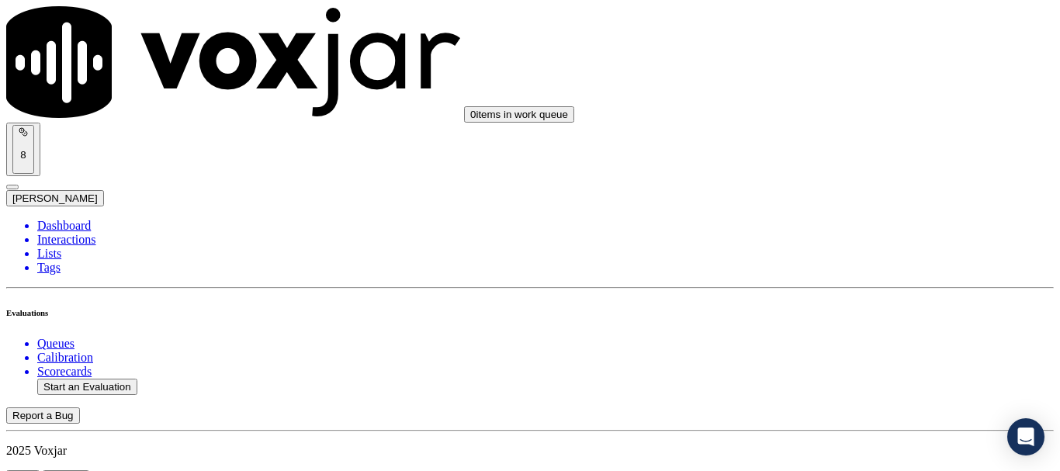
scroll to position [155, 0]
type input "[PERSON_NAME]"
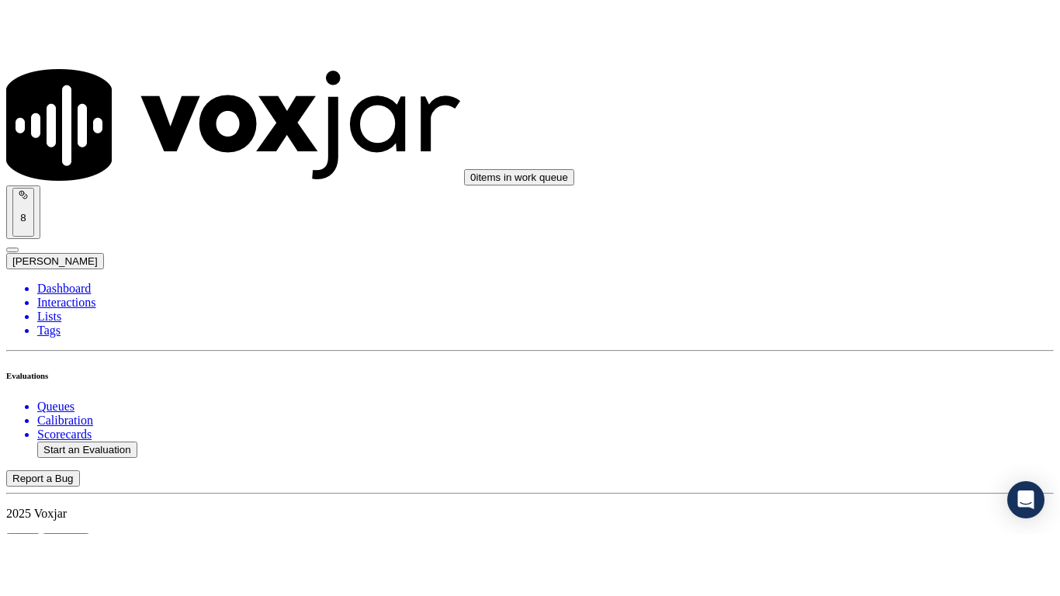
scroll to position [78, 0]
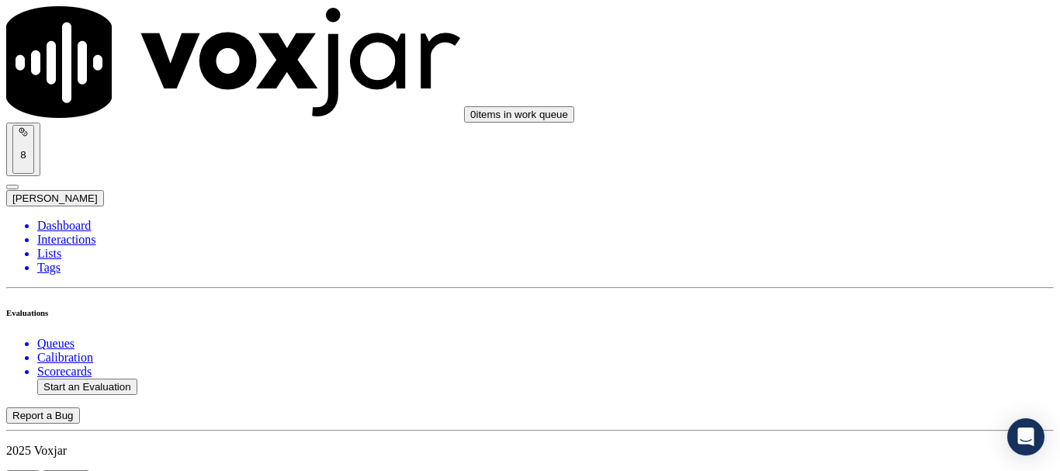
click at [876, 243] on div "Yes" at bounding box center [884, 236] width 197 height 14
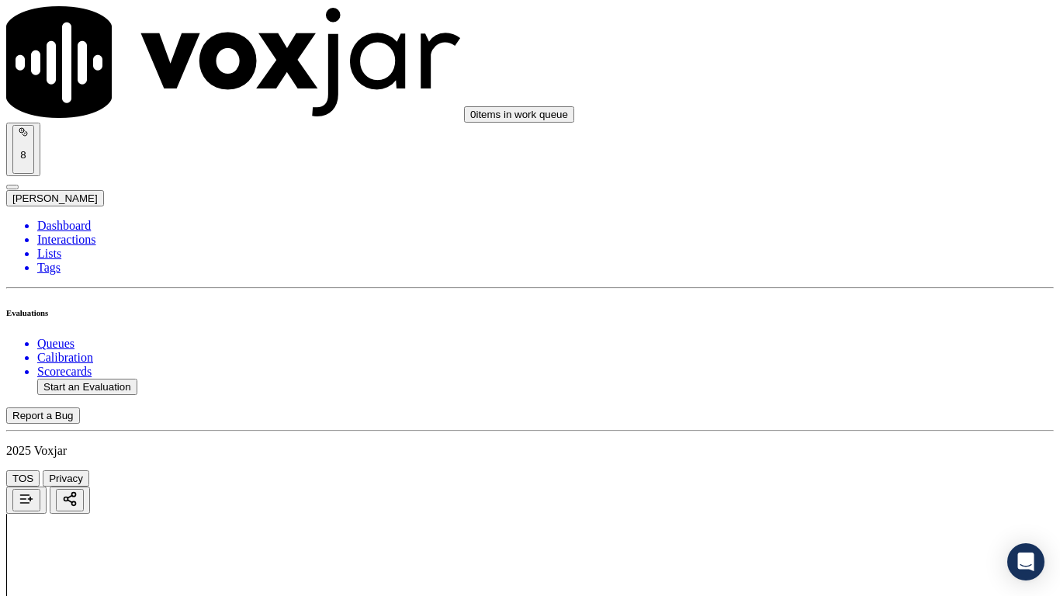
scroll to position [388, 0]
click at [861, 147] on div "Yes" at bounding box center [884, 140] width 197 height 14
click at [860, 331] on div "Yes No N/A" at bounding box center [884, 349] width 197 height 42
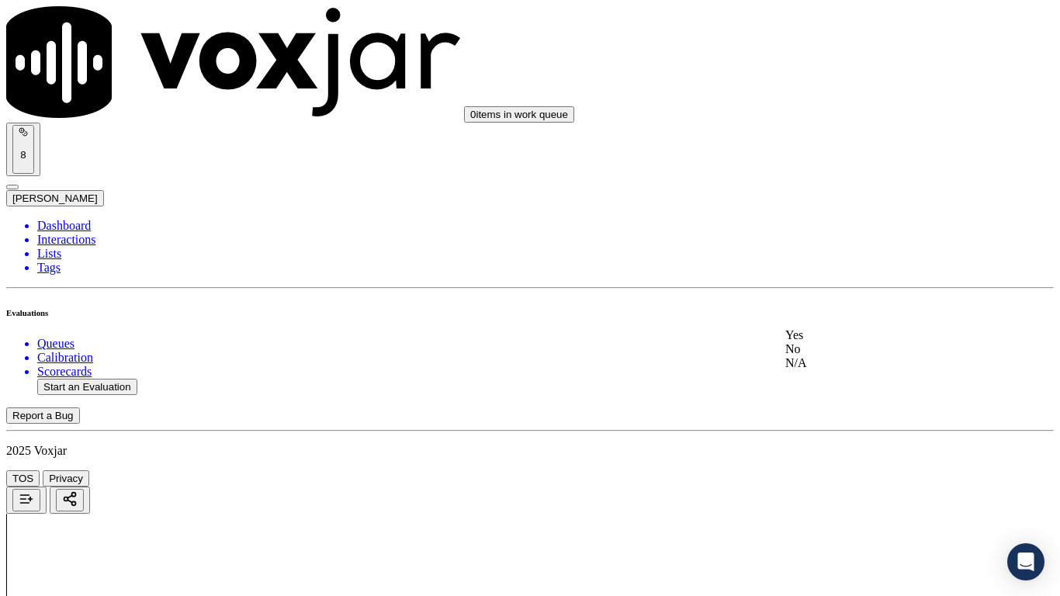
click at [861, 342] on div "Yes" at bounding box center [884, 335] width 197 height 14
click at [852, 119] on div "N/A" at bounding box center [884, 112] width 197 height 14
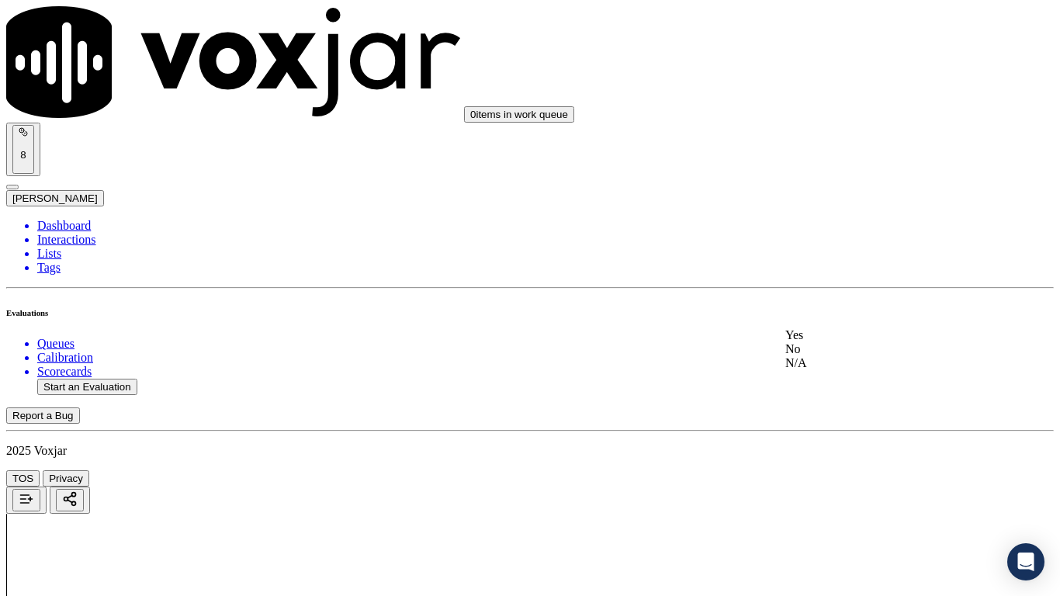
click at [866, 370] on div "N/A" at bounding box center [884, 363] width 197 height 14
click at [852, 150] on div "Yes" at bounding box center [884, 143] width 197 height 14
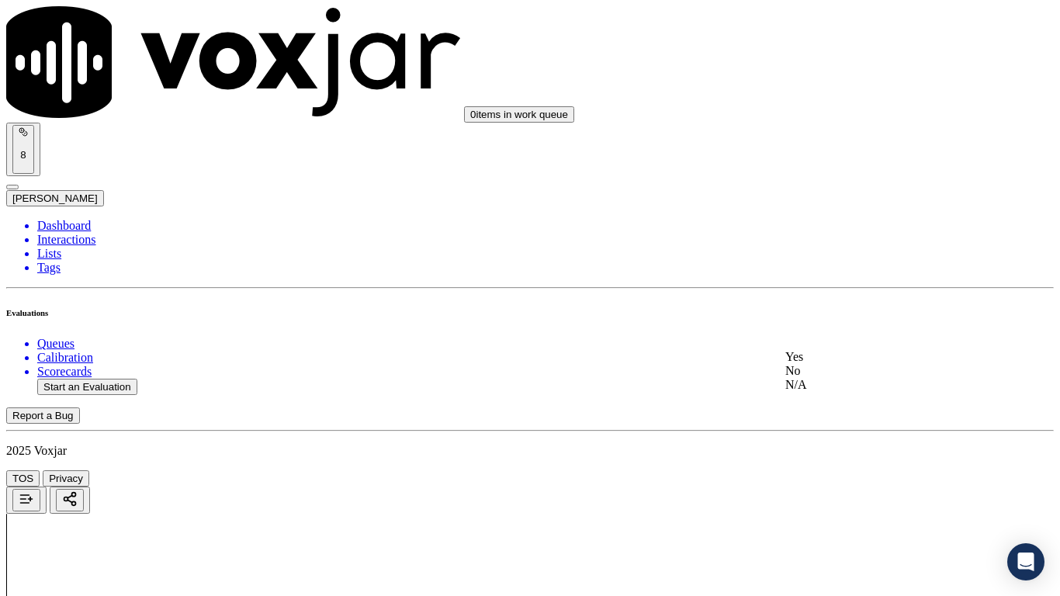
click at [856, 364] on div "Yes" at bounding box center [884, 357] width 197 height 14
click at [861, 345] on div "Yes" at bounding box center [884, 338] width 197 height 14
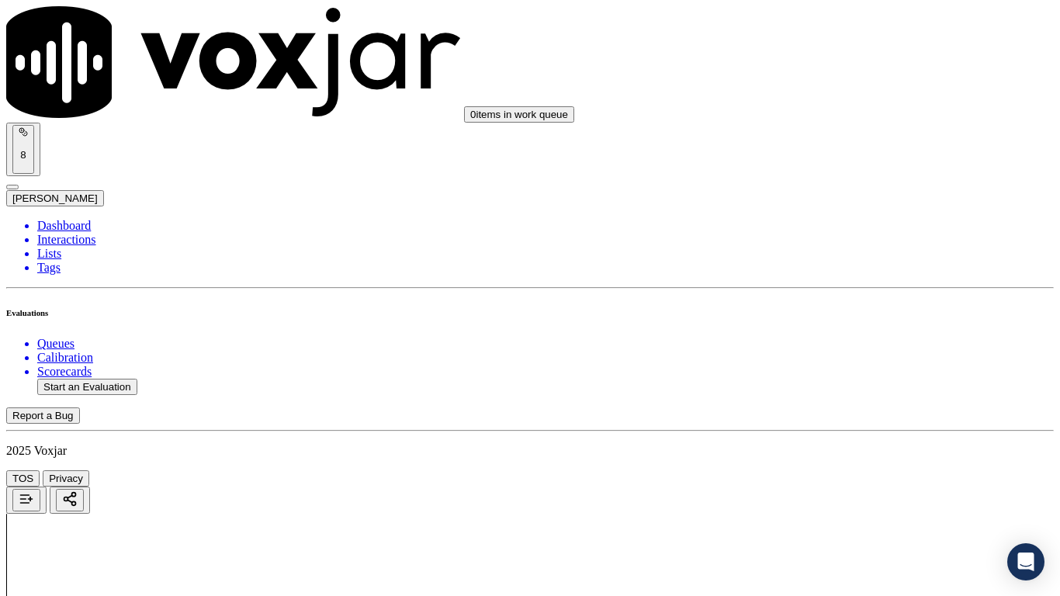
click at [859, 229] on div "Yes" at bounding box center [884, 224] width 197 height 14
click at [856, 463] on div "Yes" at bounding box center [884, 456] width 197 height 14
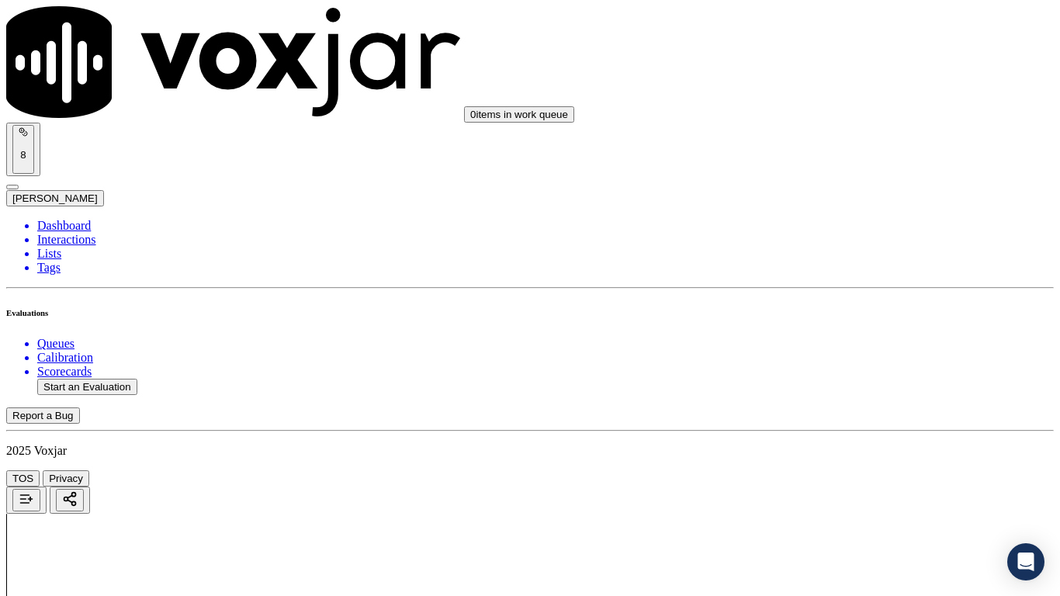
click at [865, 224] on div "Yes" at bounding box center [884, 217] width 197 height 14
click at [866, 470] on div "Yes" at bounding box center [884, 488] width 197 height 14
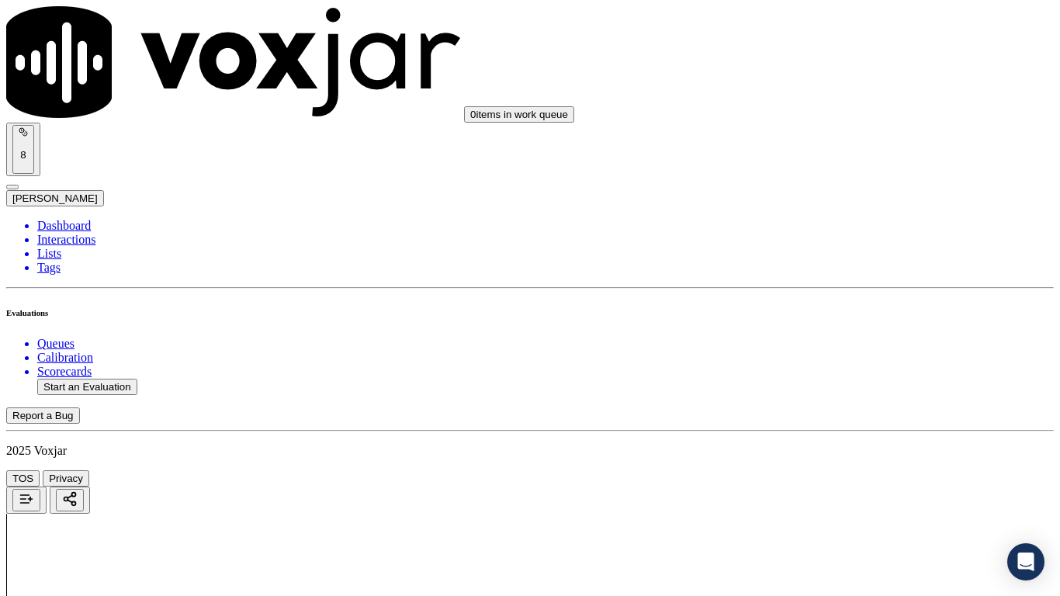
click at [841, 265] on div "Yes" at bounding box center [884, 258] width 197 height 14
click at [845, 69] on div "Yes" at bounding box center [884, 62] width 197 height 14
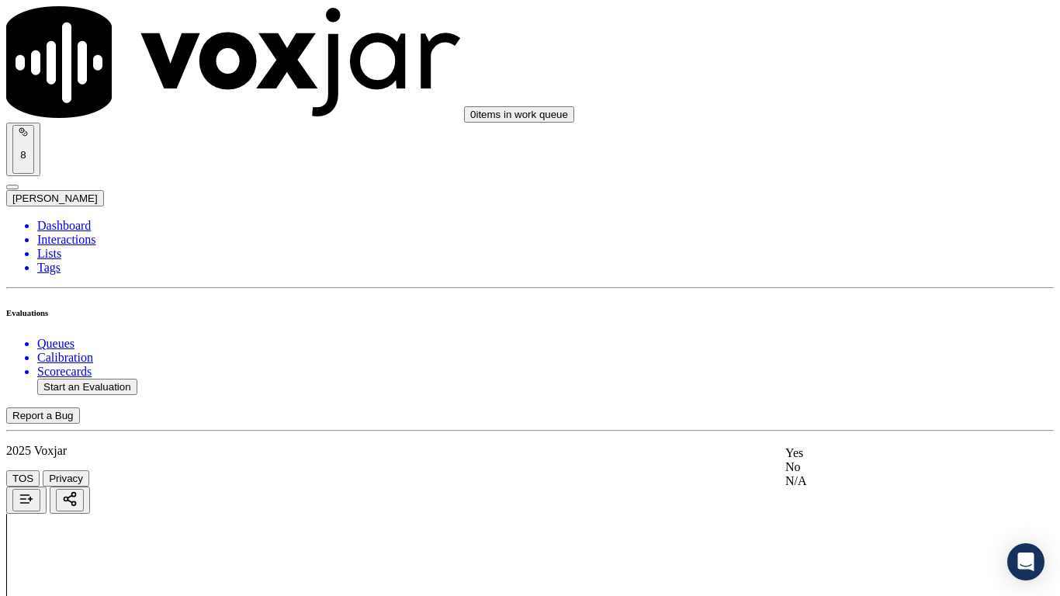
click at [853, 457] on div "Yes" at bounding box center [884, 453] width 197 height 14
click at [836, 209] on div "Yes" at bounding box center [884, 202] width 197 height 14
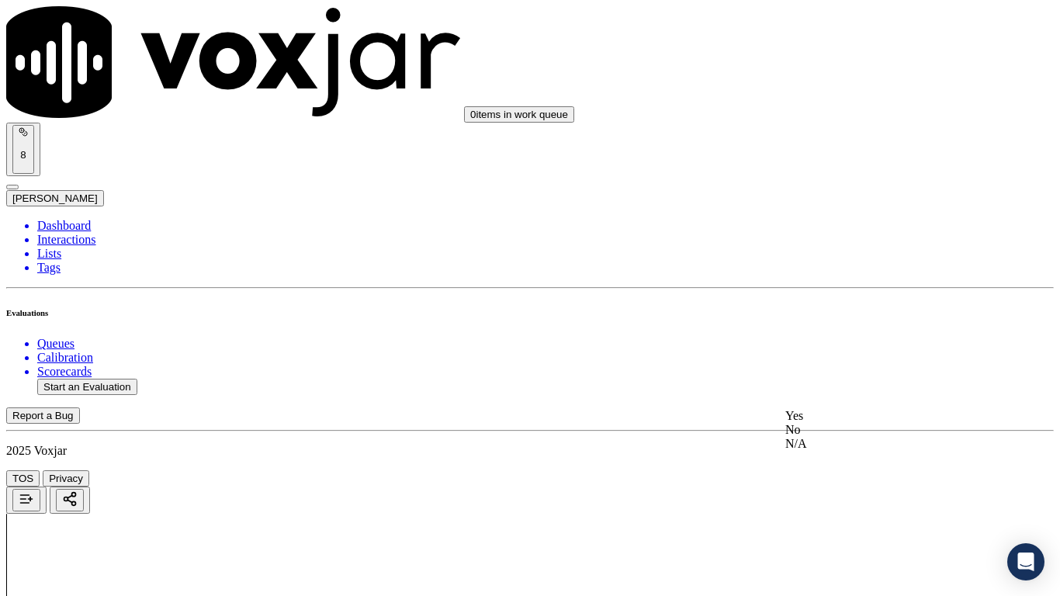
click at [879, 423] on div "Yes" at bounding box center [884, 416] width 197 height 14
click at [834, 349] on div "Yes" at bounding box center [884, 346] width 197 height 14
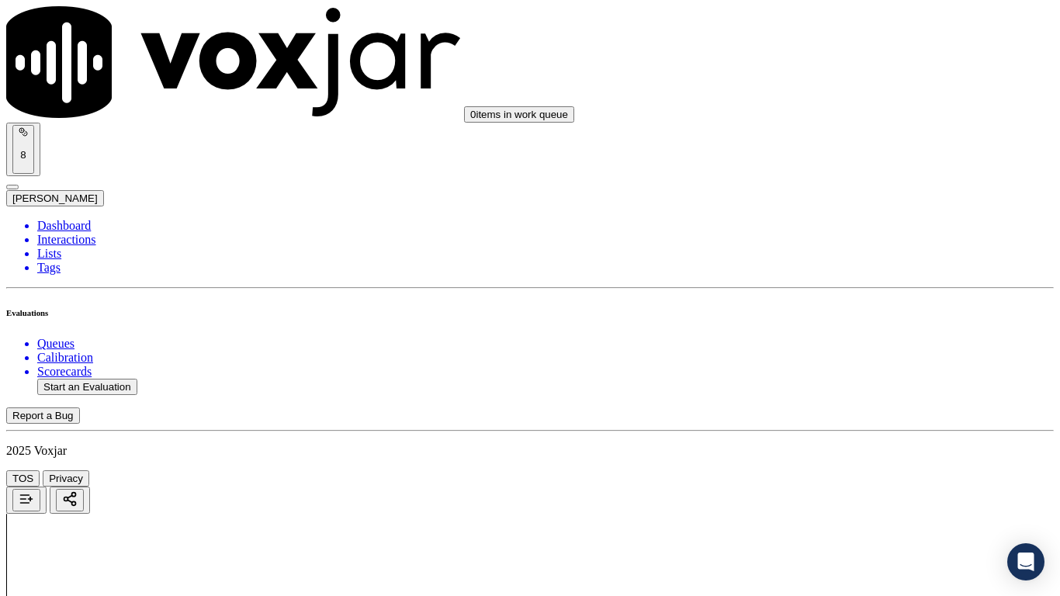
click at [866, 230] on div "Yes" at bounding box center [884, 224] width 197 height 14
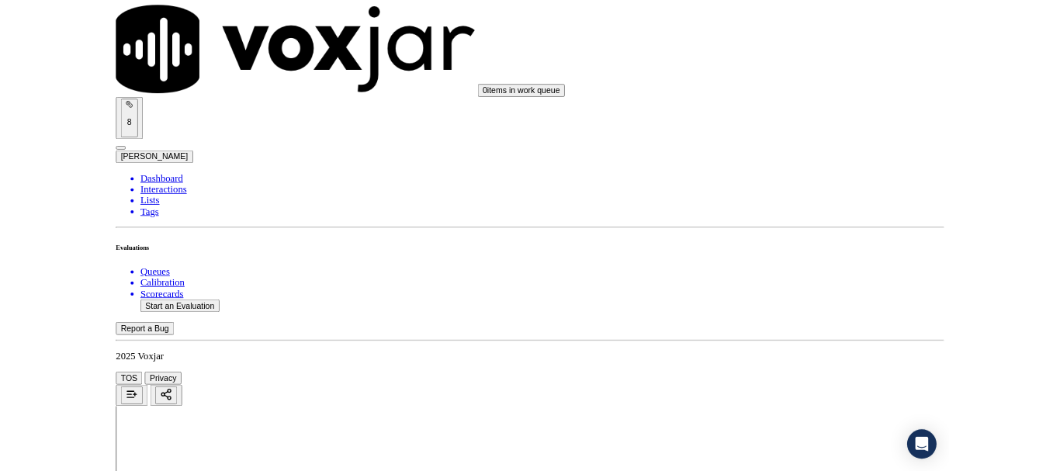
scroll to position [4295, 0]
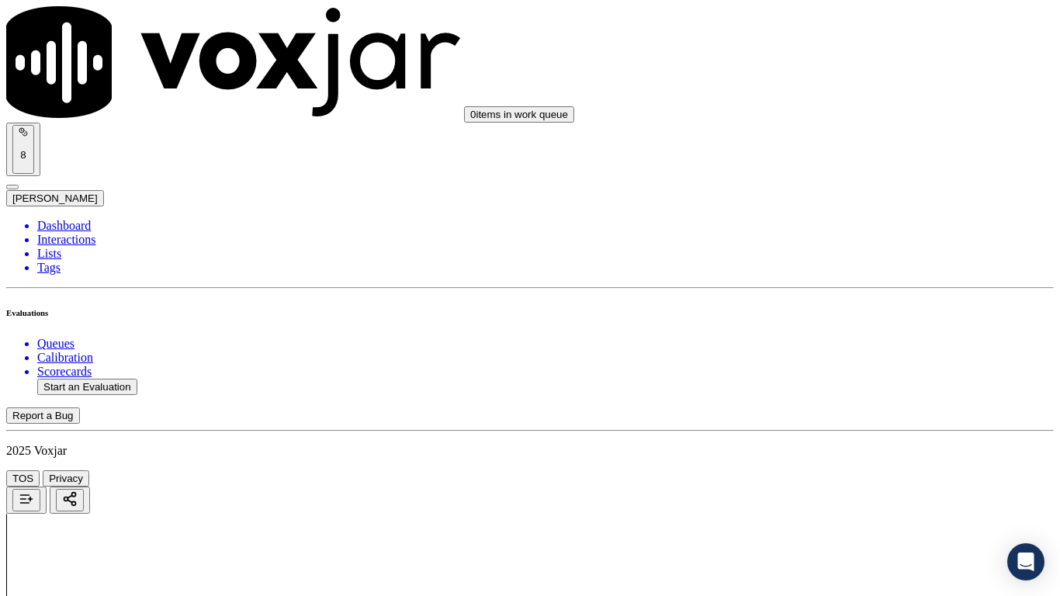
drag, startPoint x: 869, startPoint y: 394, endPoint x: 866, endPoint y: 408, distance: 13.8
click at [863, 427] on div "Yes" at bounding box center [884, 420] width 197 height 14
click at [857, 213] on div "Yes" at bounding box center [884, 206] width 197 height 14
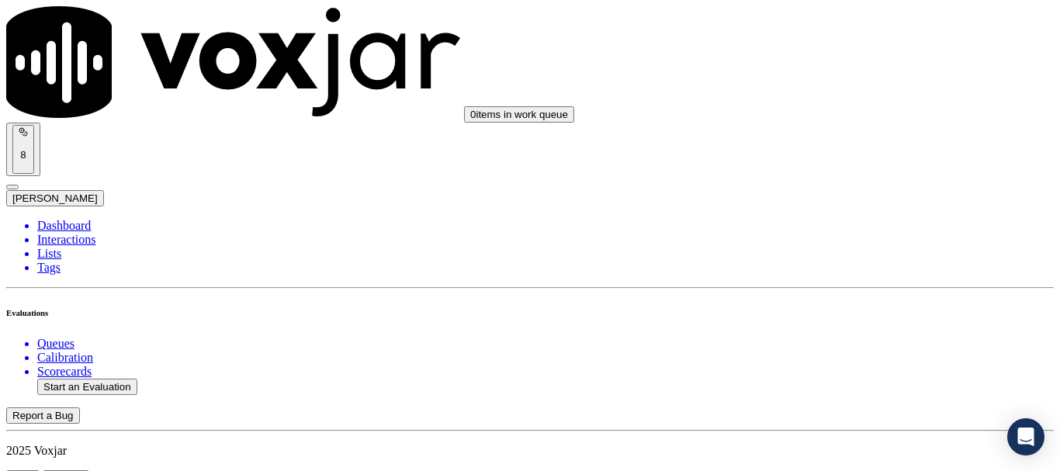
click at [109, 379] on button "Start an Evaluation" at bounding box center [87, 387] width 100 height 16
type input "20250918-173229_2169564498-all.mp3"
type input "miche"
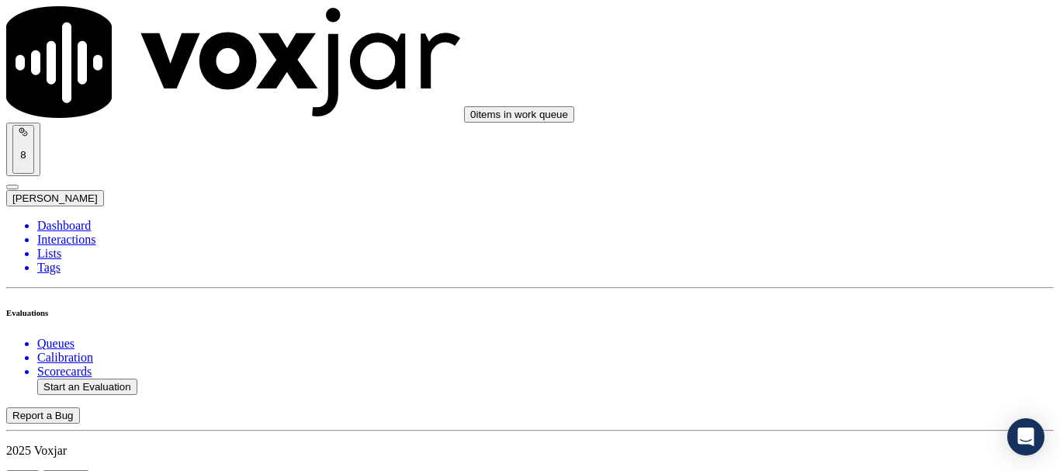
drag, startPoint x: 410, startPoint y: 289, endPoint x: 662, endPoint y: 286, distance: 252.3
type input "[DATE]T22:51"
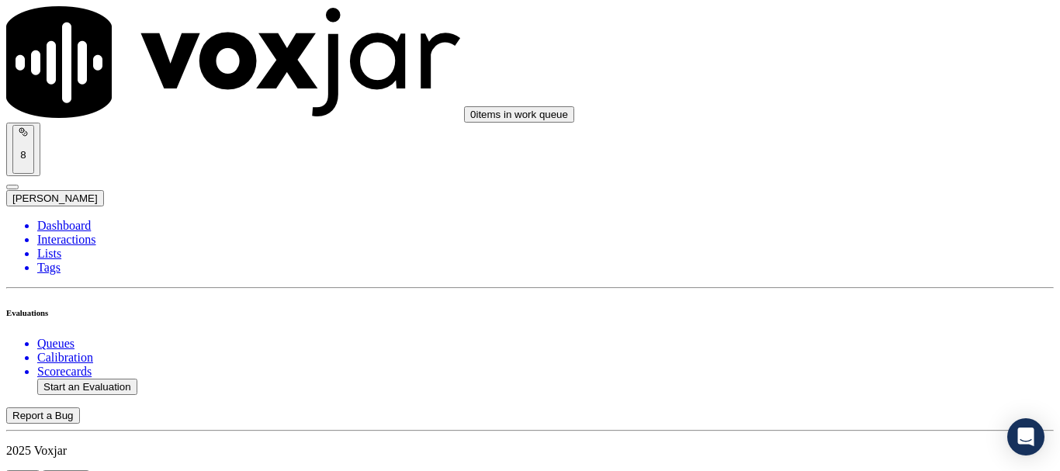
scroll to position [136, 0]
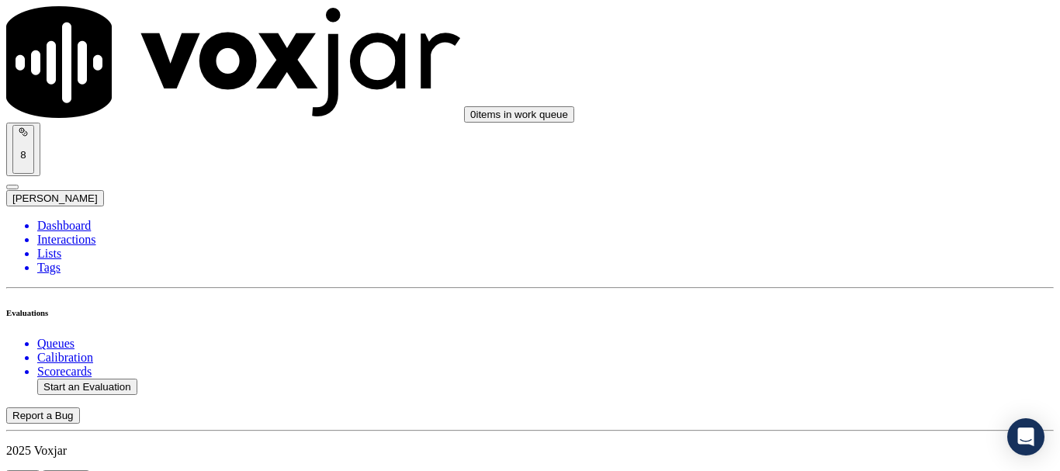
scroll to position [155, 0]
paste input "[PERSON_NAME]"
type input "[PERSON_NAME]"
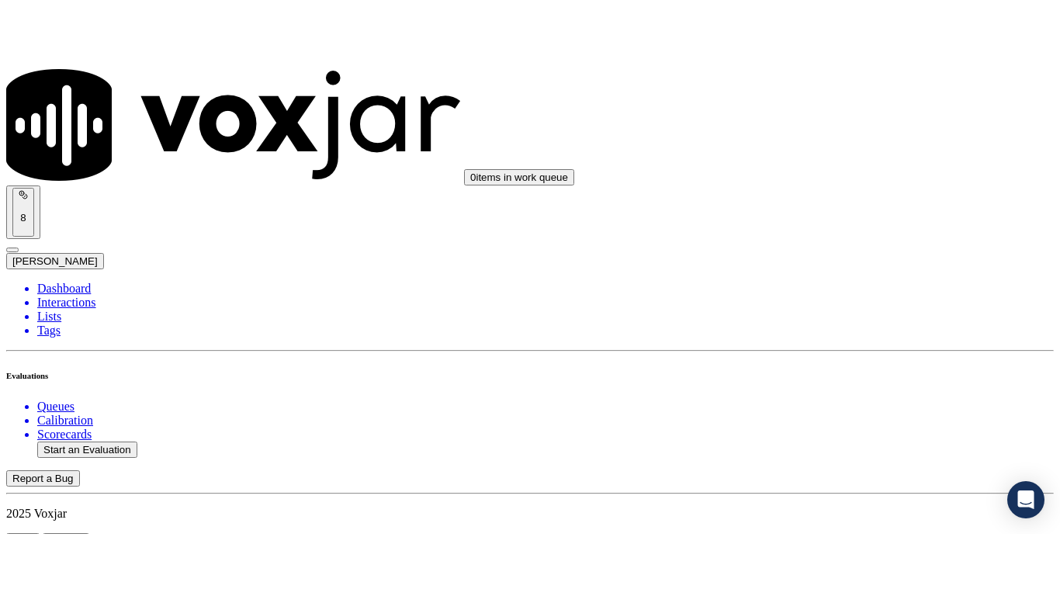
scroll to position [311, 0]
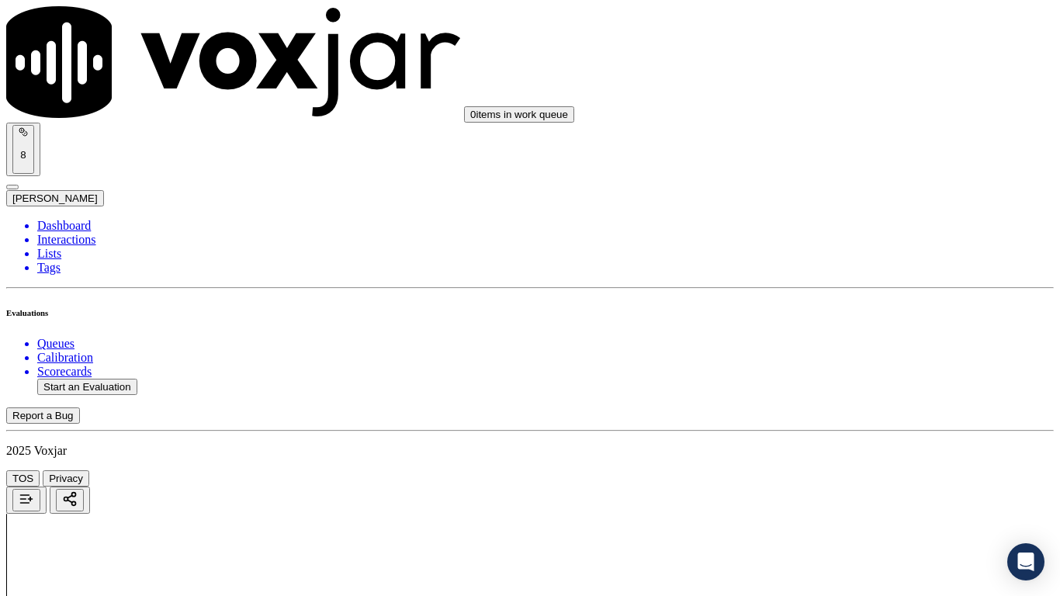
scroll to position [233, 0]
click at [837, 88] on div "Yes" at bounding box center [884, 81] width 197 height 14
click at [855, 300] on div "Yes" at bounding box center [884, 295] width 197 height 14
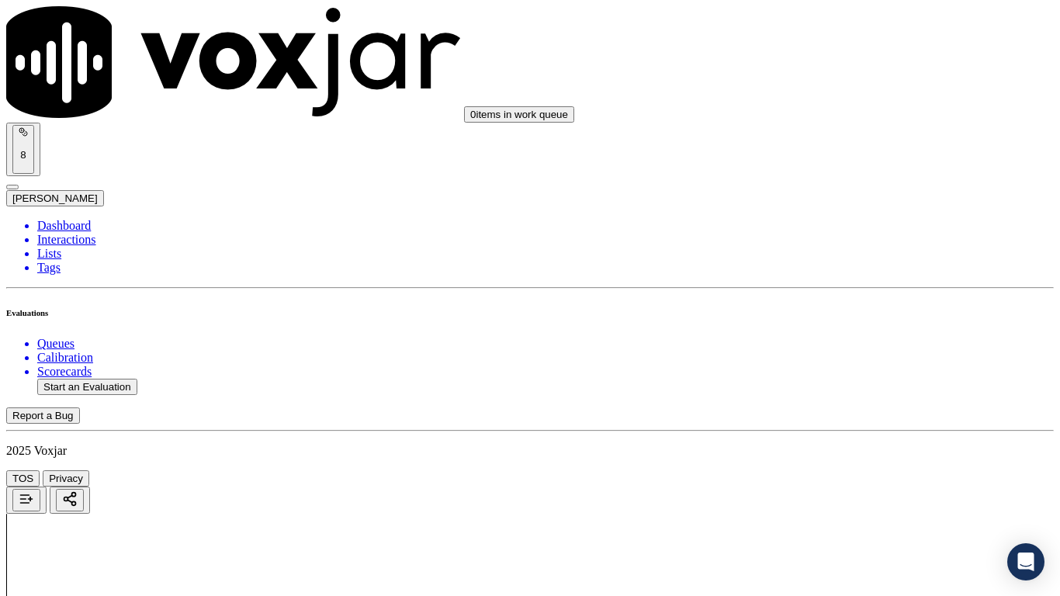
scroll to position [543, 0]
click at [835, 201] on div "No" at bounding box center [884, 194] width 197 height 14
click at [834, 184] on div "Yes" at bounding box center [884, 180] width 197 height 14
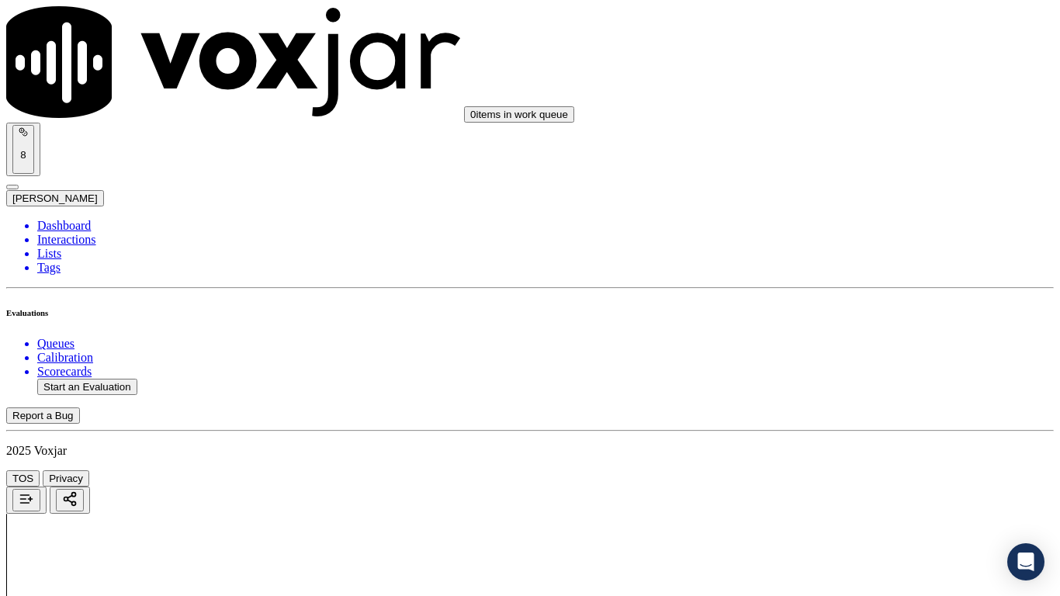
click at [850, 429] on div "N/A" at bounding box center [884, 422] width 197 height 14
click at [849, 370] on div "N/A" at bounding box center [884, 363] width 197 height 14
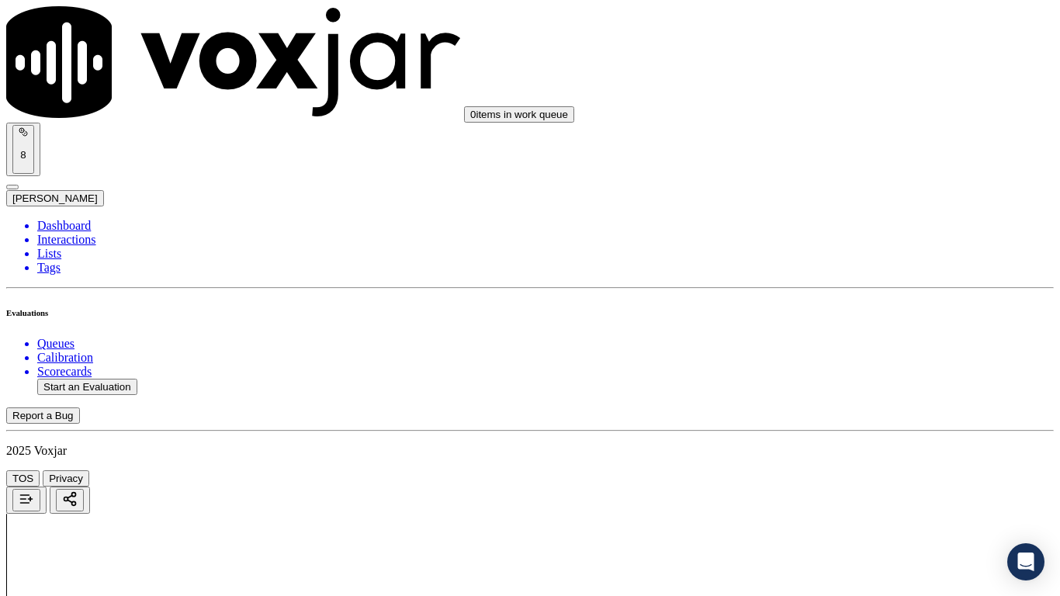
scroll to position [1242, 0]
click at [828, 150] on div "Yes" at bounding box center [884, 143] width 197 height 14
click at [849, 363] on div "Yes" at bounding box center [884, 357] width 197 height 14
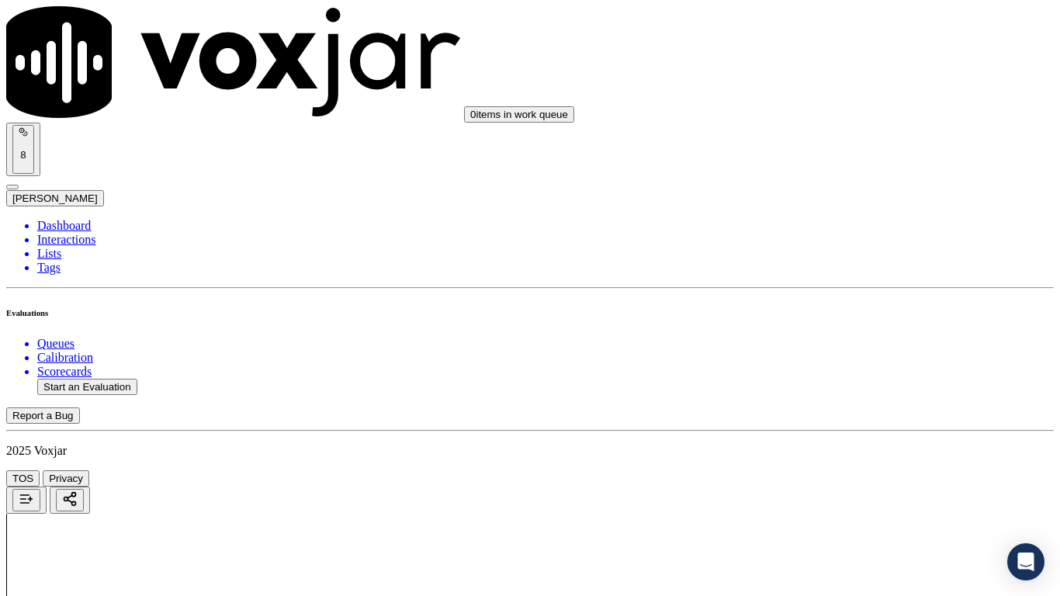
scroll to position [1708, 0]
click at [833, 113] on div "Yes" at bounding box center [884, 106] width 197 height 14
click at [848, 308] on div "Yes" at bounding box center [884, 301] width 197 height 14
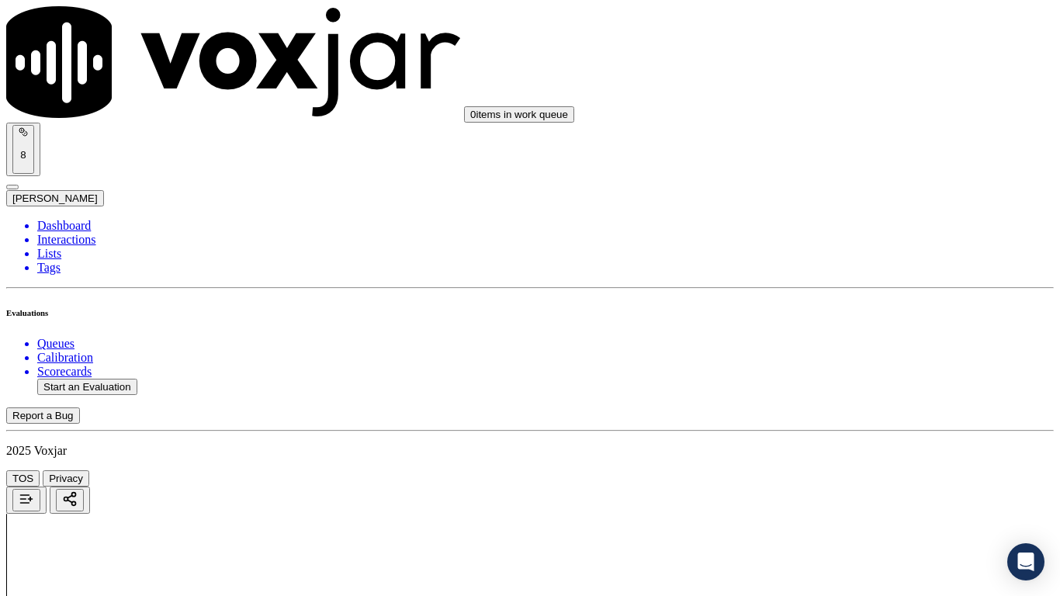
scroll to position [1941, 0]
click at [850, 308] on div "Yes" at bounding box center [884, 301] width 197 height 14
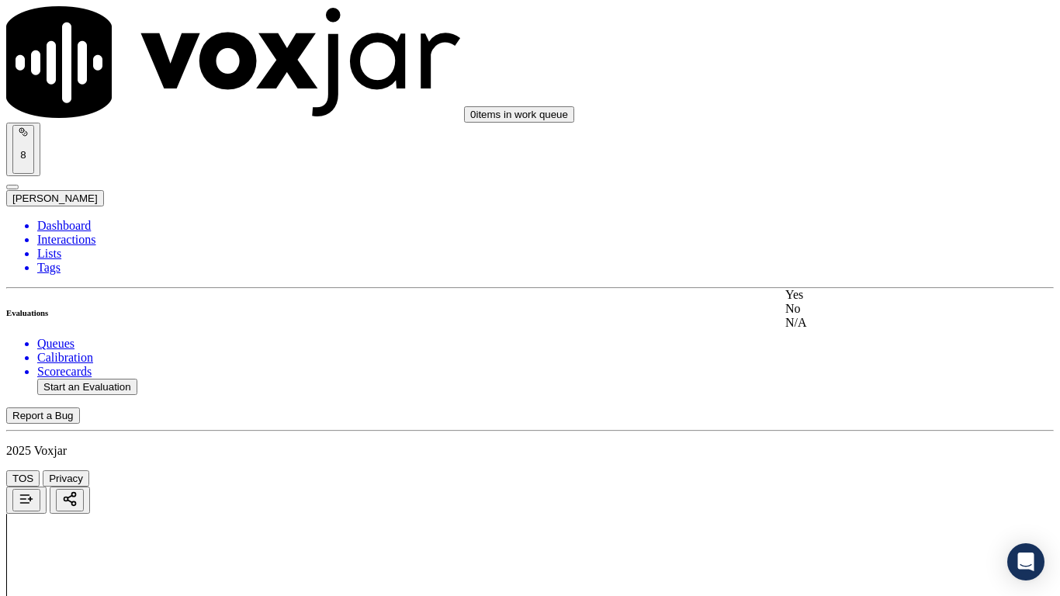
click at [847, 302] on div "Yes" at bounding box center [884, 295] width 197 height 14
click at [852, 255] on div "Yes" at bounding box center [884, 255] width 197 height 14
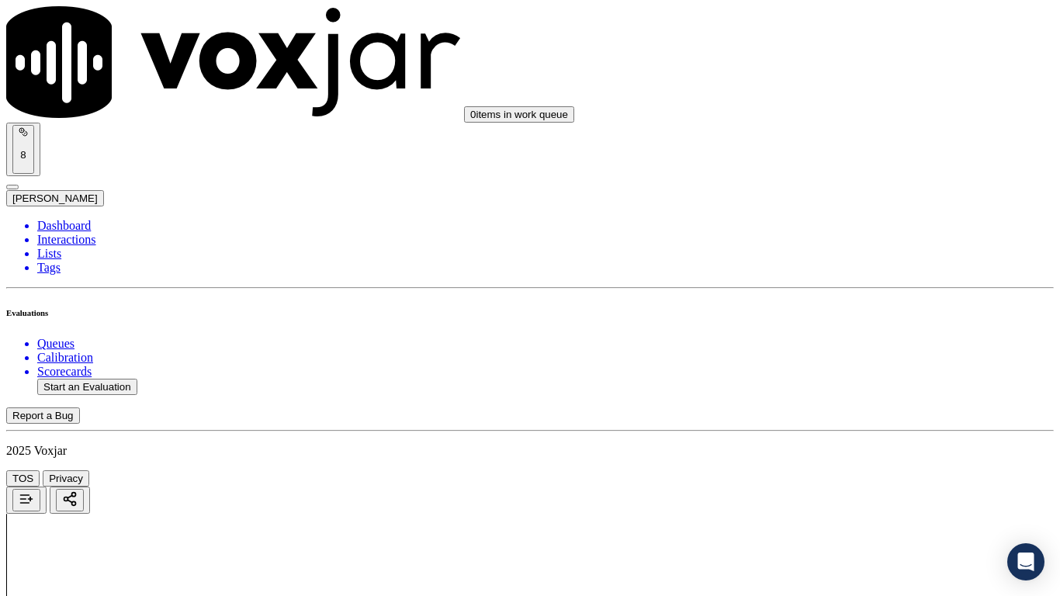
click at [842, 342] on div "Yes" at bounding box center [884, 335] width 197 height 14
click at [848, 147] on div "Yes" at bounding box center [884, 140] width 197 height 14
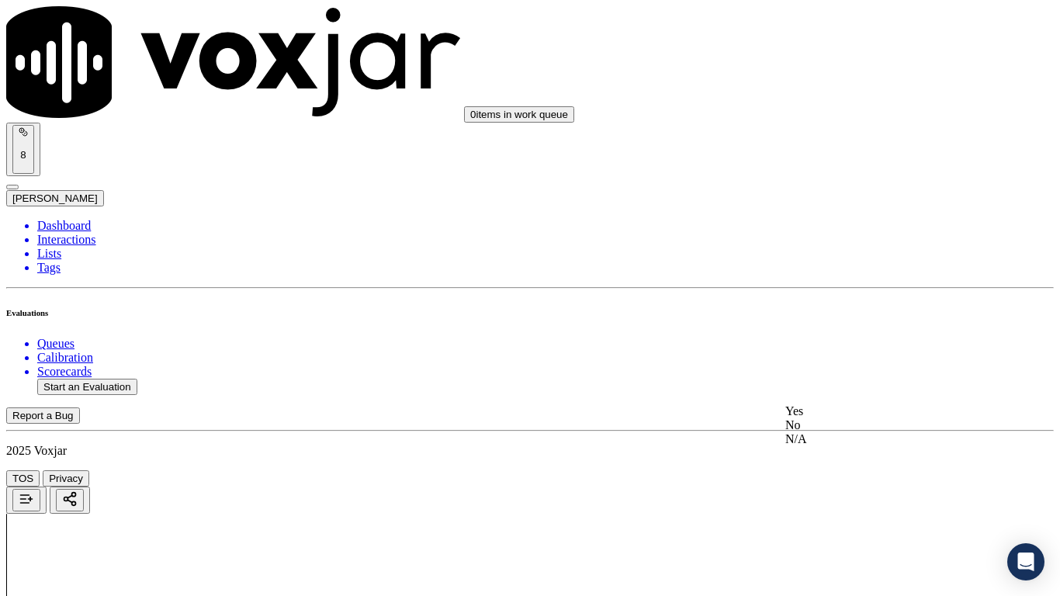
click at [838, 418] on div "Yes" at bounding box center [884, 411] width 197 height 14
click at [831, 209] on div "Yes" at bounding box center [884, 202] width 197 height 14
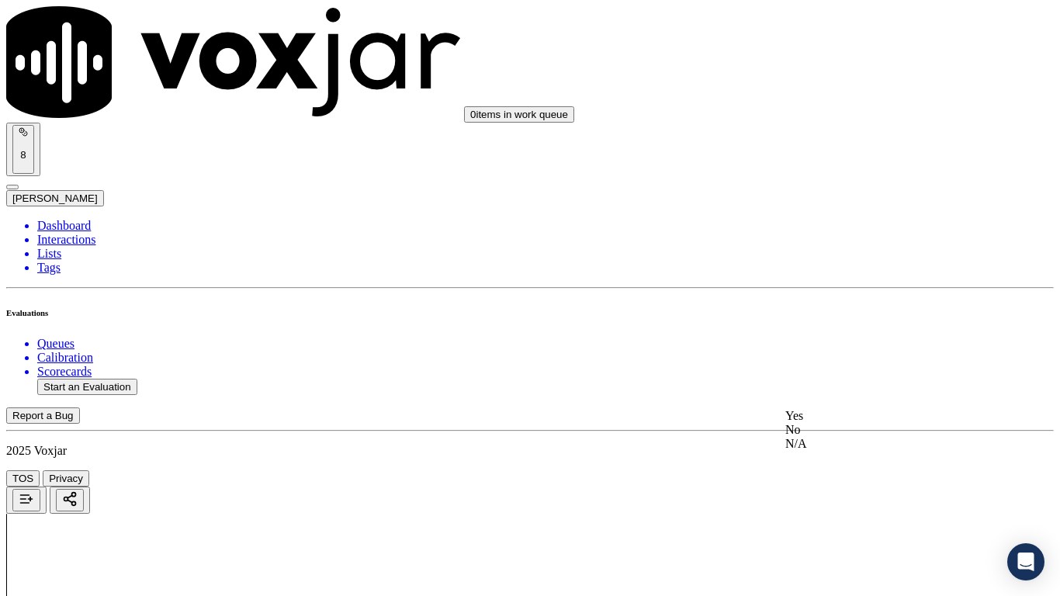
click at [847, 415] on div "Yes" at bounding box center [884, 416] width 197 height 14
click at [832, 352] on div "Yes" at bounding box center [884, 346] width 197 height 14
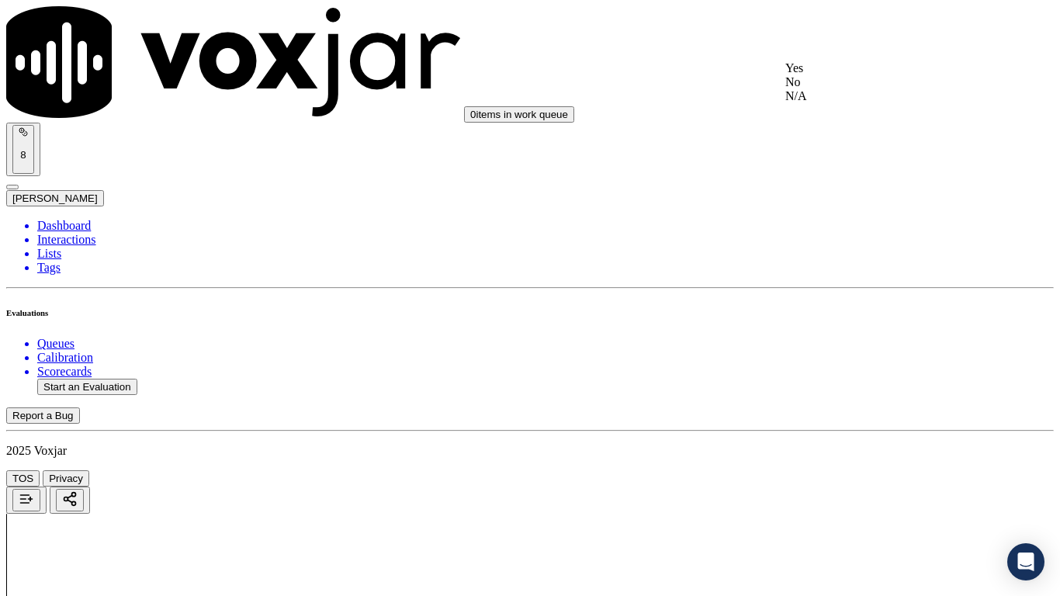
click at [819, 75] on div "Yes" at bounding box center [884, 68] width 197 height 14
click at [823, 429] on div "Yes" at bounding box center [884, 422] width 197 height 14
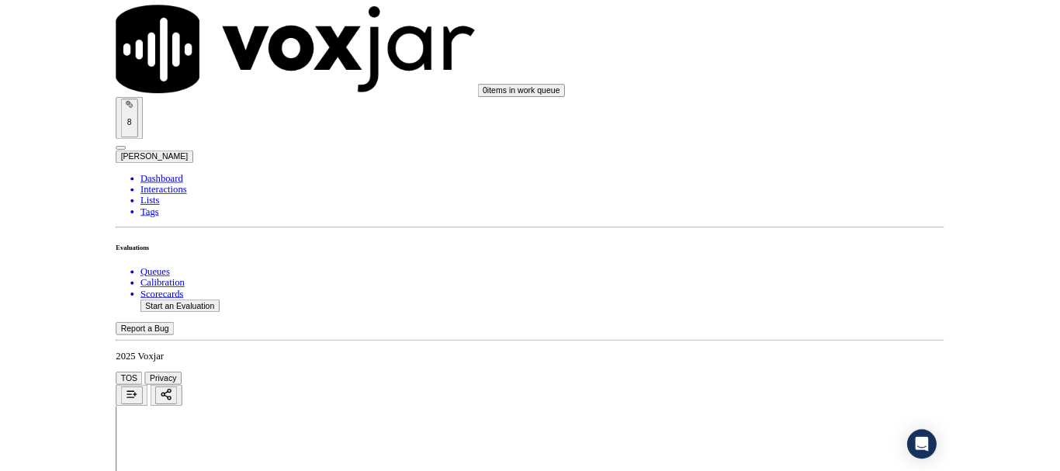
scroll to position [4295, 0]
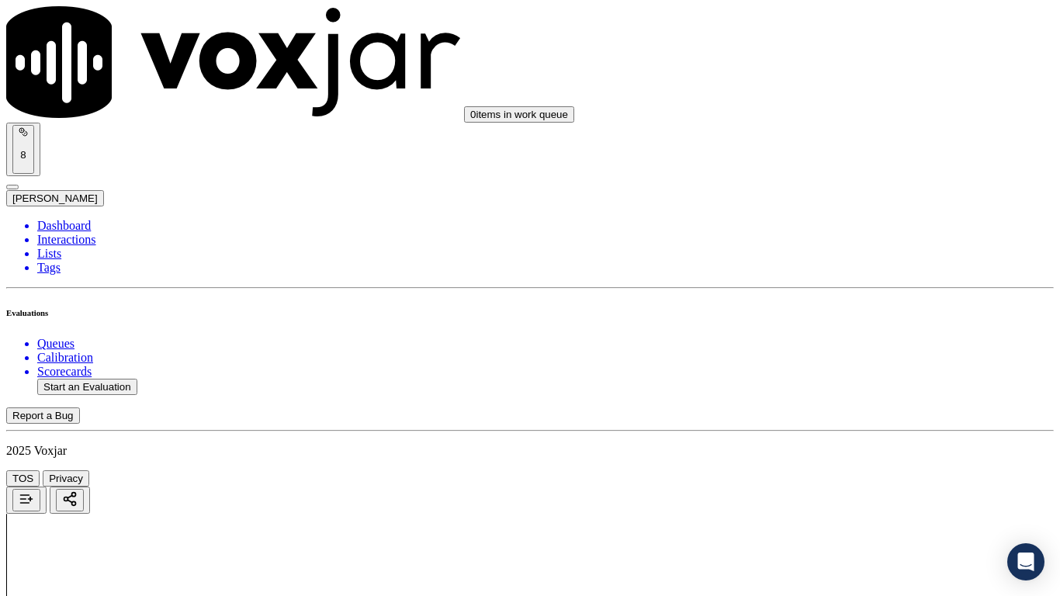
click at [833, 427] on div "Yes" at bounding box center [884, 420] width 197 height 14
